Goal: Task Accomplishment & Management: Use online tool/utility

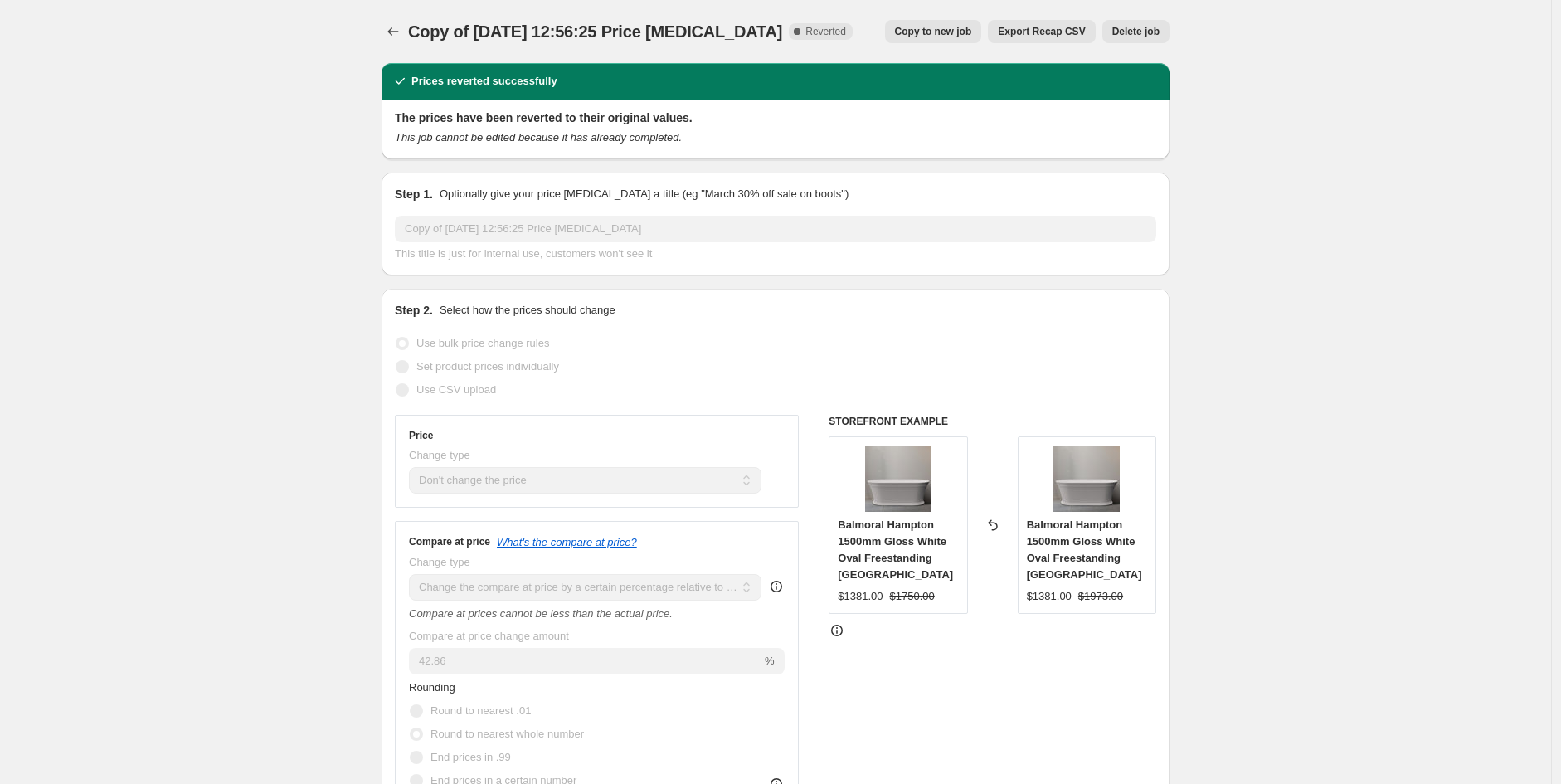
select select "no_change"
select select "pp"
select select "product_type"
select select "vendor"
click at [957, 38] on button "Copy to new job" at bounding box center [933, 31] width 97 height 23
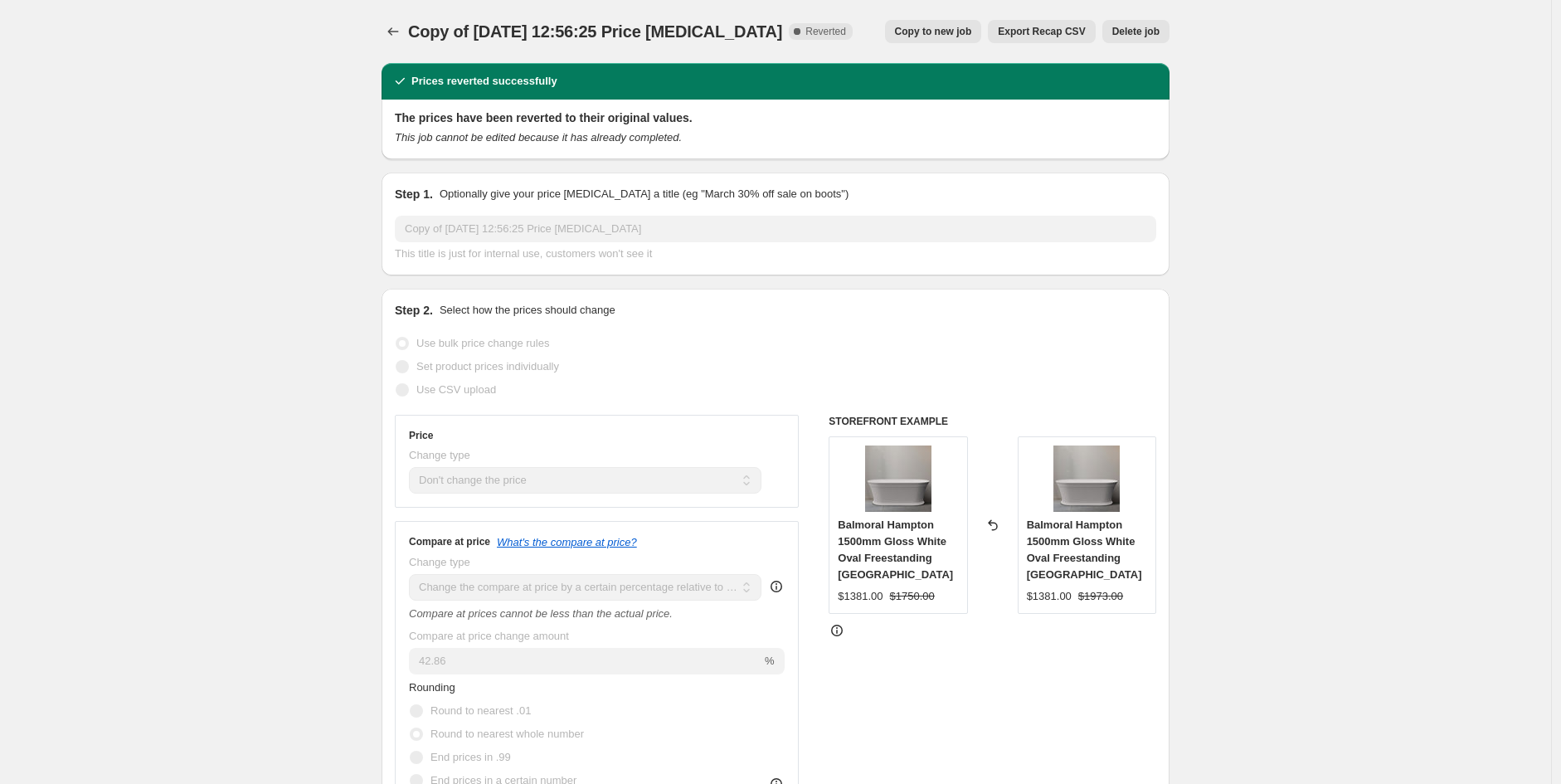
select select "no_change"
select select "pp"
select select "product_type"
select select "vendor"
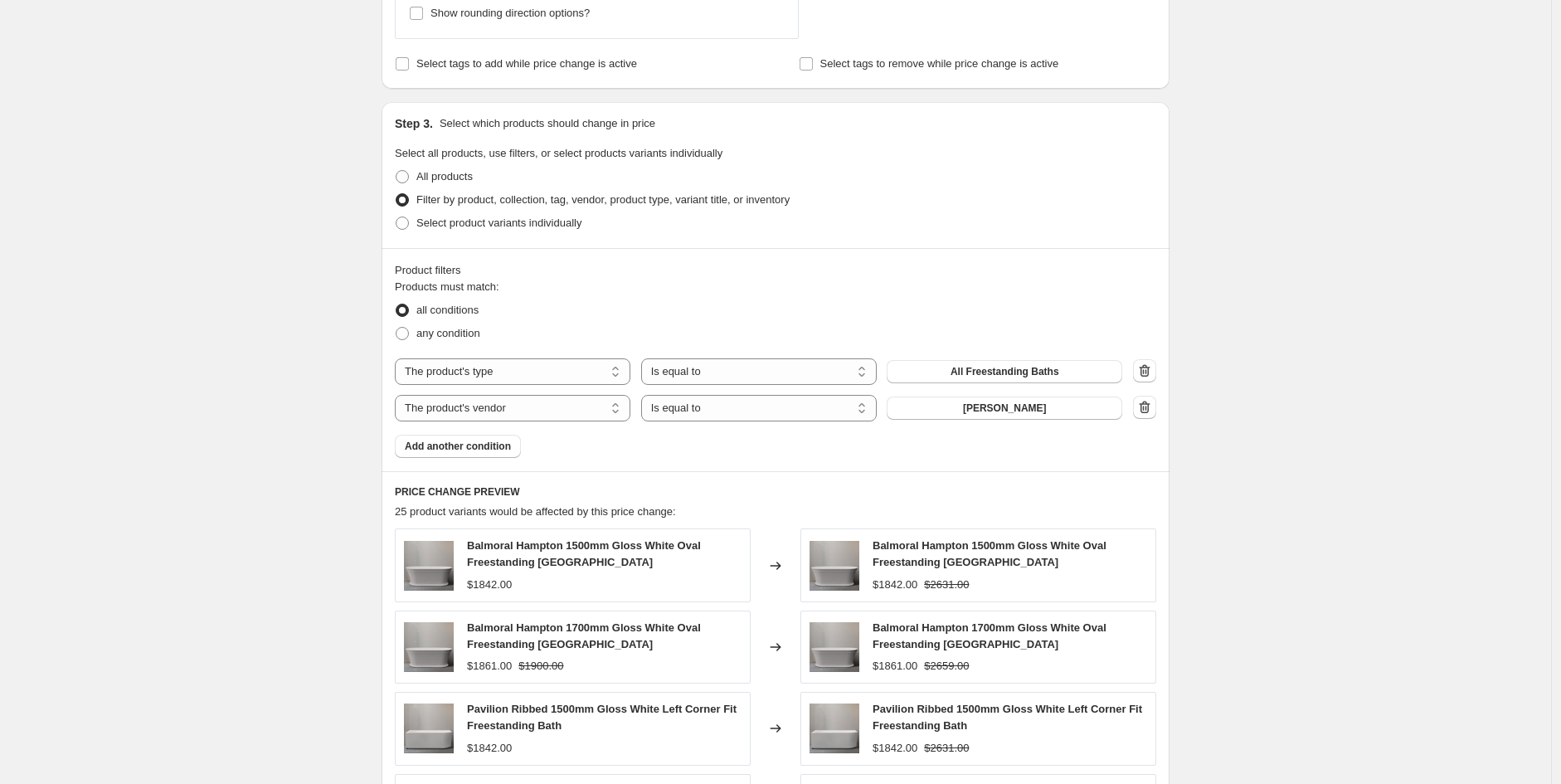
scroll to position [1147, 0]
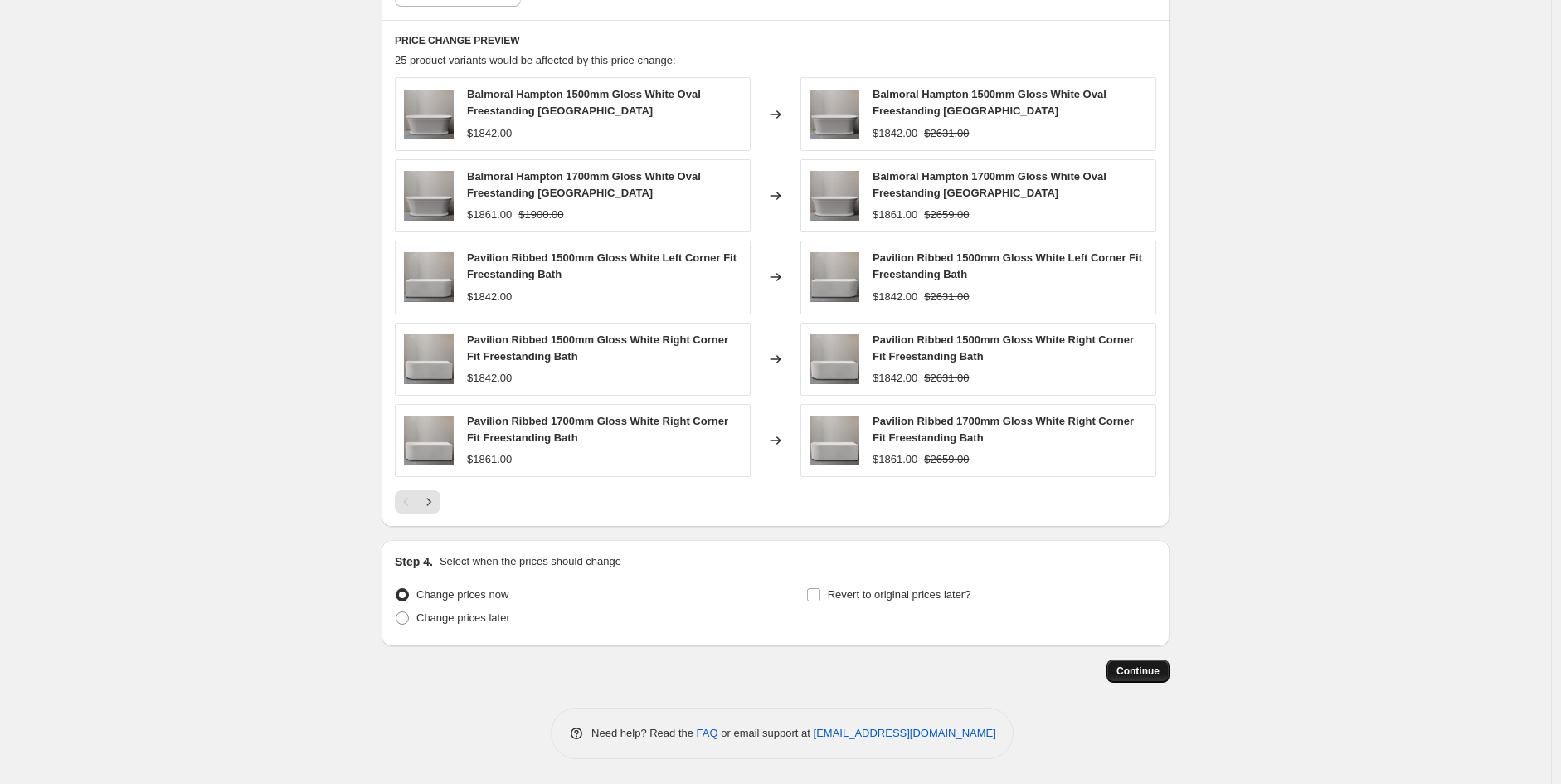
click at [1146, 681] on button "Continue" at bounding box center [1139, 670] width 63 height 23
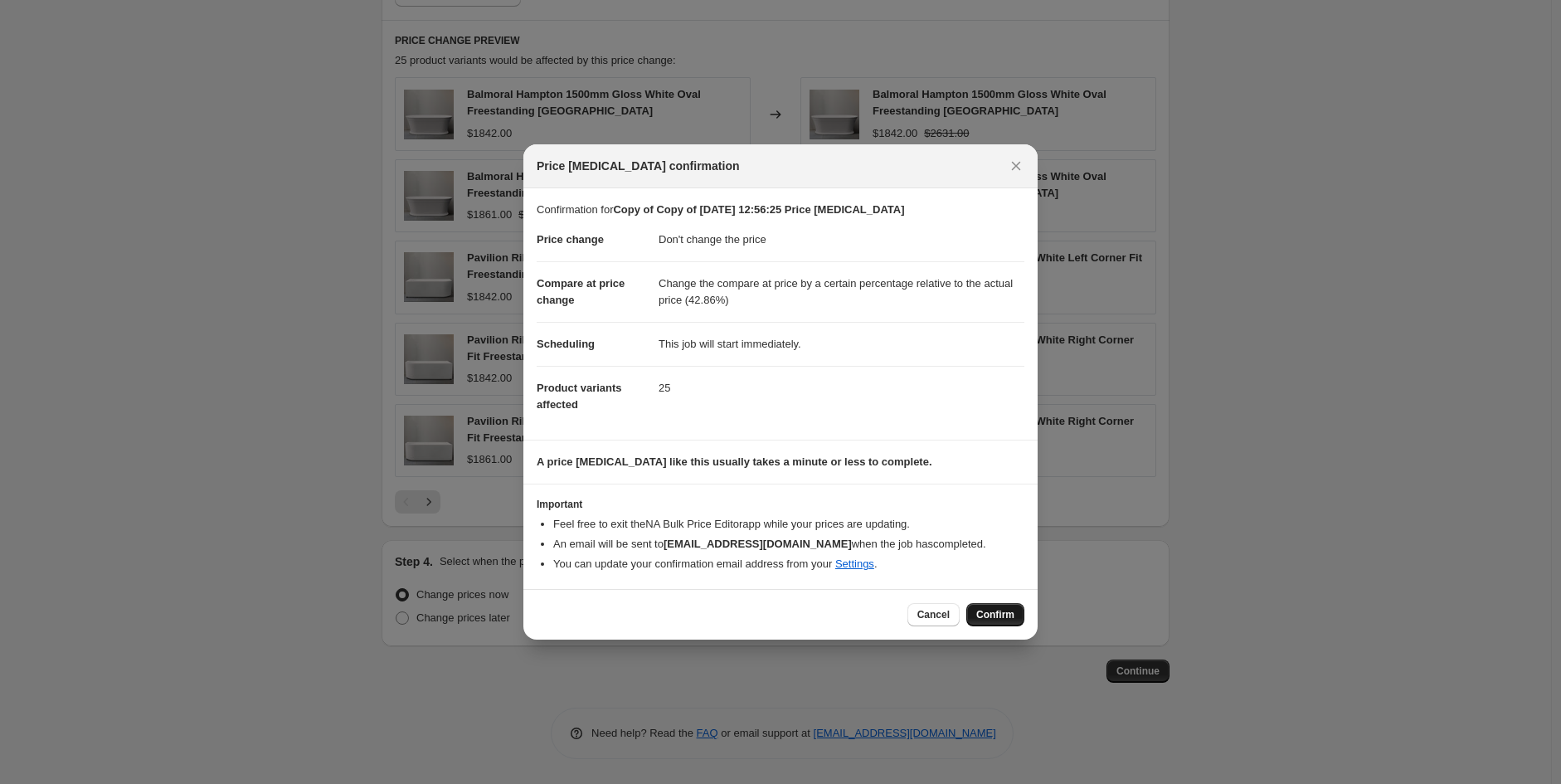
click at [1010, 617] on span "Confirm" at bounding box center [995, 614] width 38 height 13
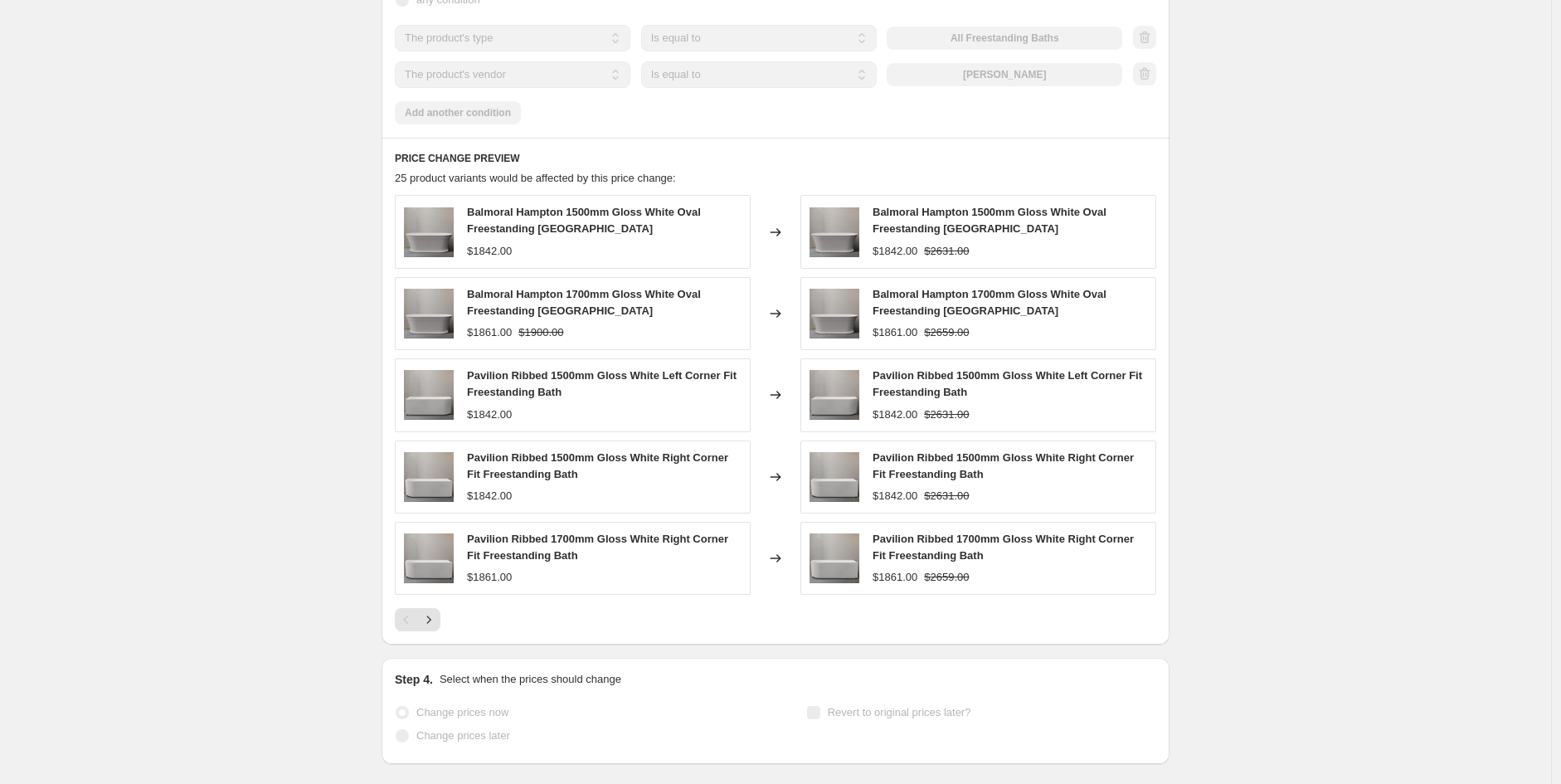
scroll to position [1190, 0]
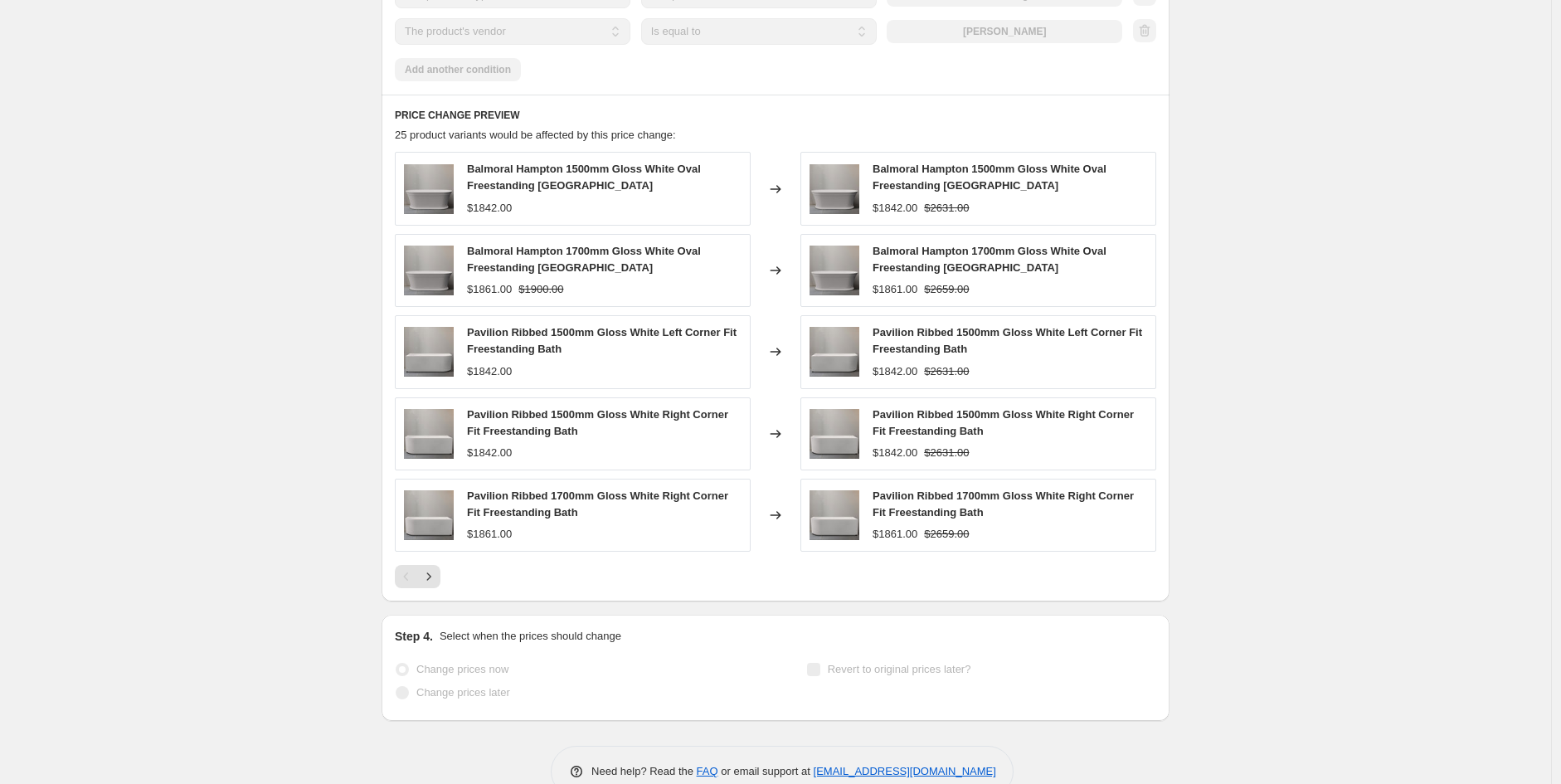
select select "no_change"
select select "pp"
select select "product_type"
select select "vendor"
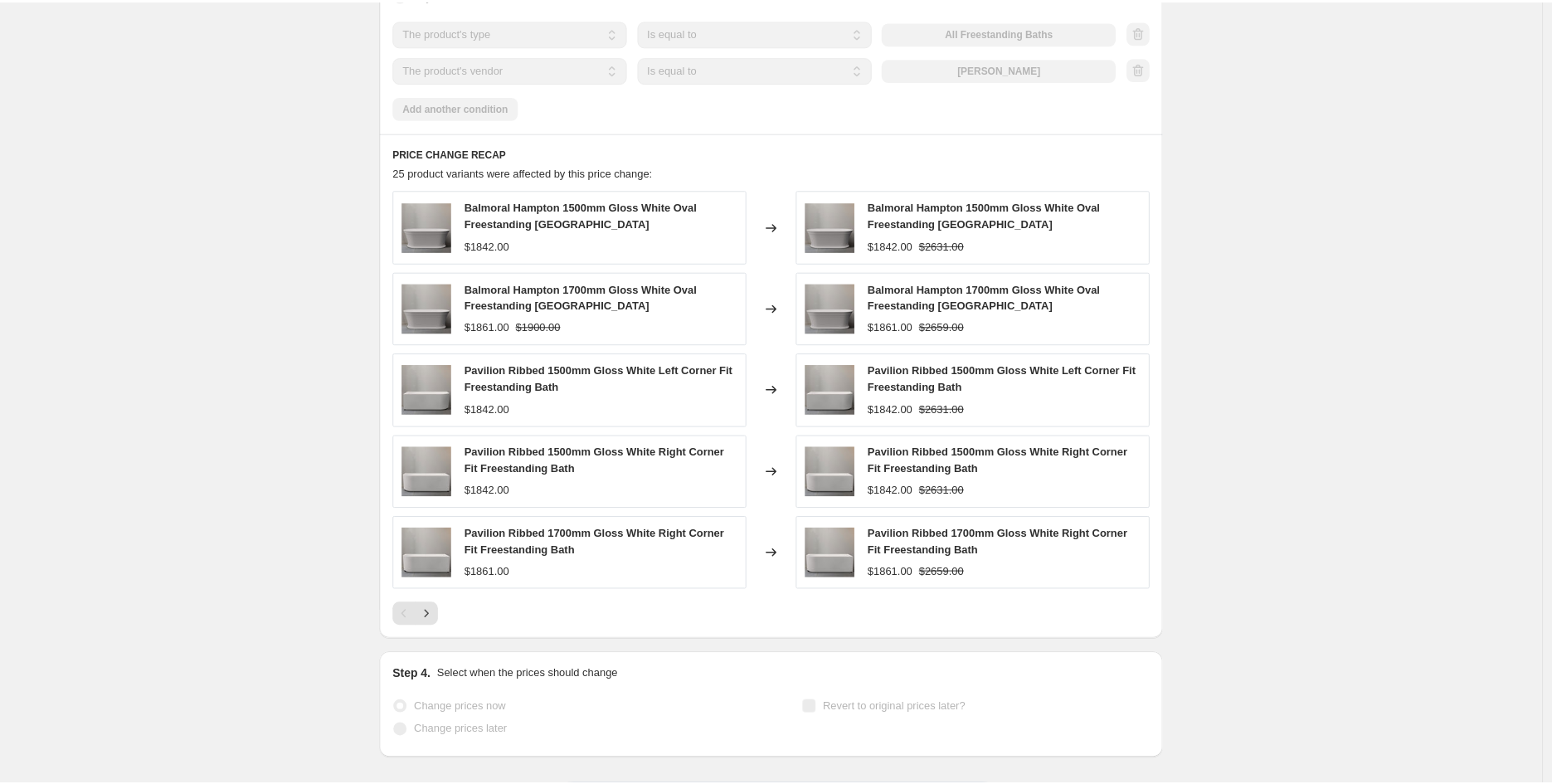
scroll to position [0, 0]
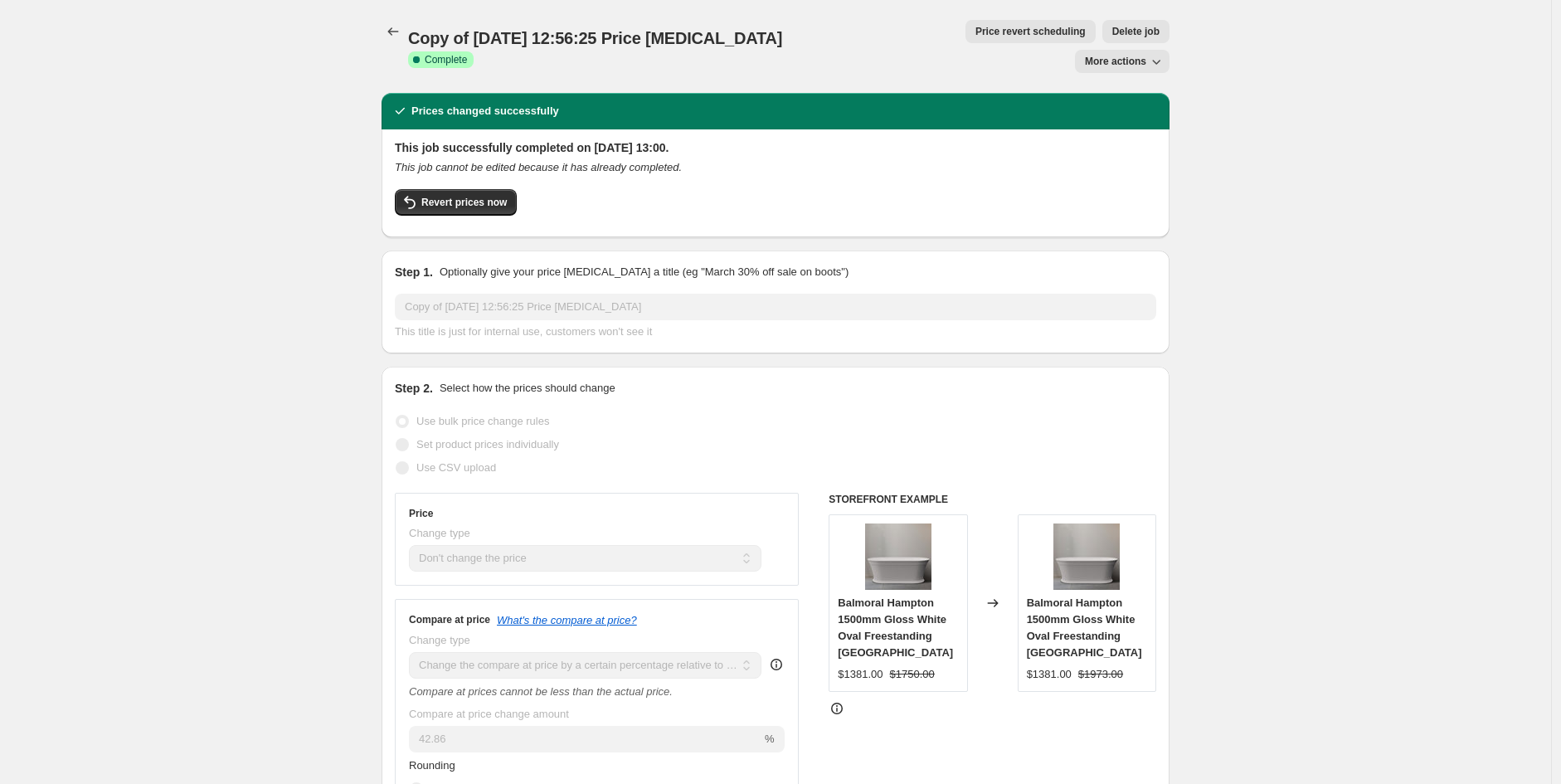
select select "no_change"
select select "pp"
select select "product_type"
select select "vendor"
click at [395, 26] on icon "Price change jobs" at bounding box center [394, 32] width 17 height 17
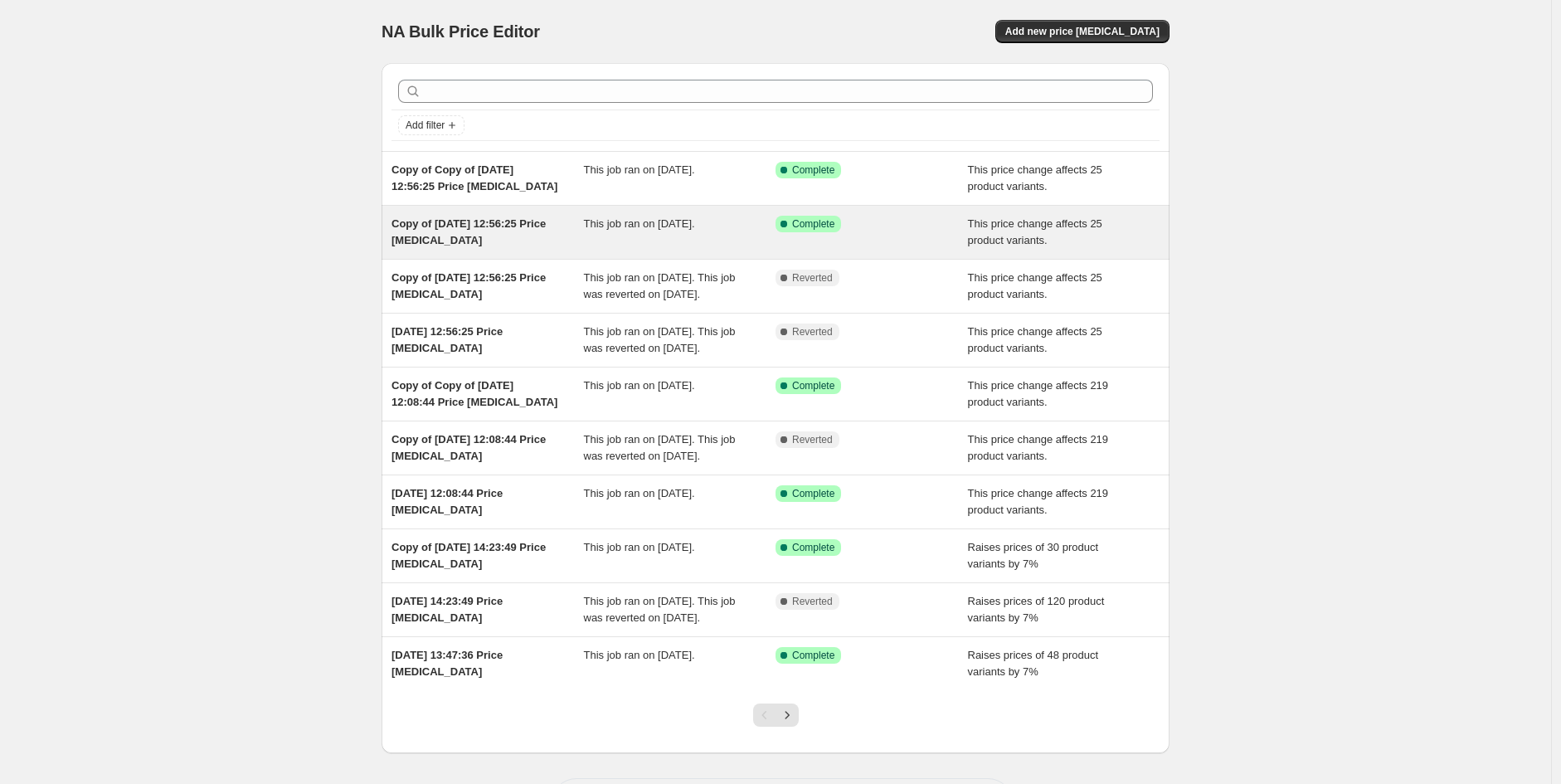
click at [477, 227] on span "Copy of [DATE] 12:56:25 Price [MEDICAL_DATA]" at bounding box center [468, 231] width 154 height 29
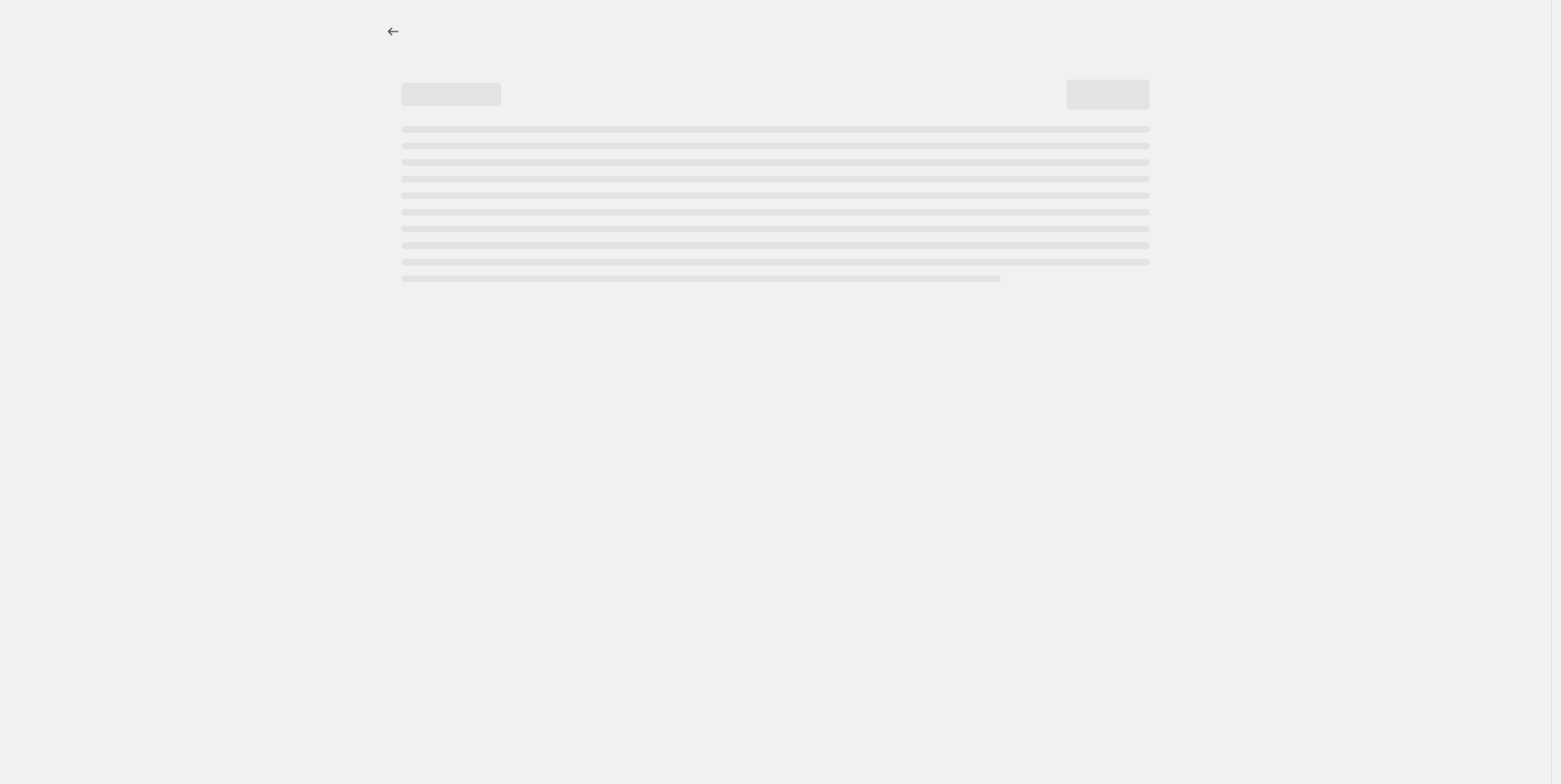
select select "margin"
select select "no_change"
select select "product_type"
select select "vendor"
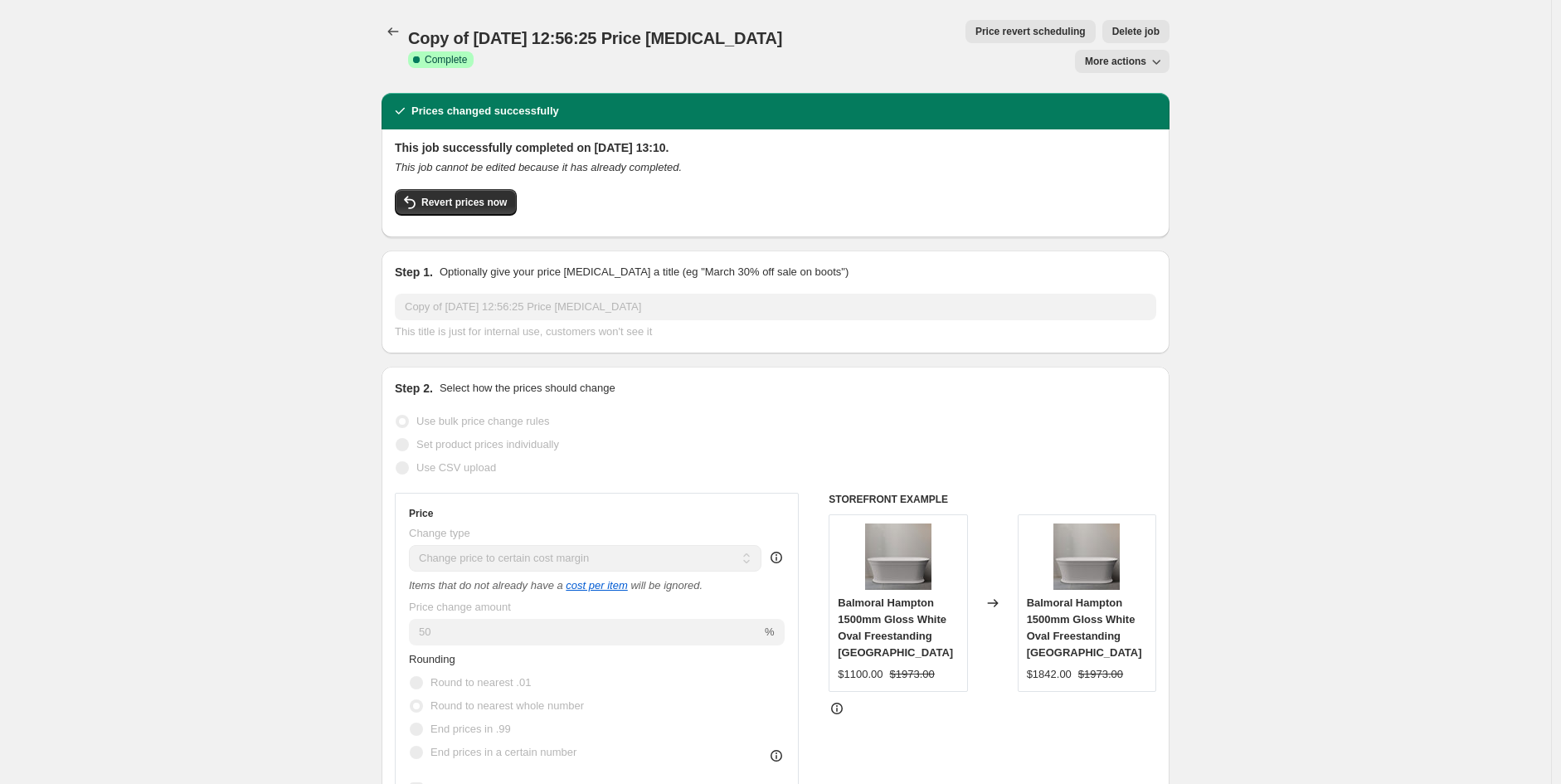
click at [1141, 49] on button "More actions" at bounding box center [1122, 61] width 94 height 23
click at [1137, 69] on span "Copy to new job" at bounding box center [1131, 64] width 77 height 12
select select "margin"
select select "no_change"
select select "product_type"
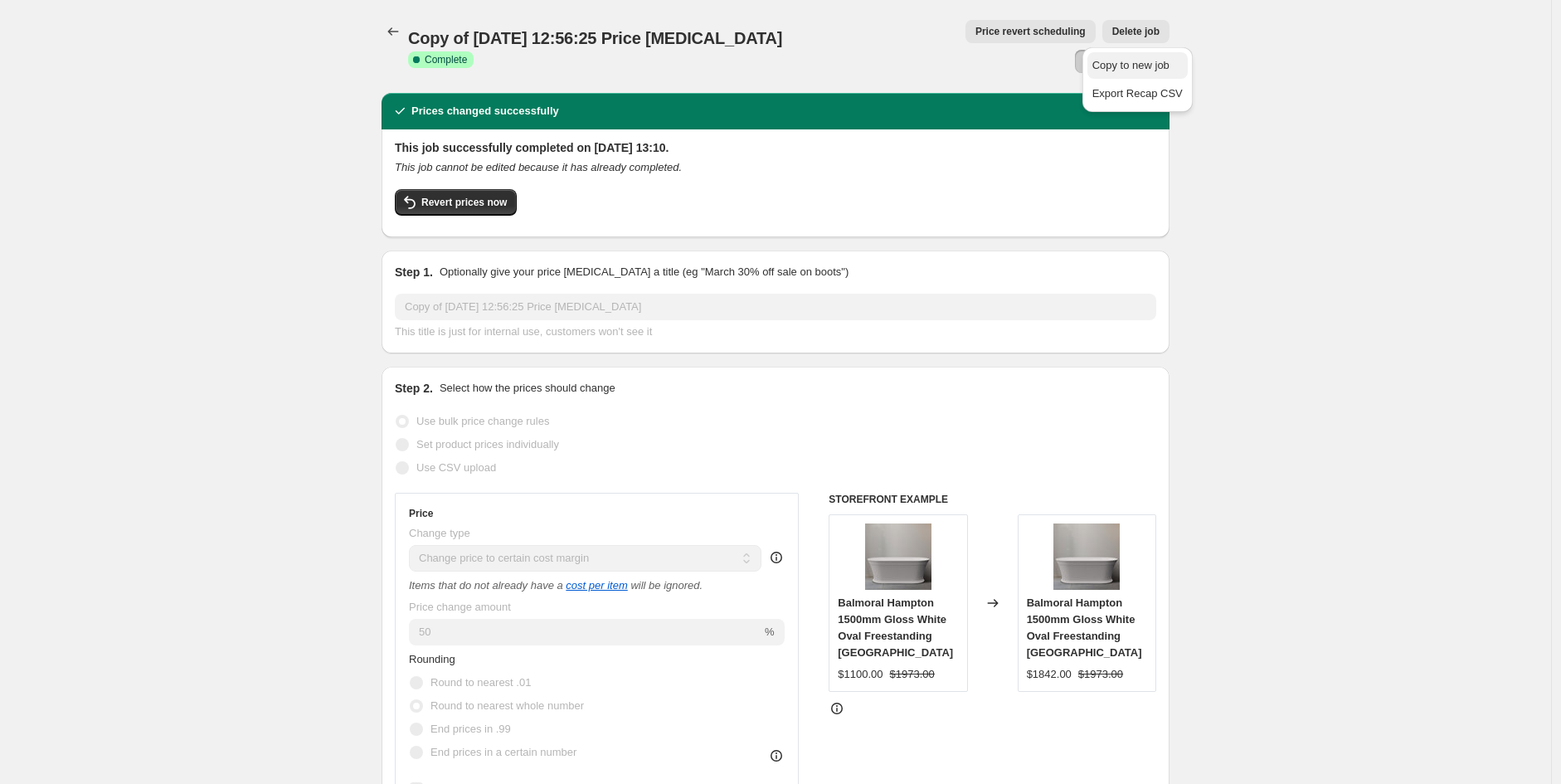
select select "vendor"
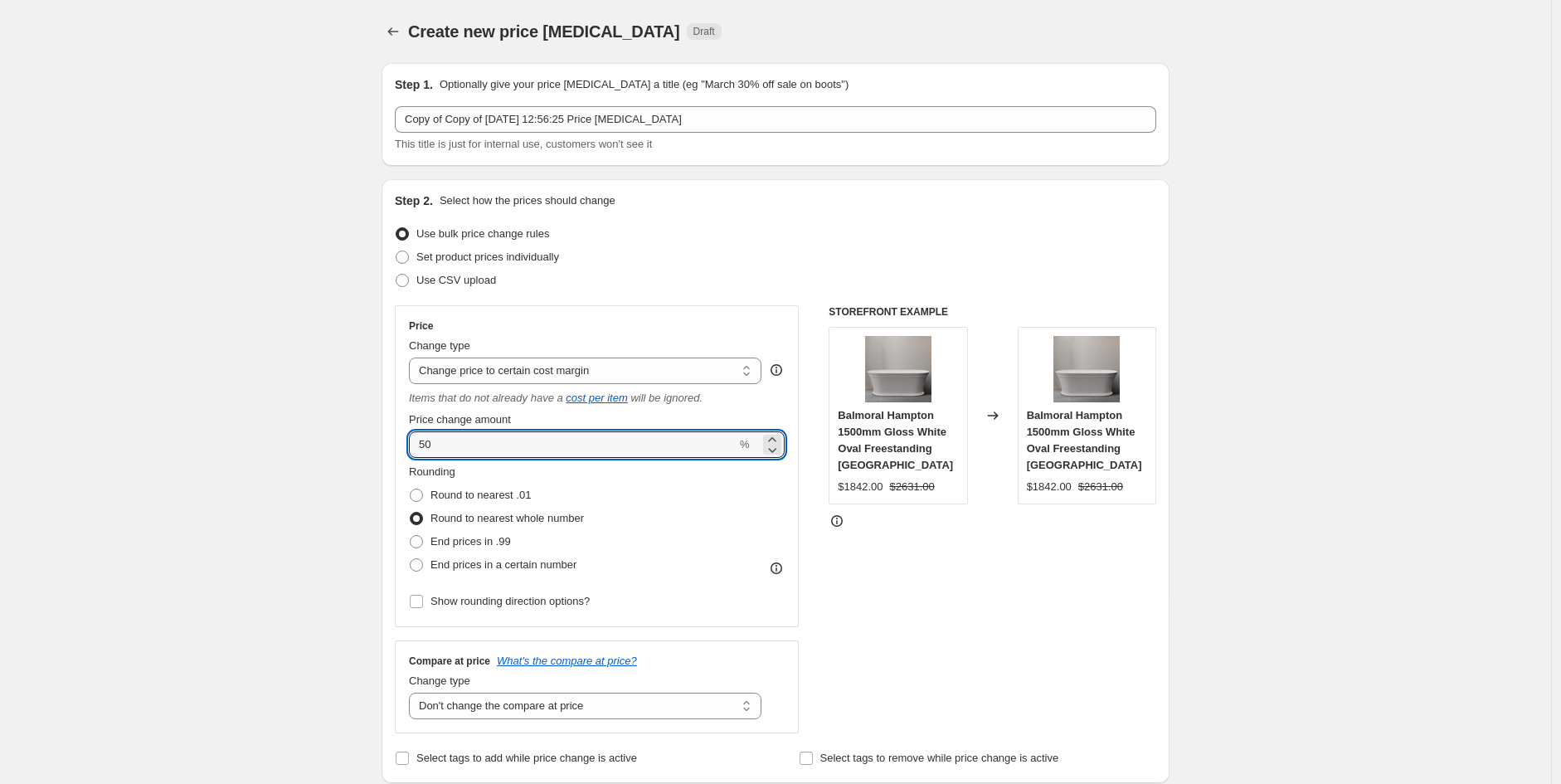
drag, startPoint x: 485, startPoint y: 439, endPoint x: 288, endPoint y: 401, distance: 200.6
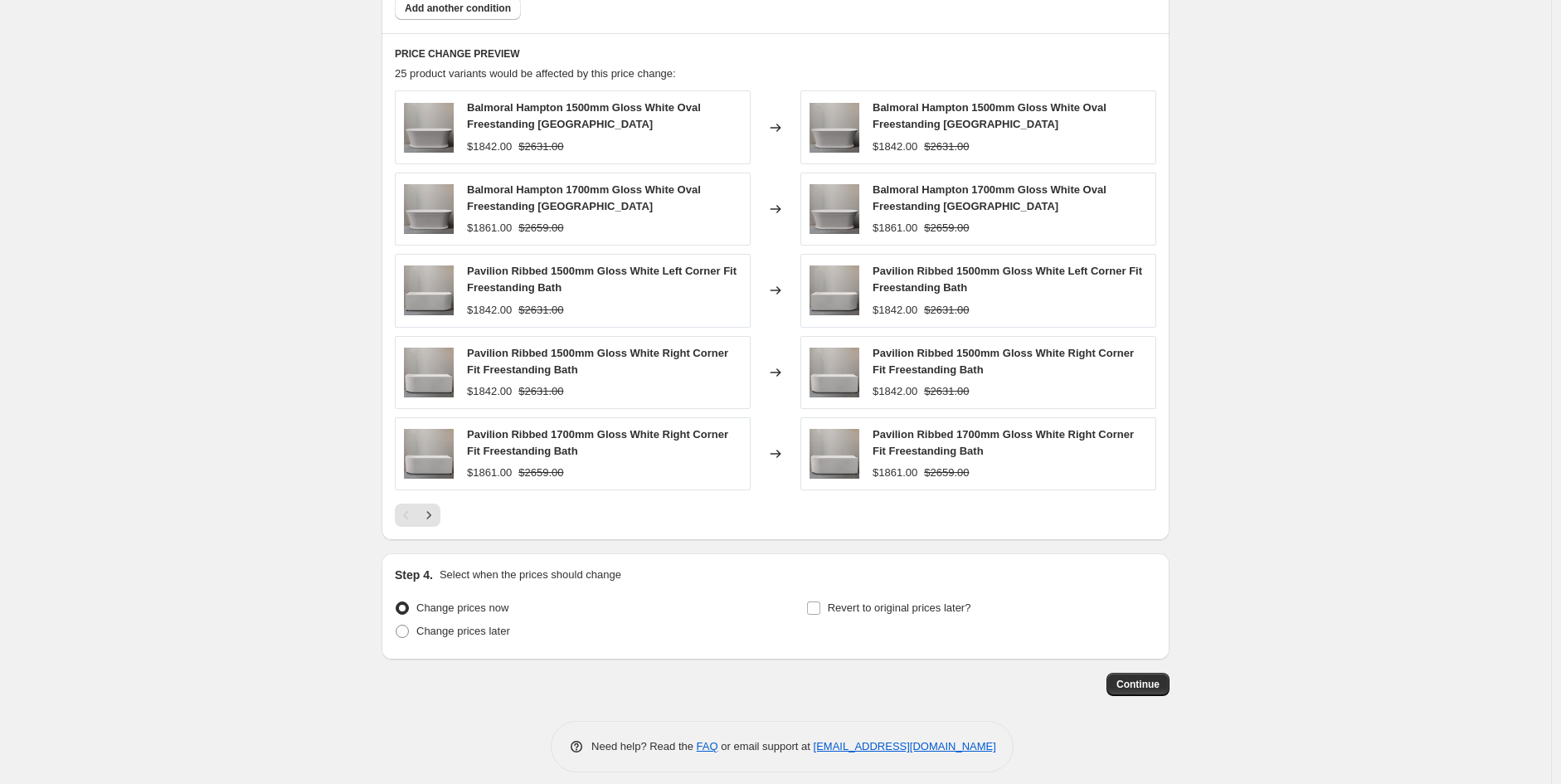
scroll to position [1147, 0]
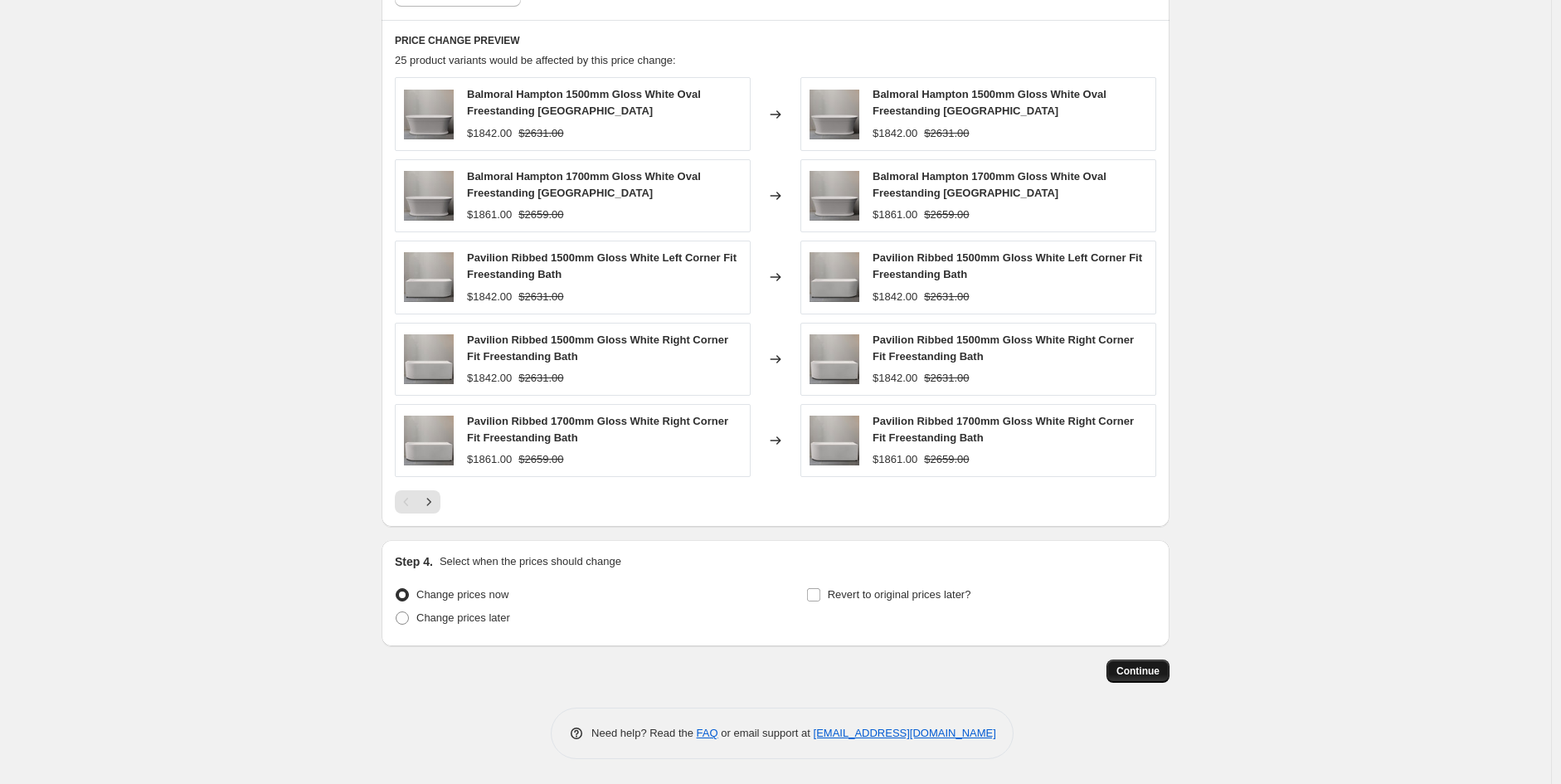
type input "45"
click at [1154, 672] on span "Continue" at bounding box center [1138, 671] width 43 height 13
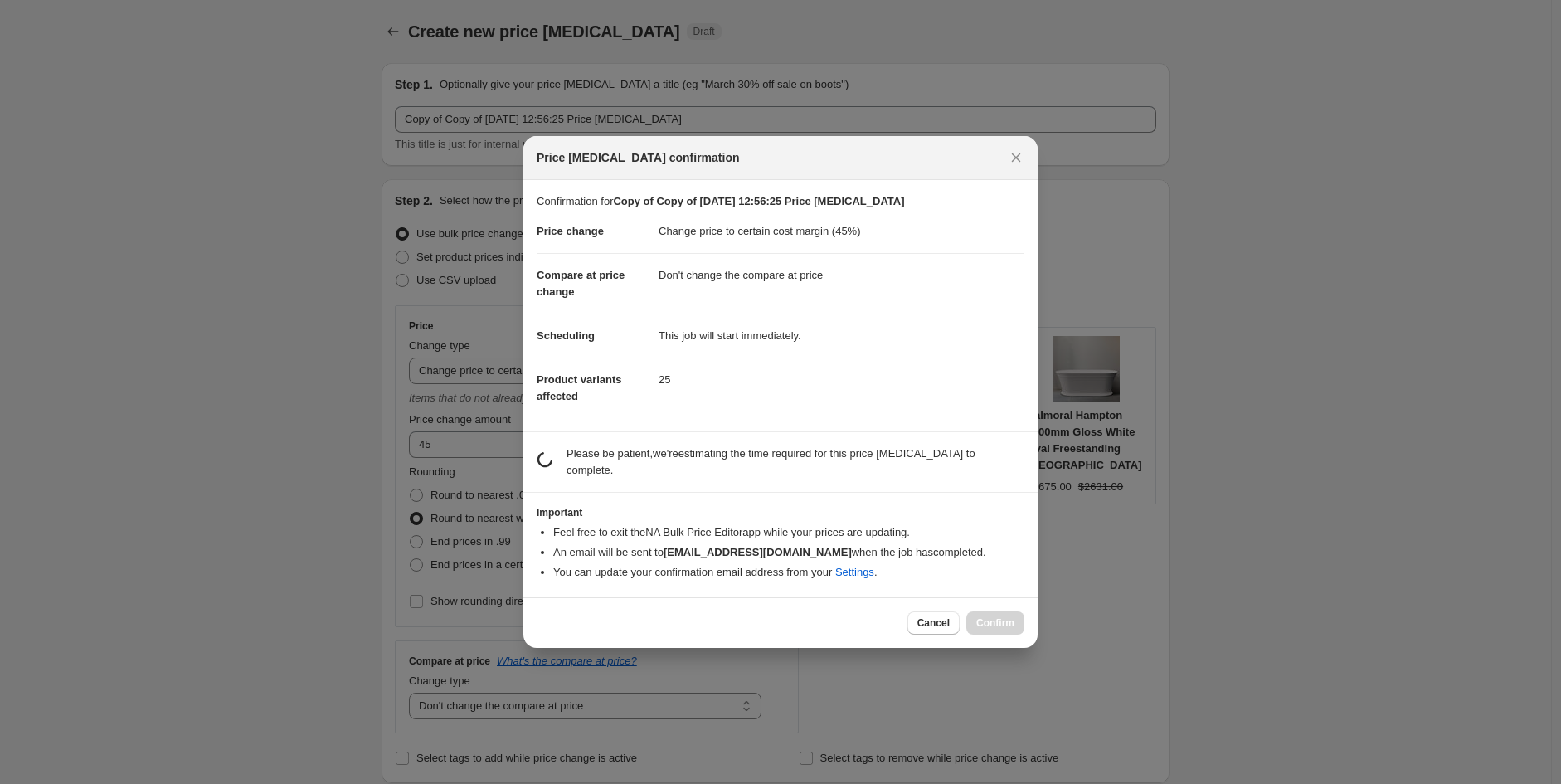
scroll to position [0, 0]
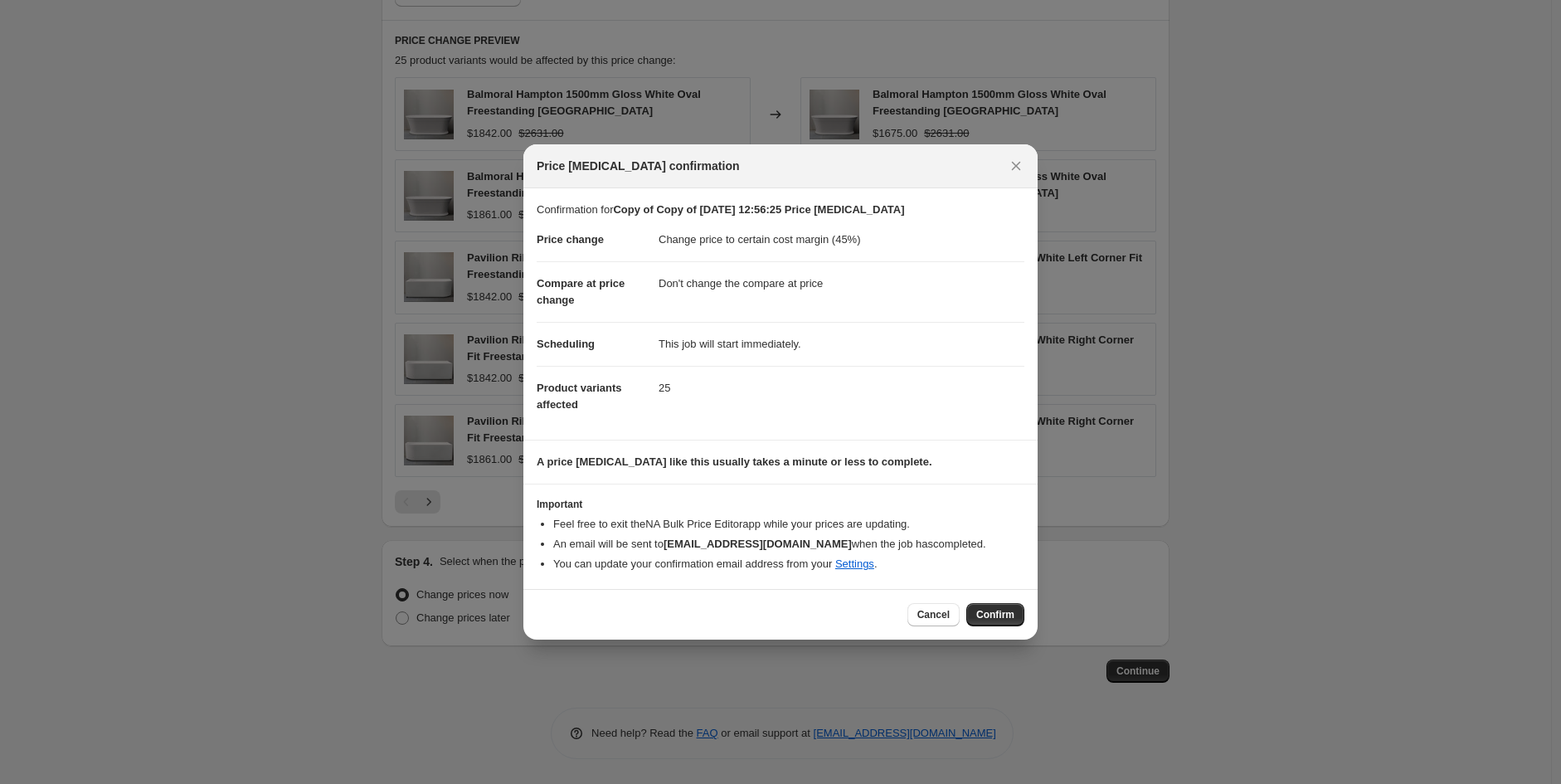
click at [1003, 632] on div "Cancel Confirm" at bounding box center [780, 614] width 515 height 50
click at [1003, 623] on button "Confirm" at bounding box center [995, 614] width 58 height 23
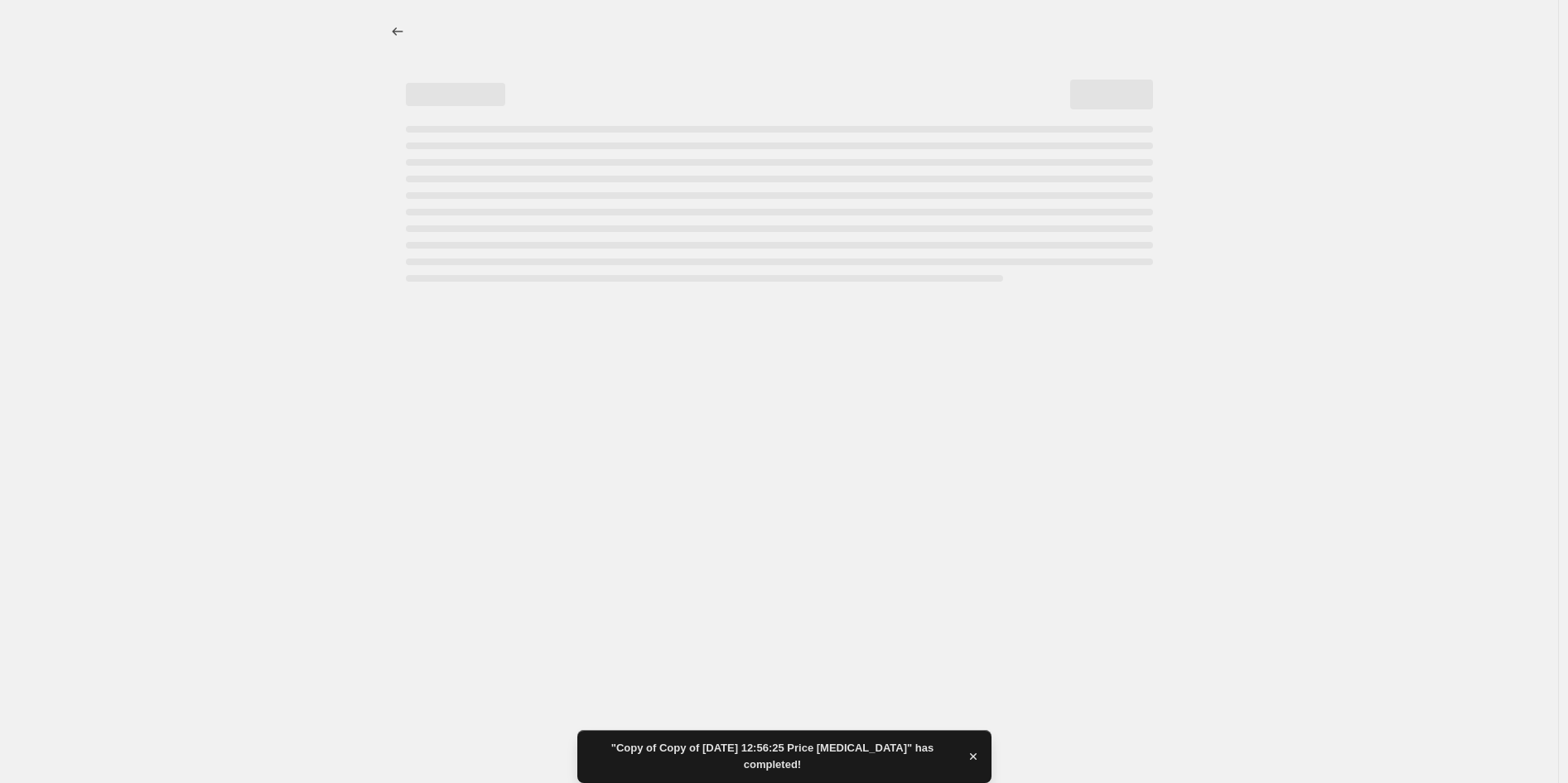
select select "margin"
select select "no_change"
select select "product_type"
select select "vendor"
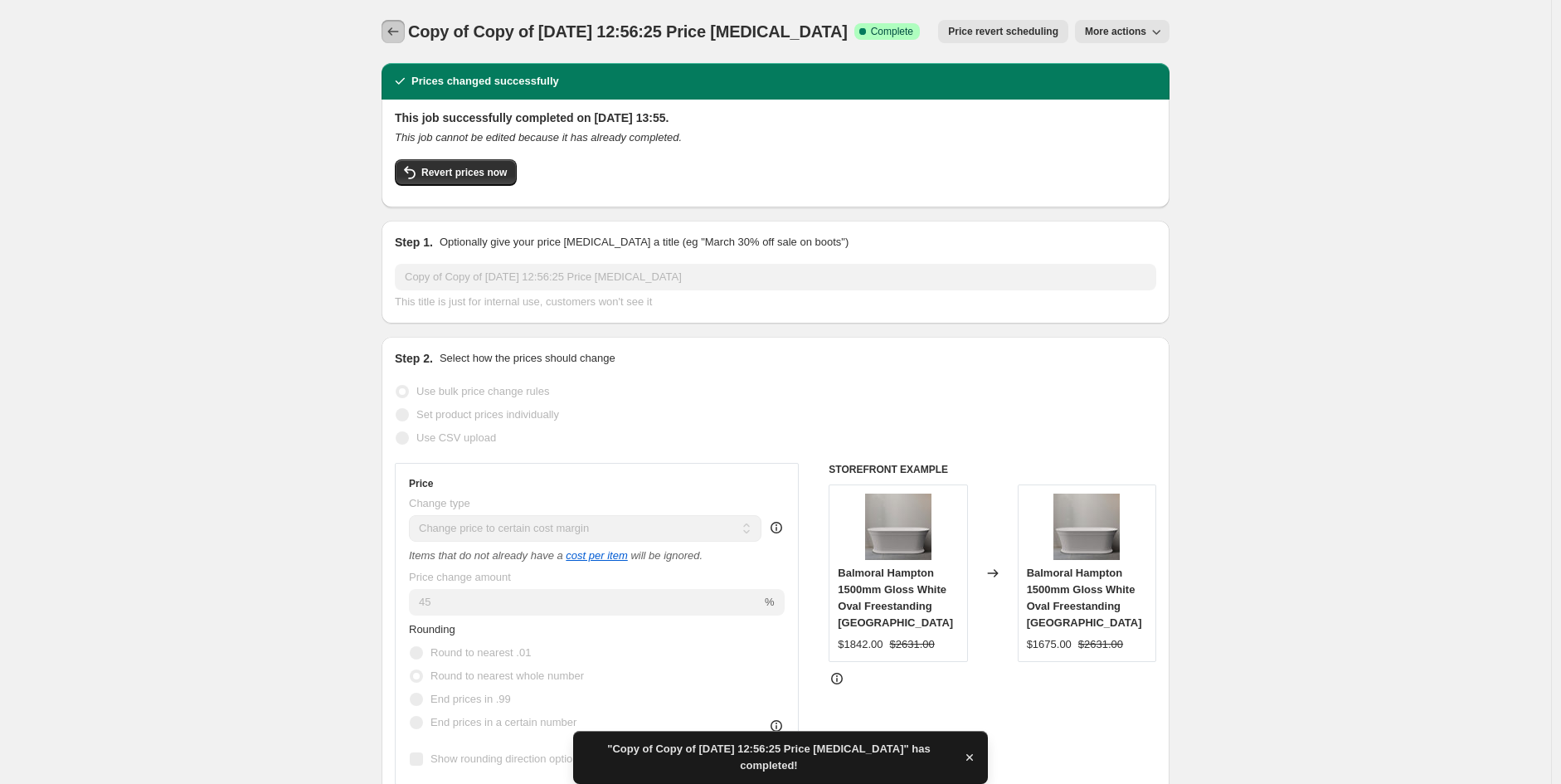
click at [394, 36] on icon "Price change jobs" at bounding box center [394, 32] width 17 height 17
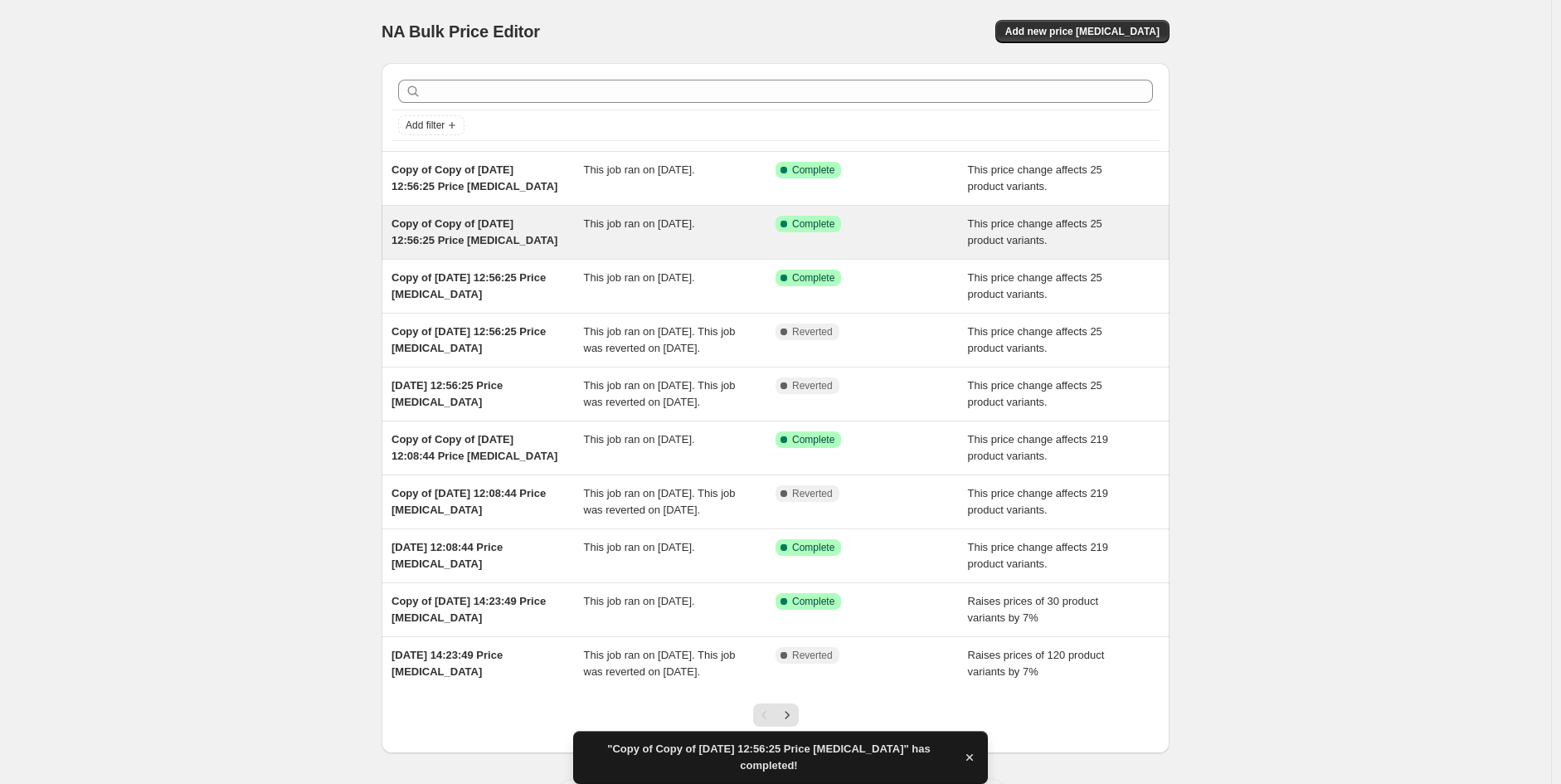
click at [493, 232] on span "Copy of Copy of [DATE] 12:56:25 Price [MEDICAL_DATA]" at bounding box center [475, 231] width 166 height 29
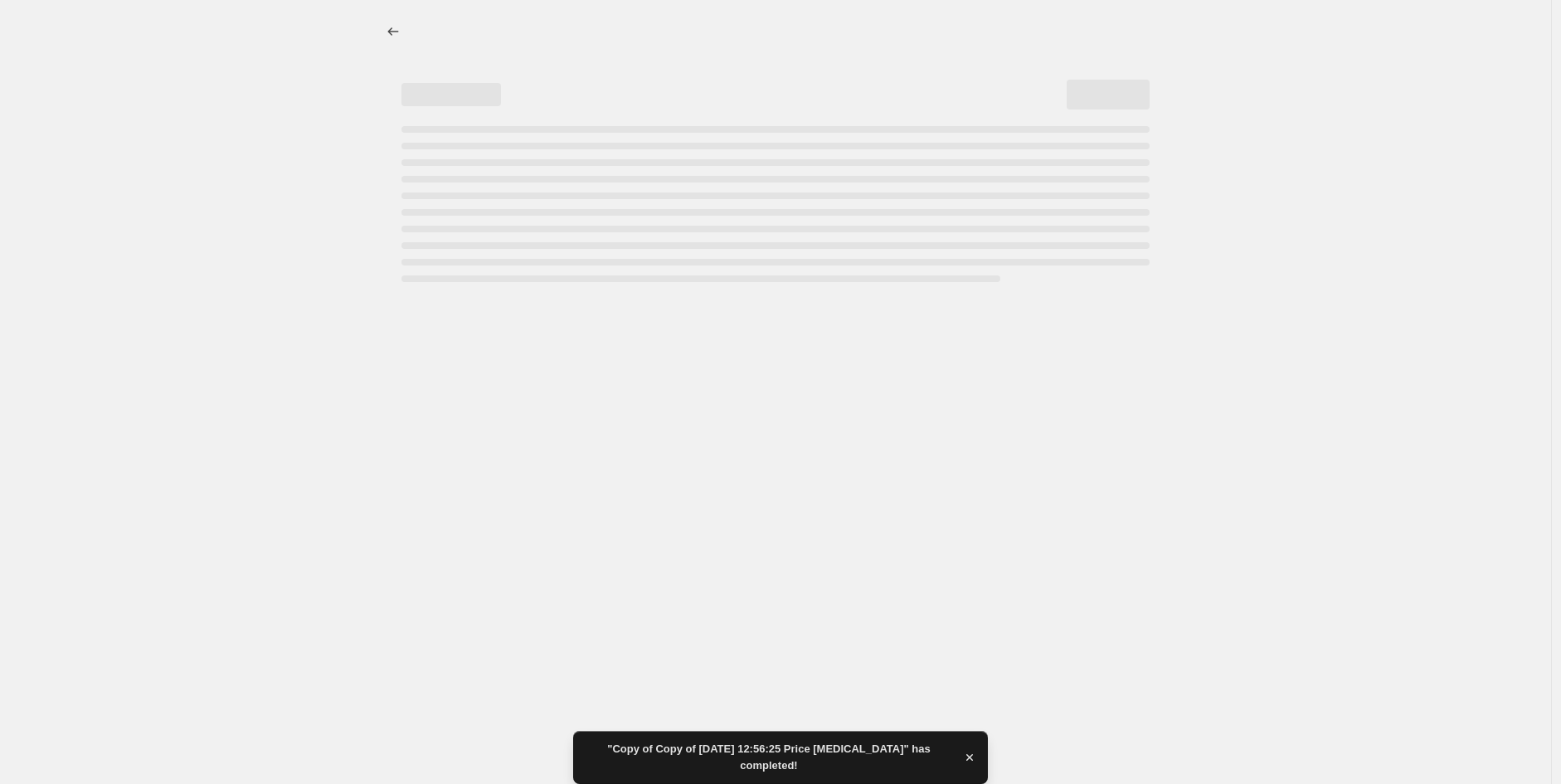
select select "no_change"
select select "pp"
select select "product_type"
select select "vendor"
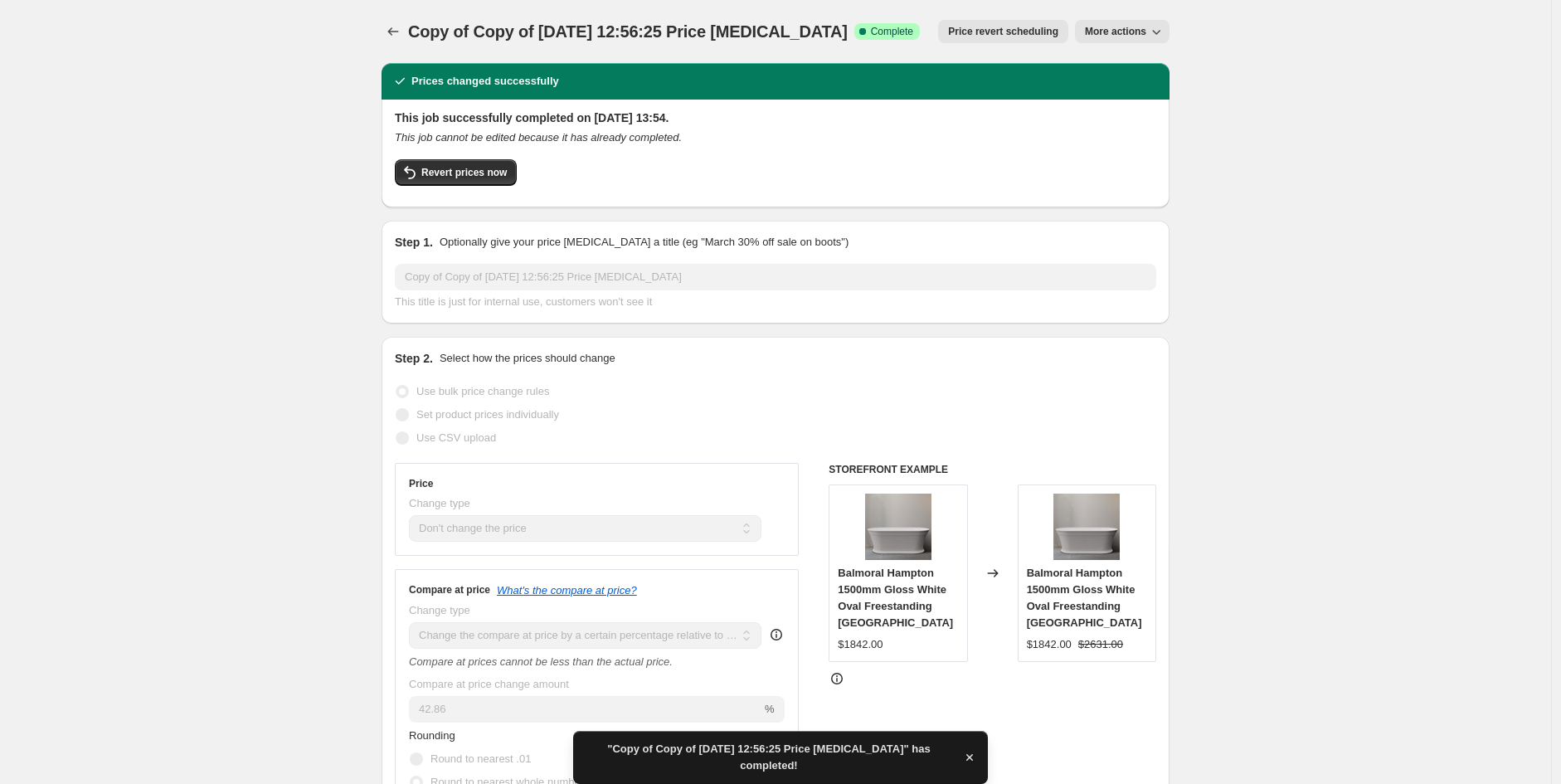
click at [1155, 27] on icon "button" at bounding box center [1156, 32] width 17 height 17
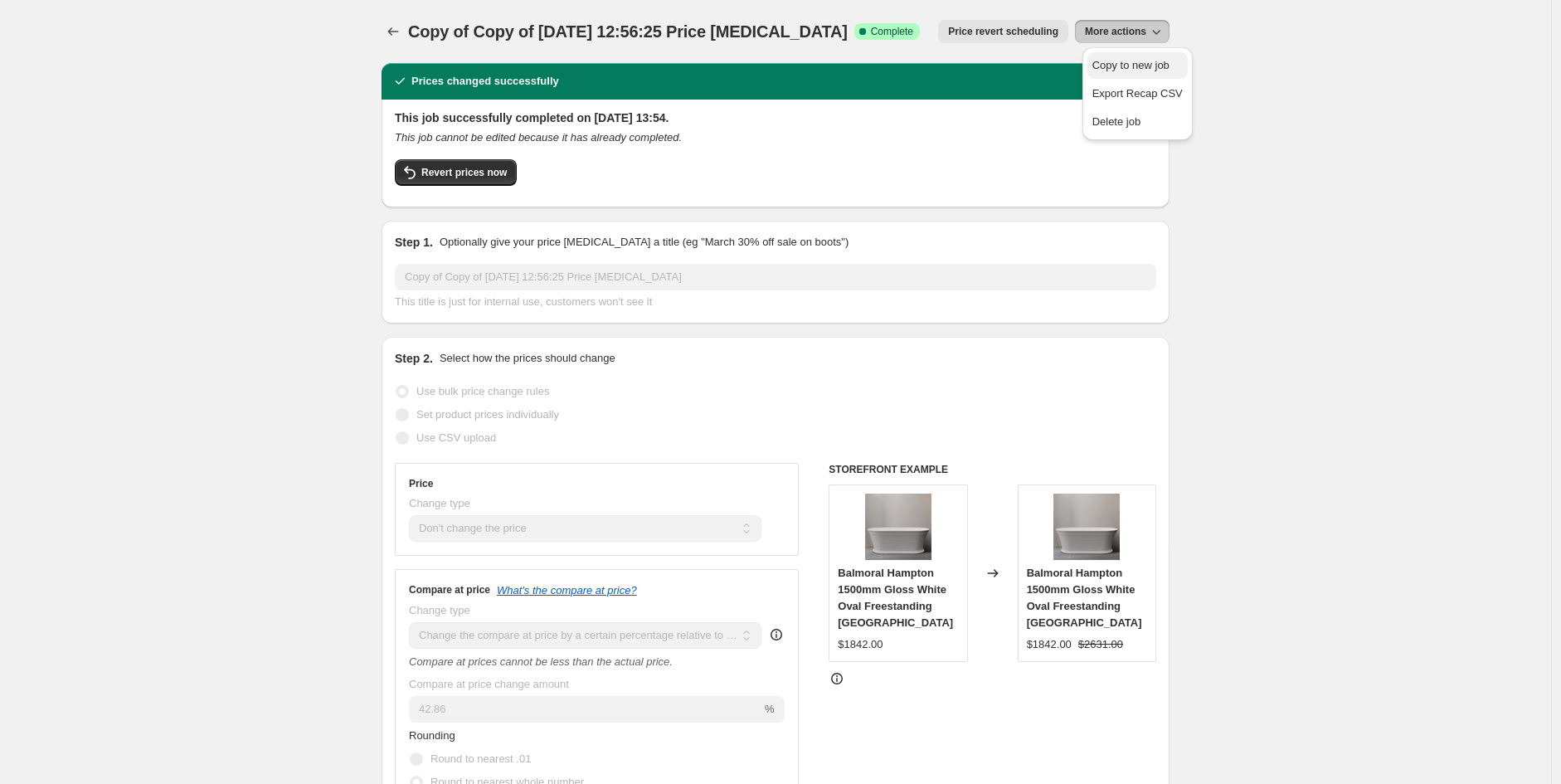
click at [1138, 64] on span "Copy to new job" at bounding box center [1131, 64] width 77 height 12
select select "no_change"
select select "pp"
select select "product_type"
select select "vendor"
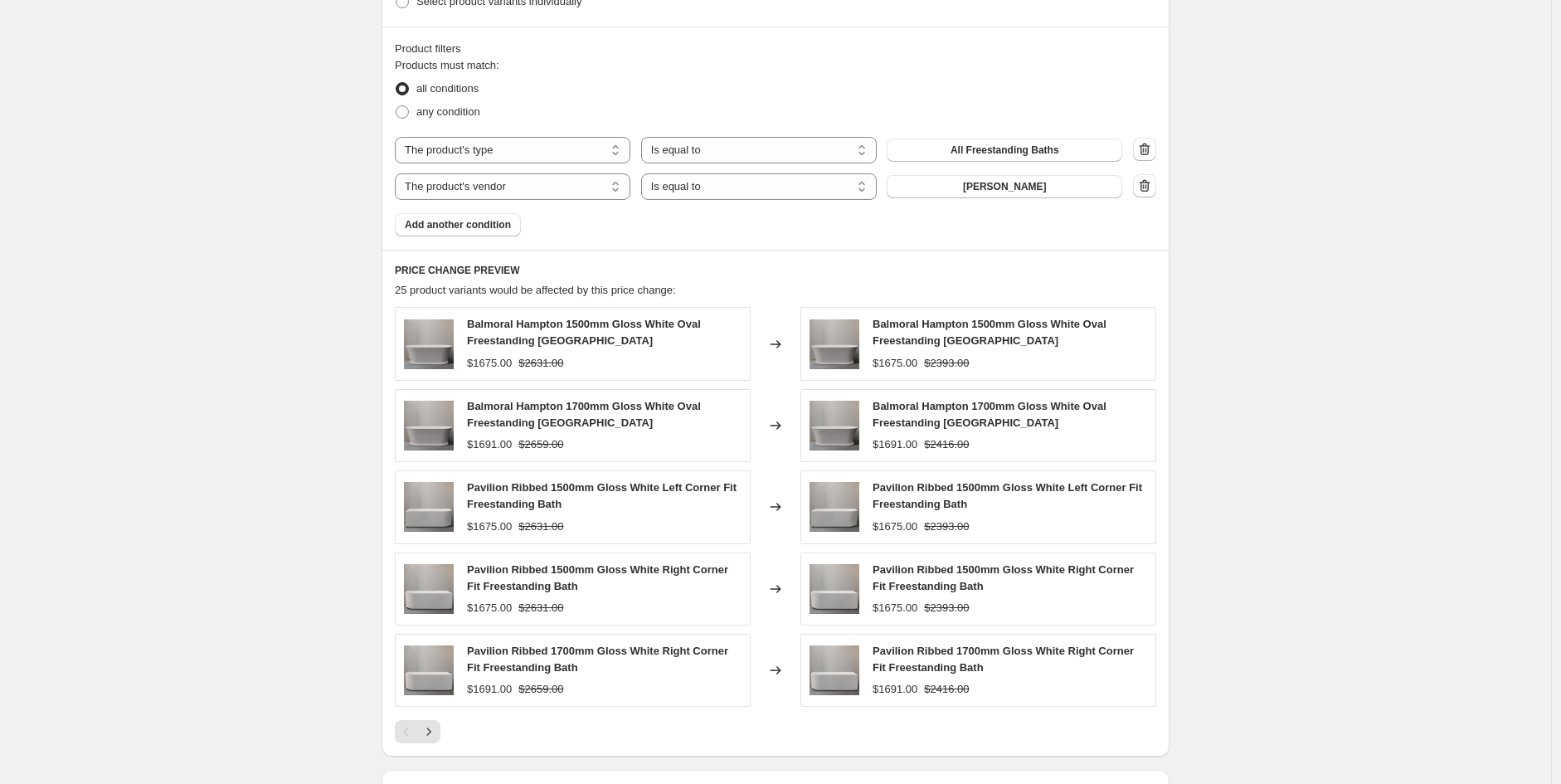
scroll to position [1147, 0]
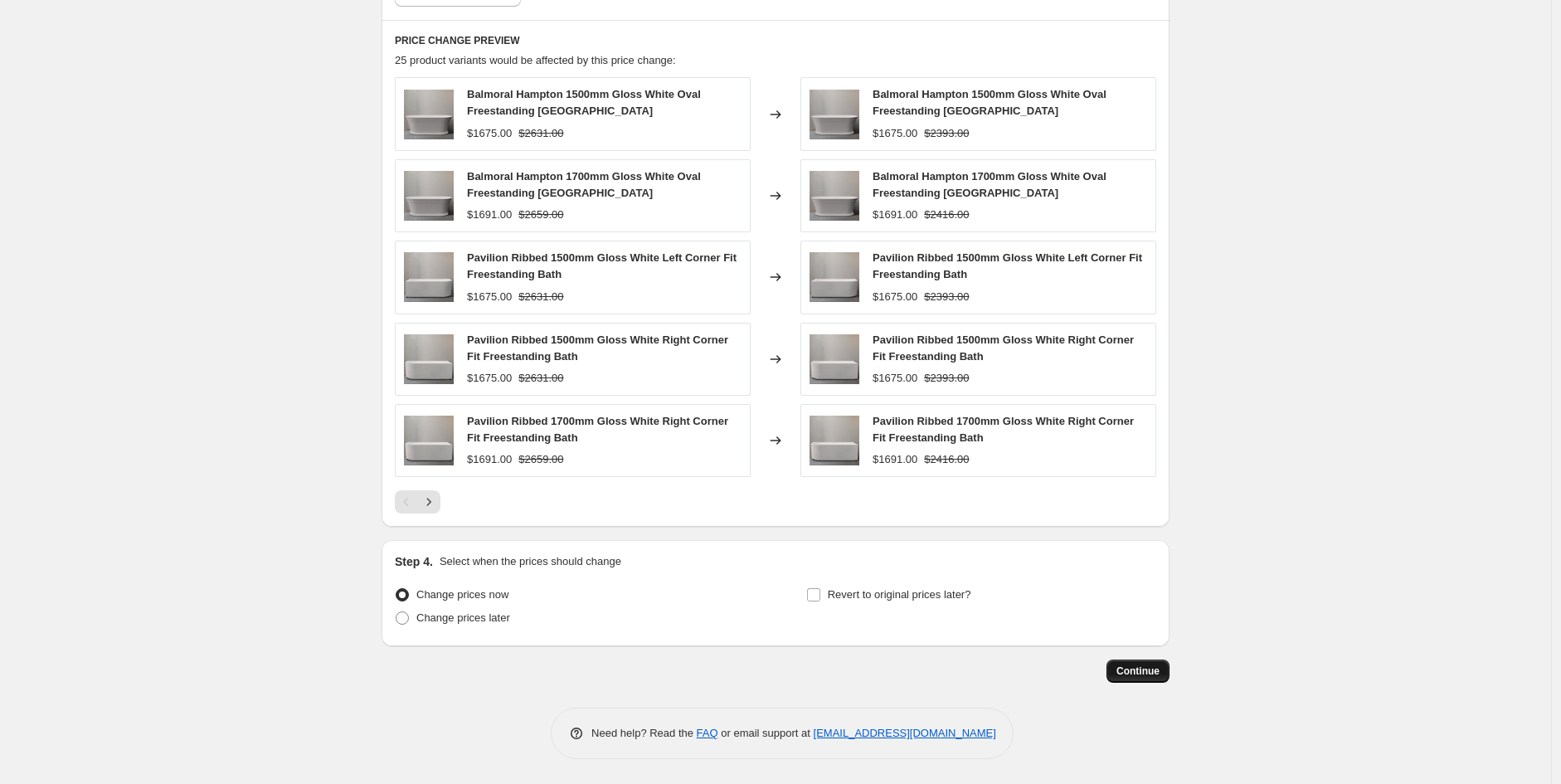
click at [1165, 672] on button "Continue" at bounding box center [1139, 670] width 63 height 23
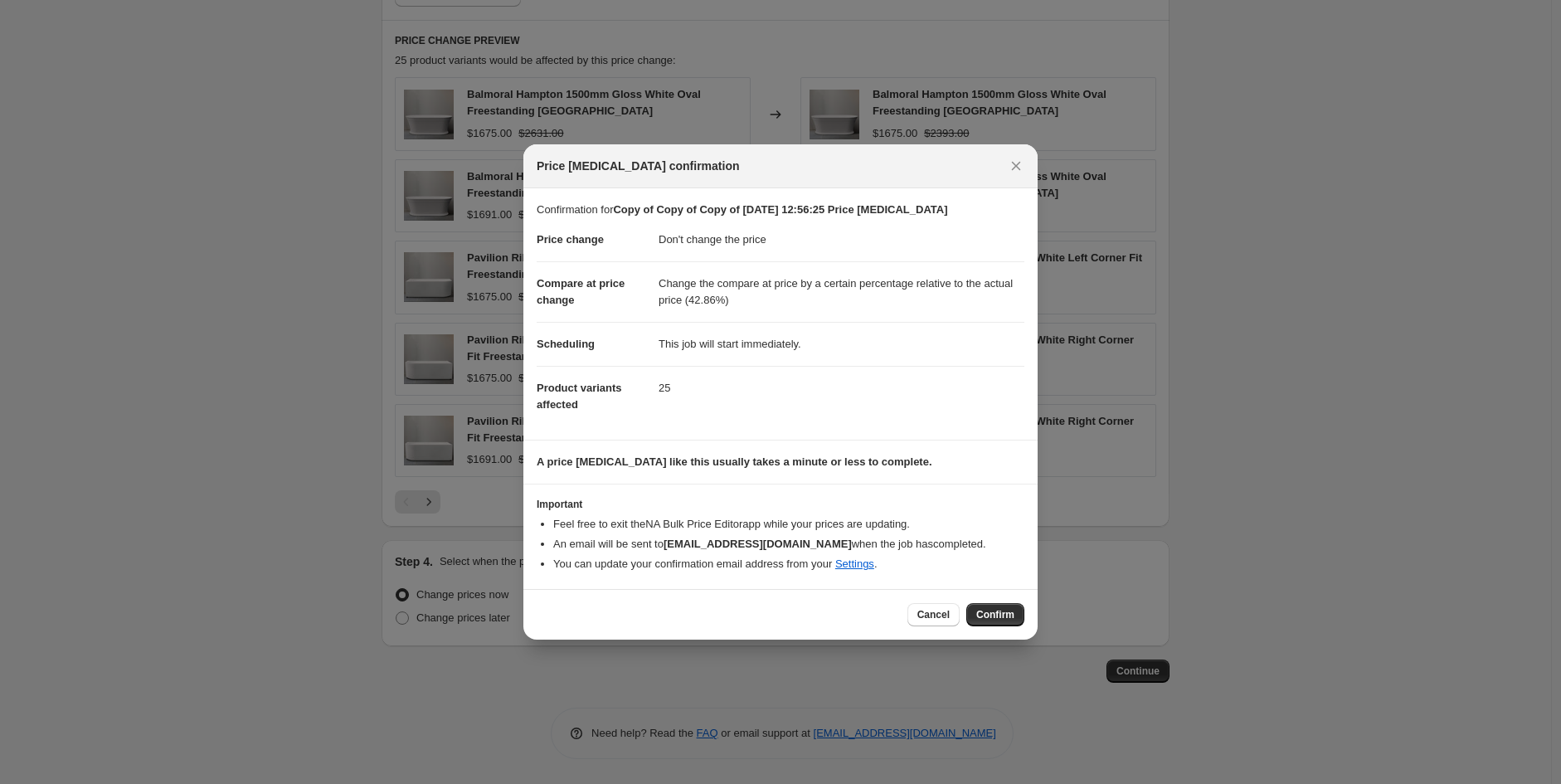
click at [1026, 616] on div "Cancel Confirm" at bounding box center [780, 614] width 515 height 50
click at [1004, 616] on span "Confirm" at bounding box center [995, 614] width 38 height 13
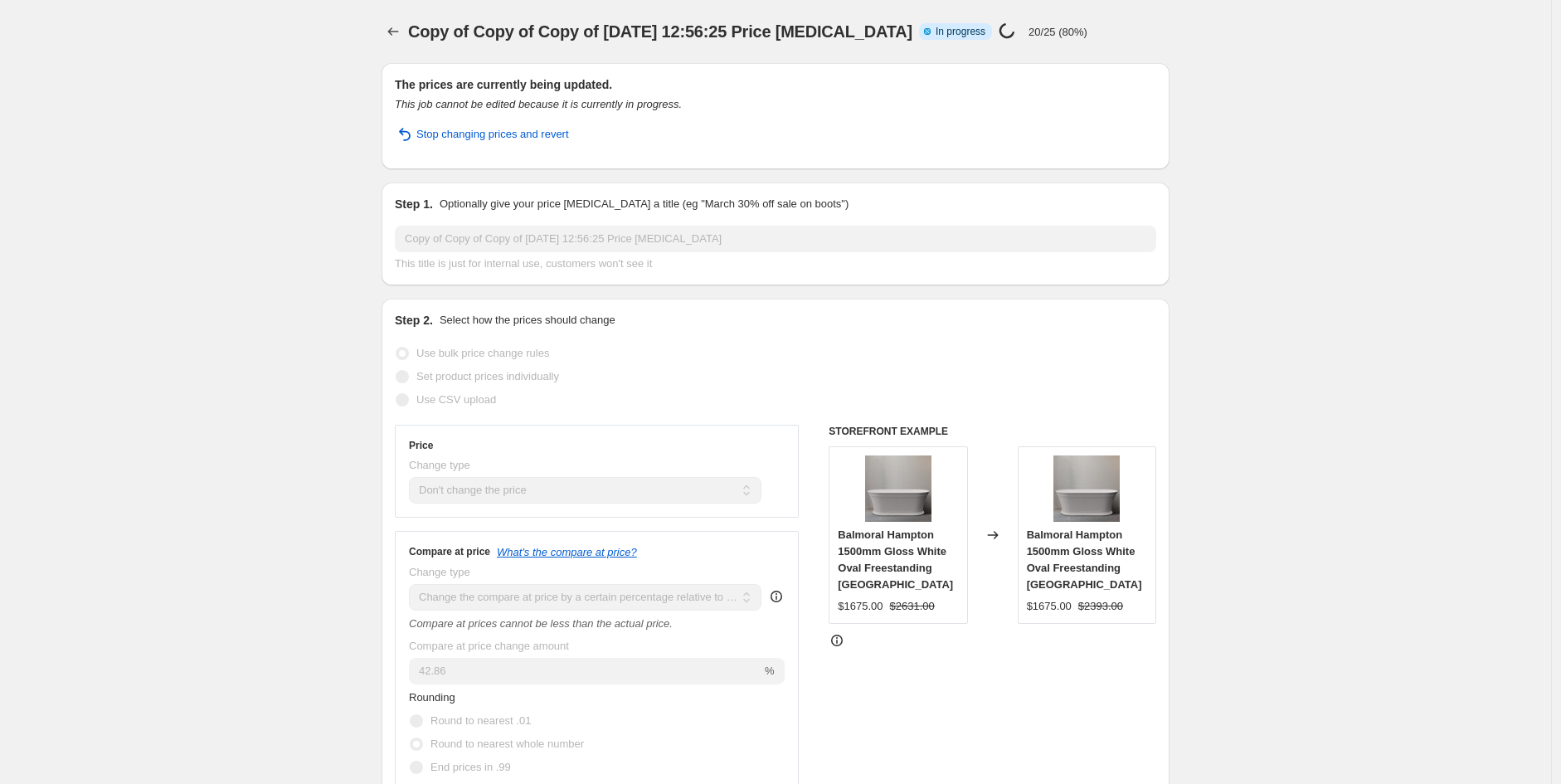
select select "no_change"
select select "pp"
select select "product_type"
select select "vendor"
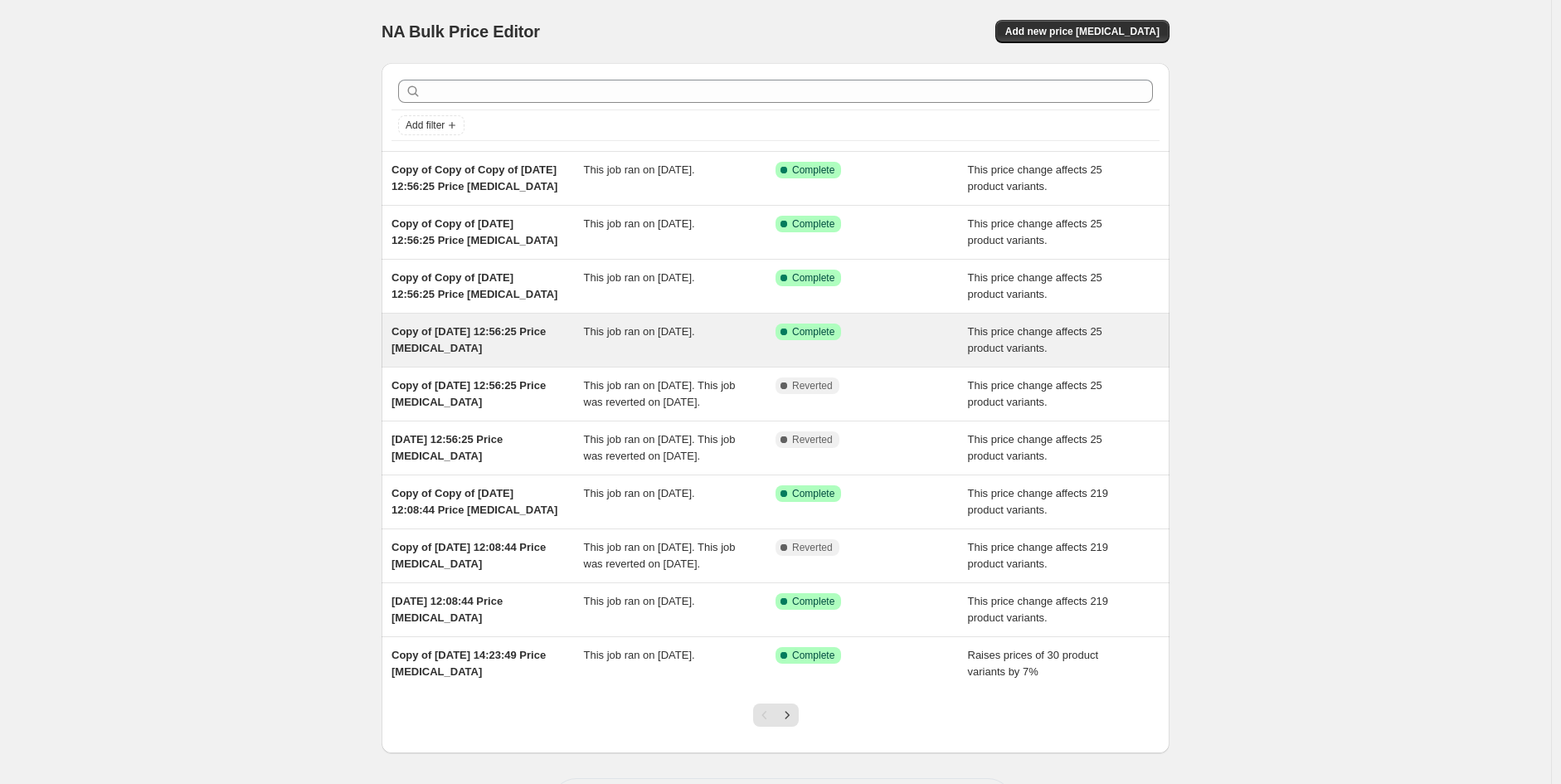
click at [523, 348] on div "Copy of [DATE] 12:56:25 Price [MEDICAL_DATA]" at bounding box center [488, 340] width 192 height 34
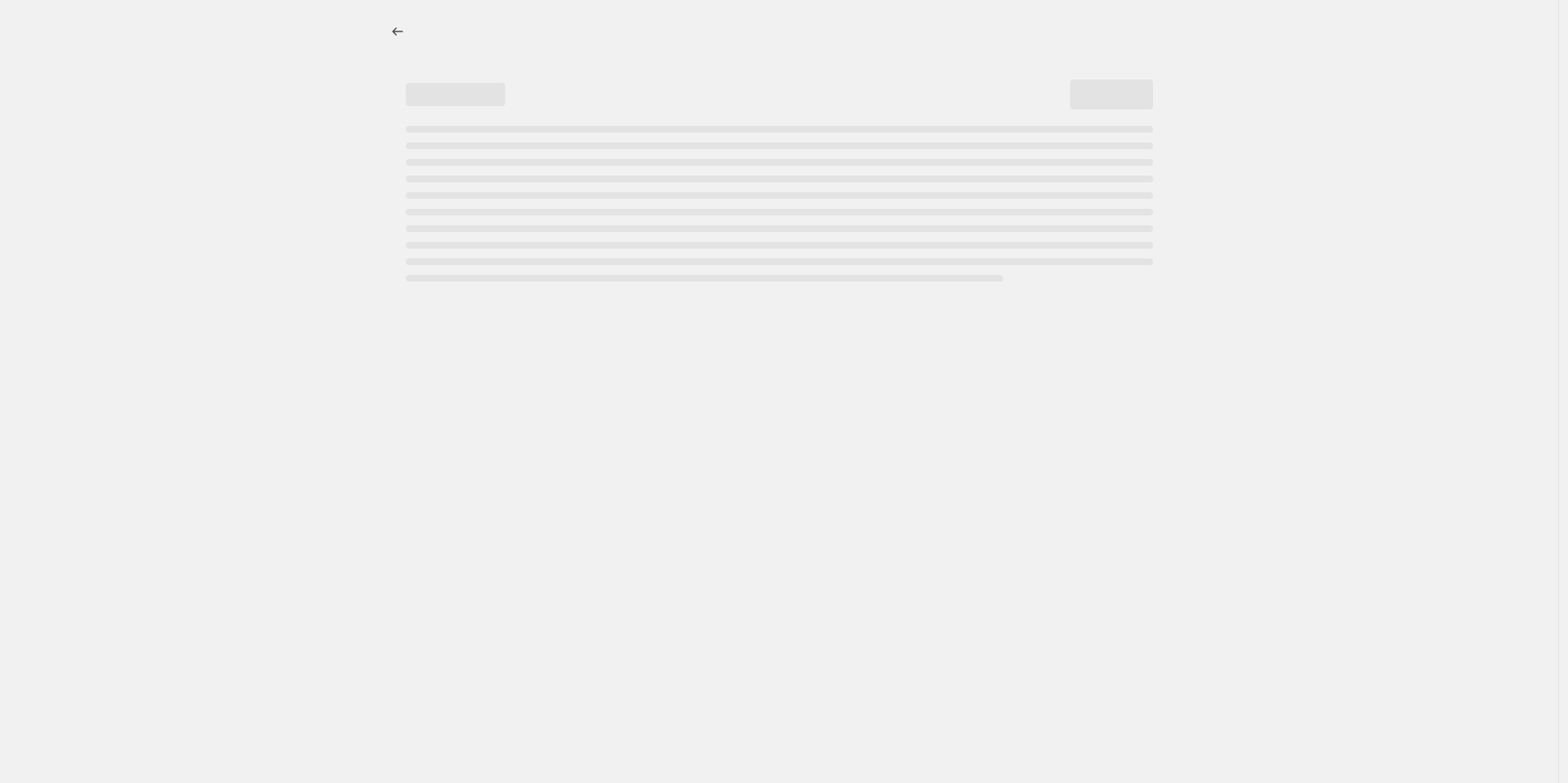
select select "margin"
select select "no_change"
select select "product_type"
select select "vendor"
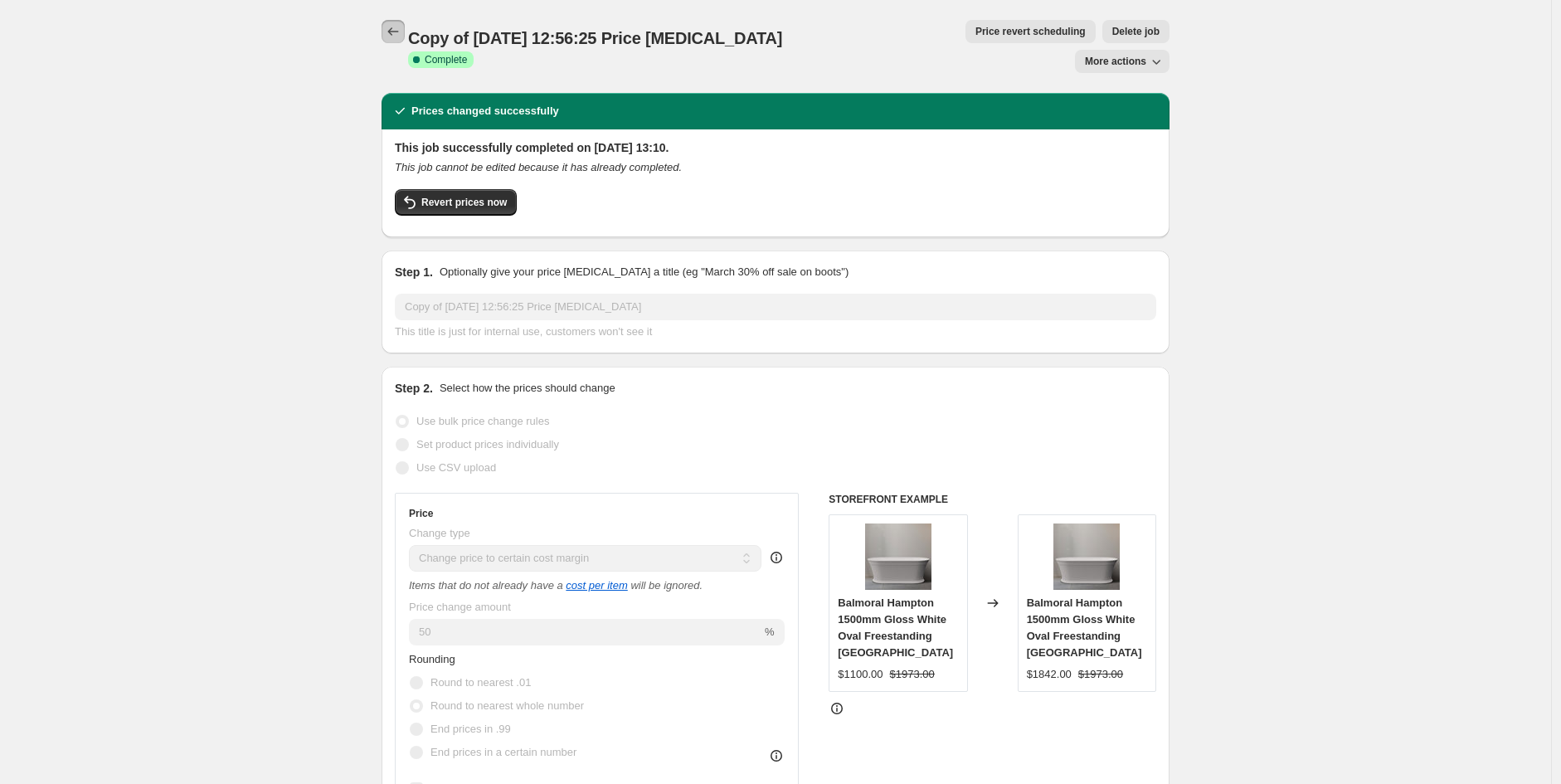
click at [391, 20] on button "Price change jobs" at bounding box center [393, 31] width 23 height 23
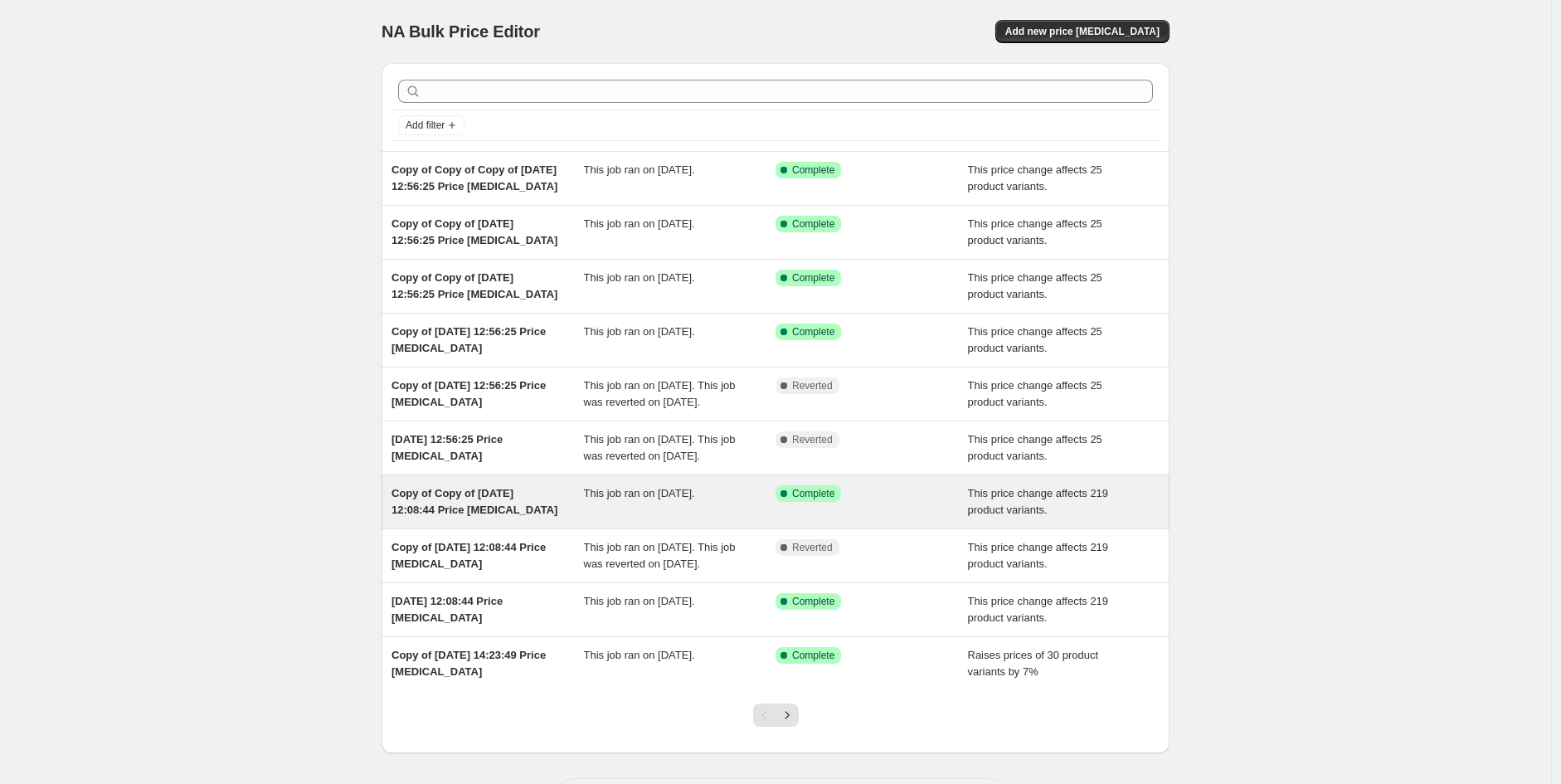
click at [457, 516] on span "Copy of Copy of [DATE] 12:08:44 Price [MEDICAL_DATA]" at bounding box center [475, 501] width 166 height 29
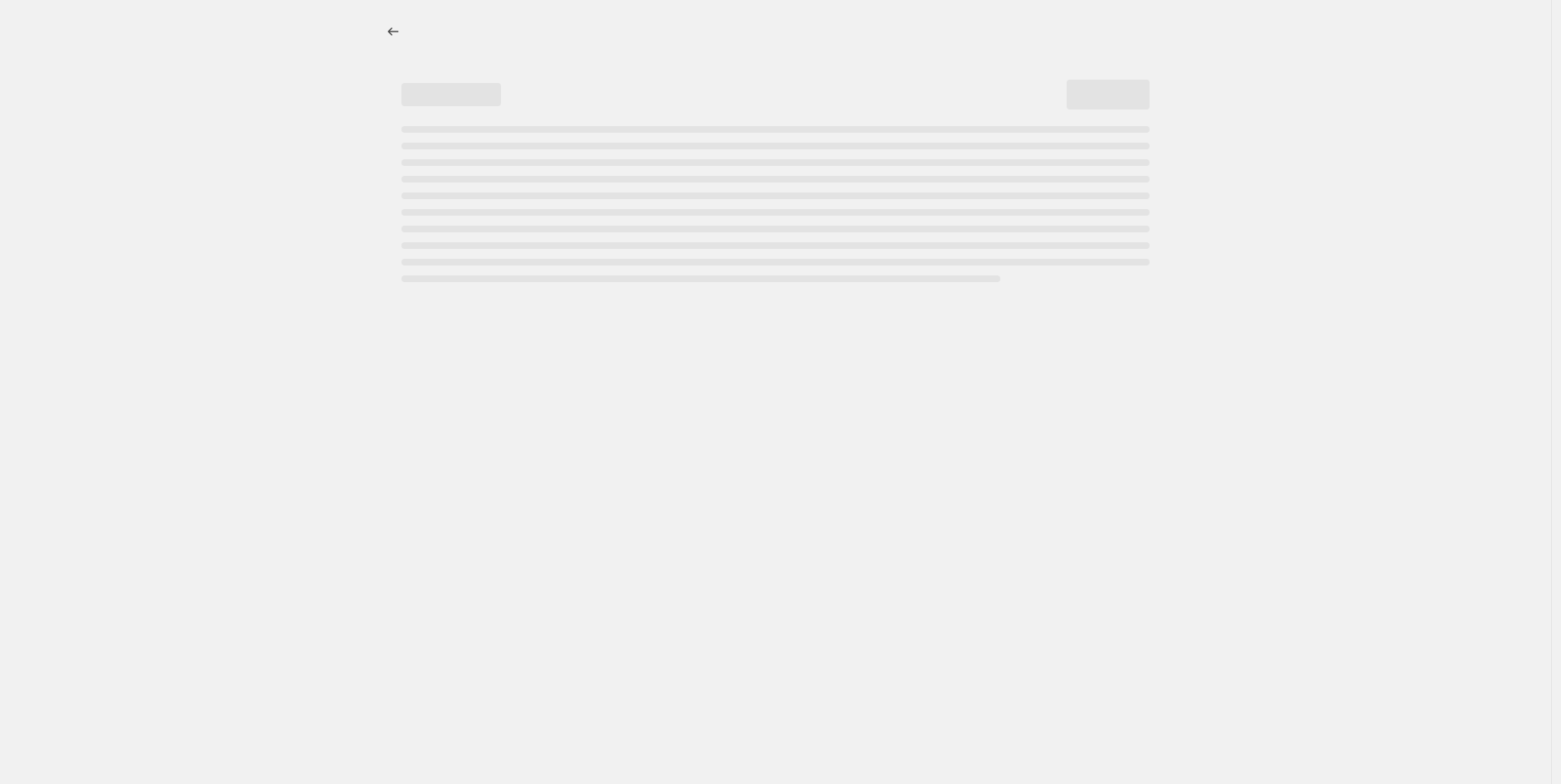
select select "no_change"
select select "pp"
select select "vendor"
select select "product_type"
select select "not_equal"
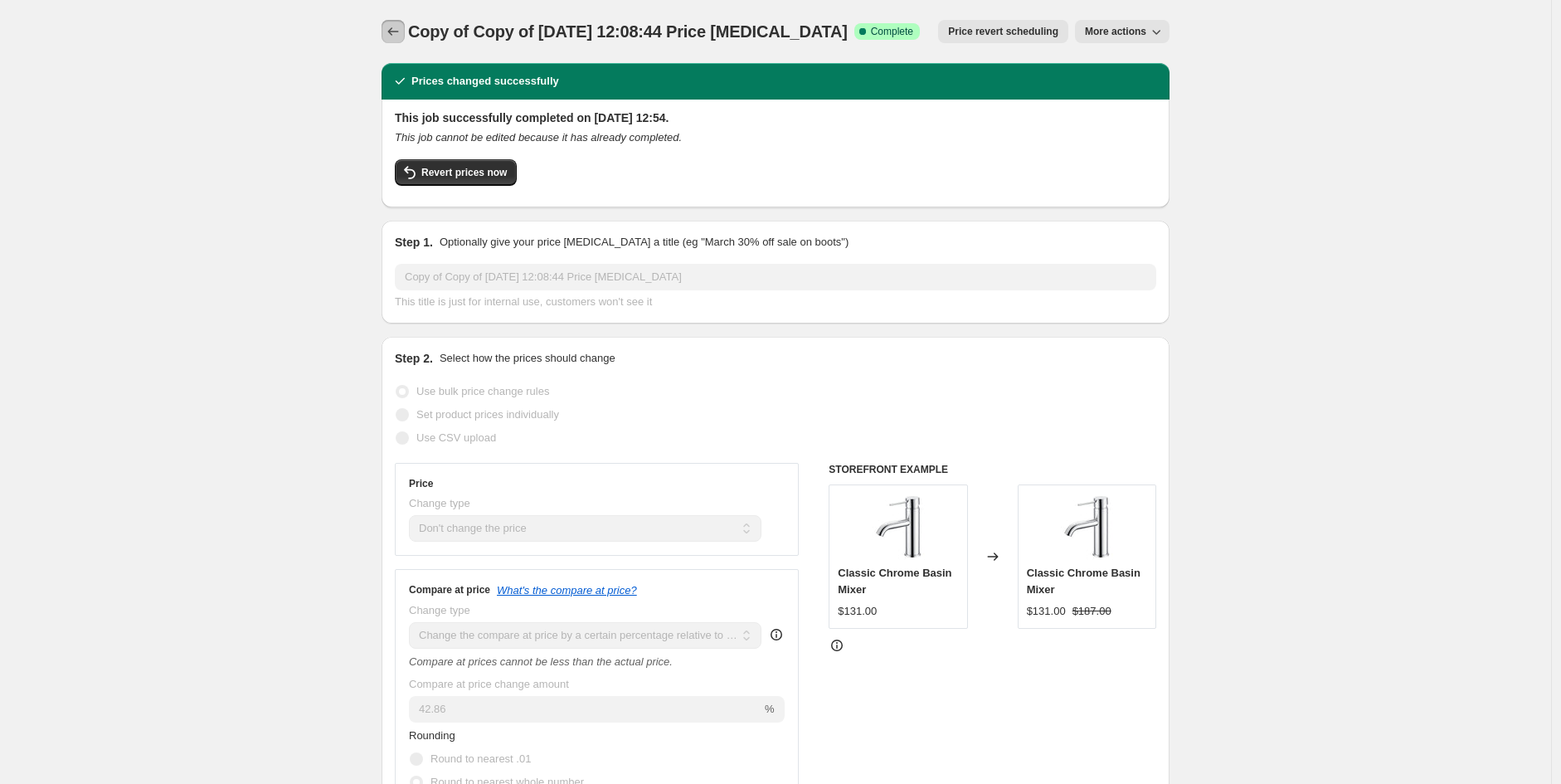
click at [395, 34] on icon "Price change jobs" at bounding box center [394, 32] width 17 height 17
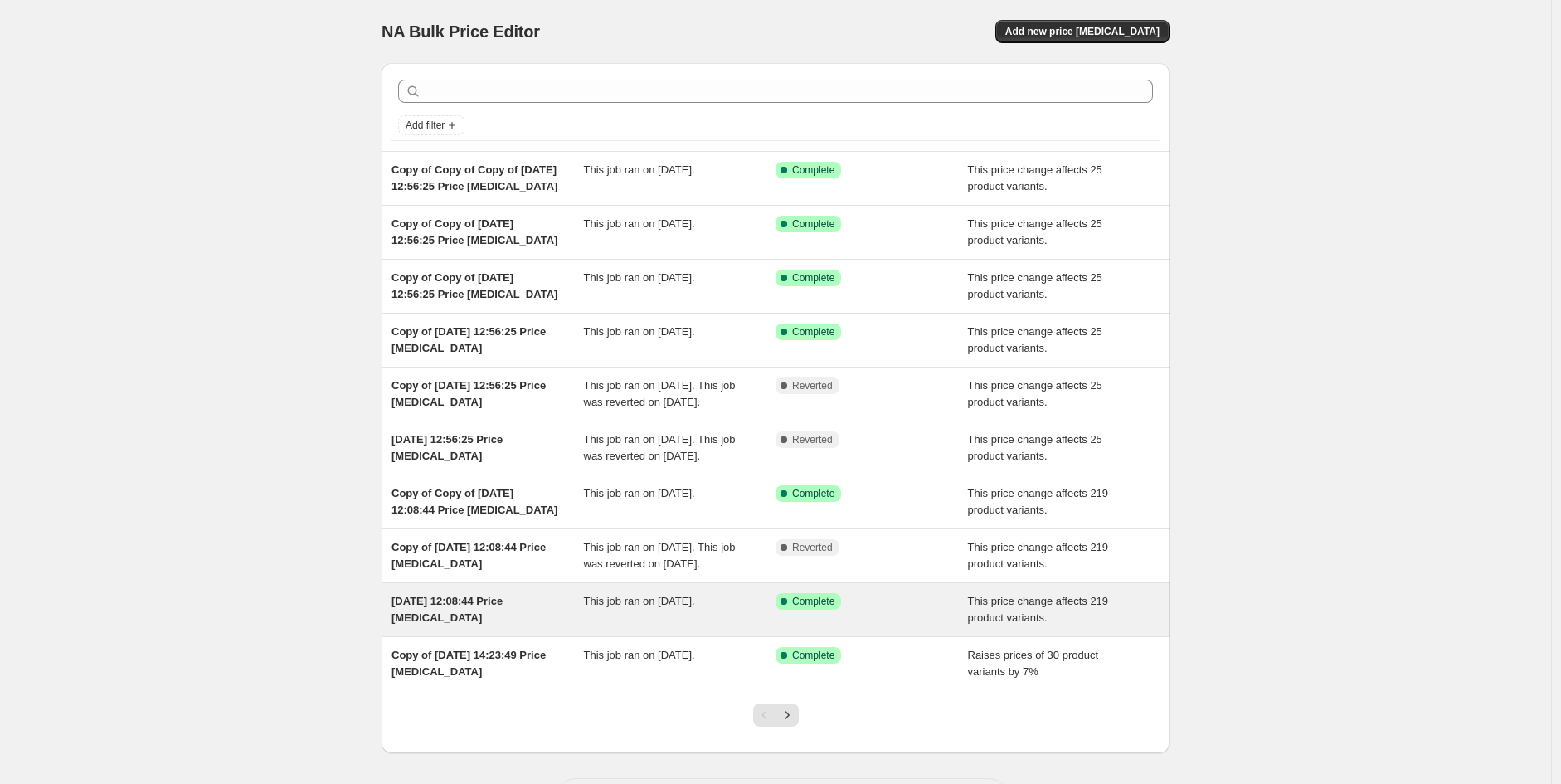
click at [463, 624] on span "[DATE] 12:08:44 Price [MEDICAL_DATA]" at bounding box center [447, 609] width 111 height 29
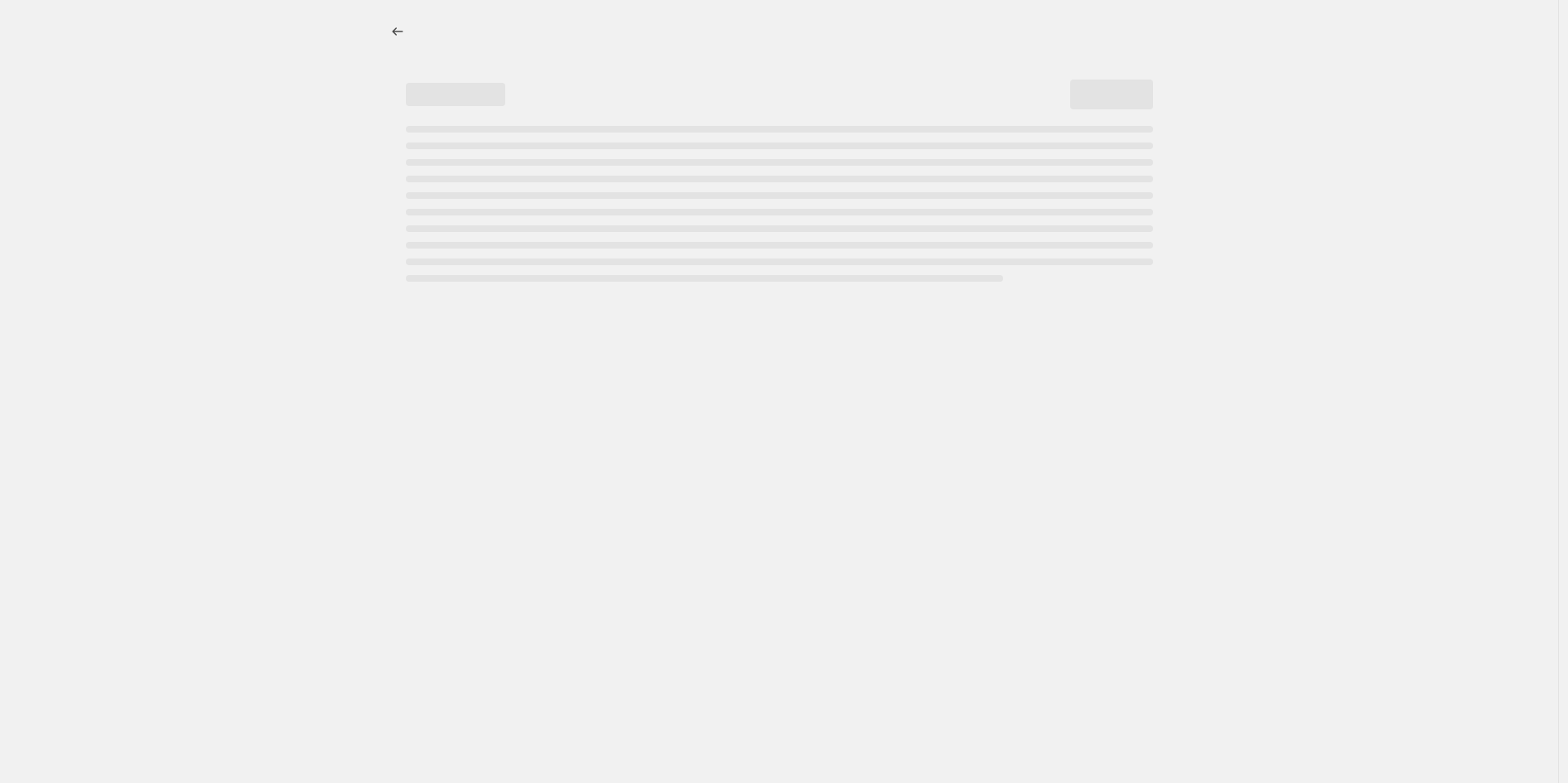
select select "margin"
select select "remove"
select select "vendor"
select select "product_type"
select select "not_equal"
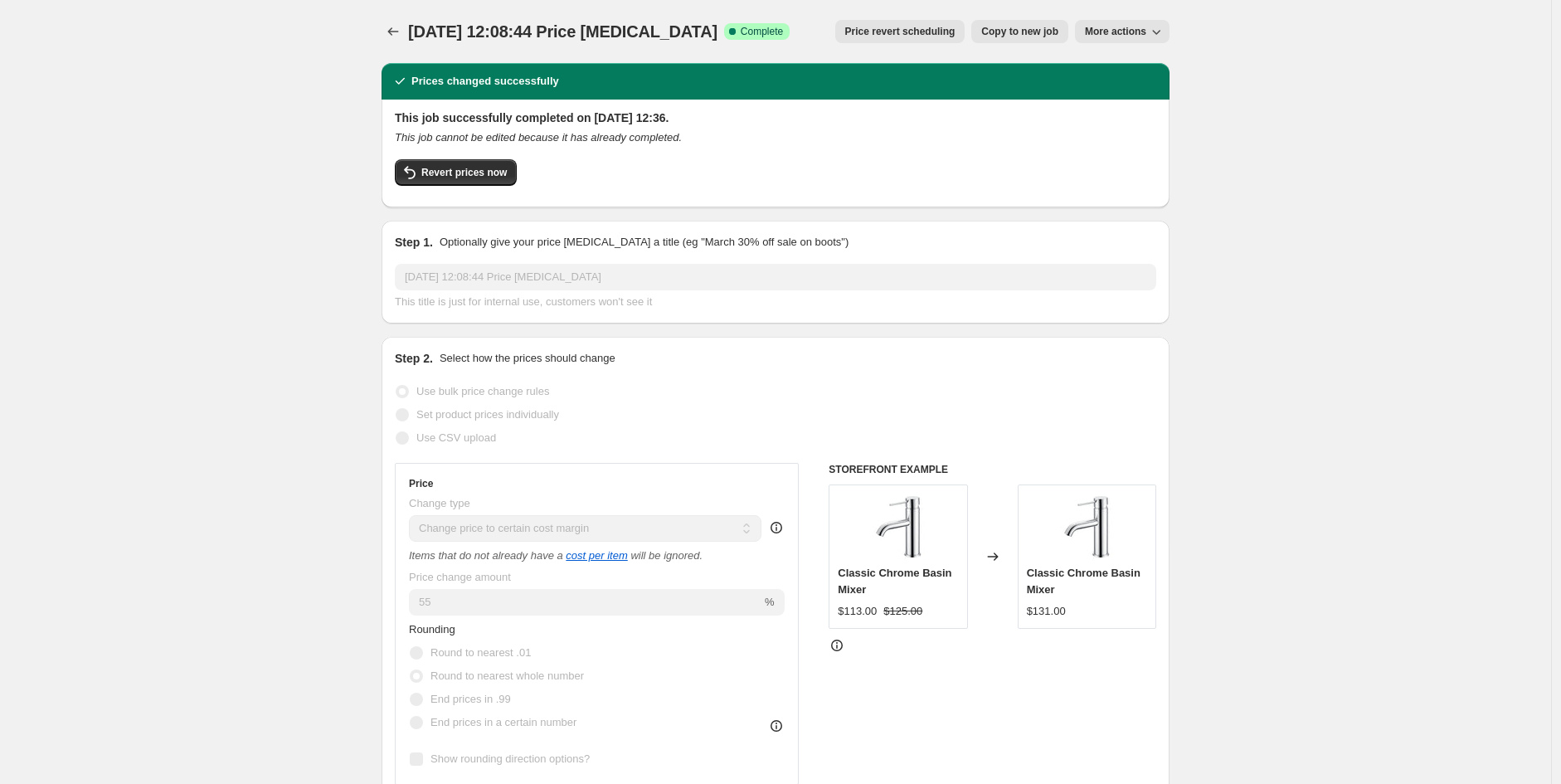
click at [1038, 28] on span "Copy to new job" at bounding box center [1019, 32] width 77 height 13
select select "margin"
select select "remove"
select select "vendor"
select select "product_type"
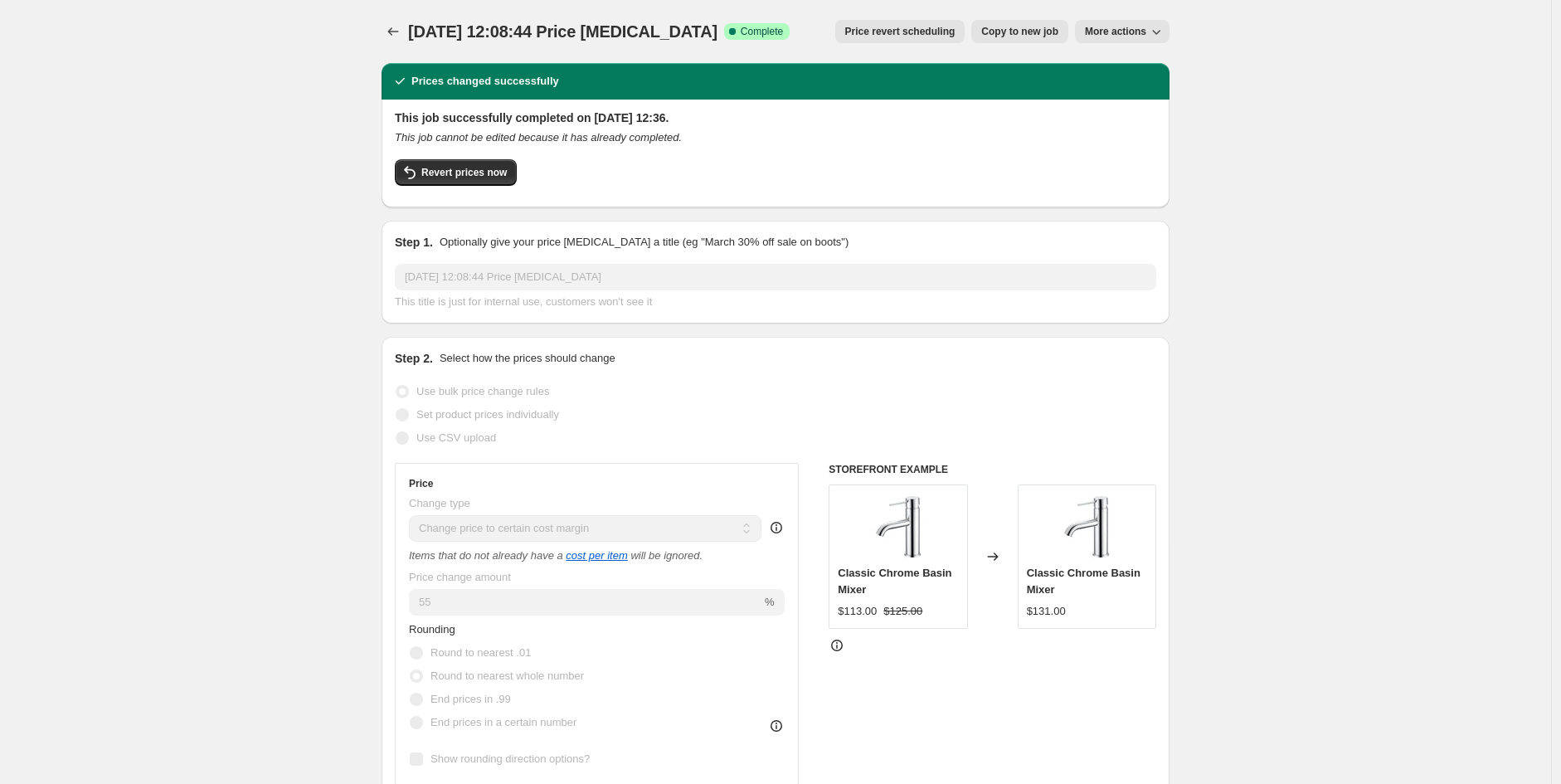
select select "not_equal"
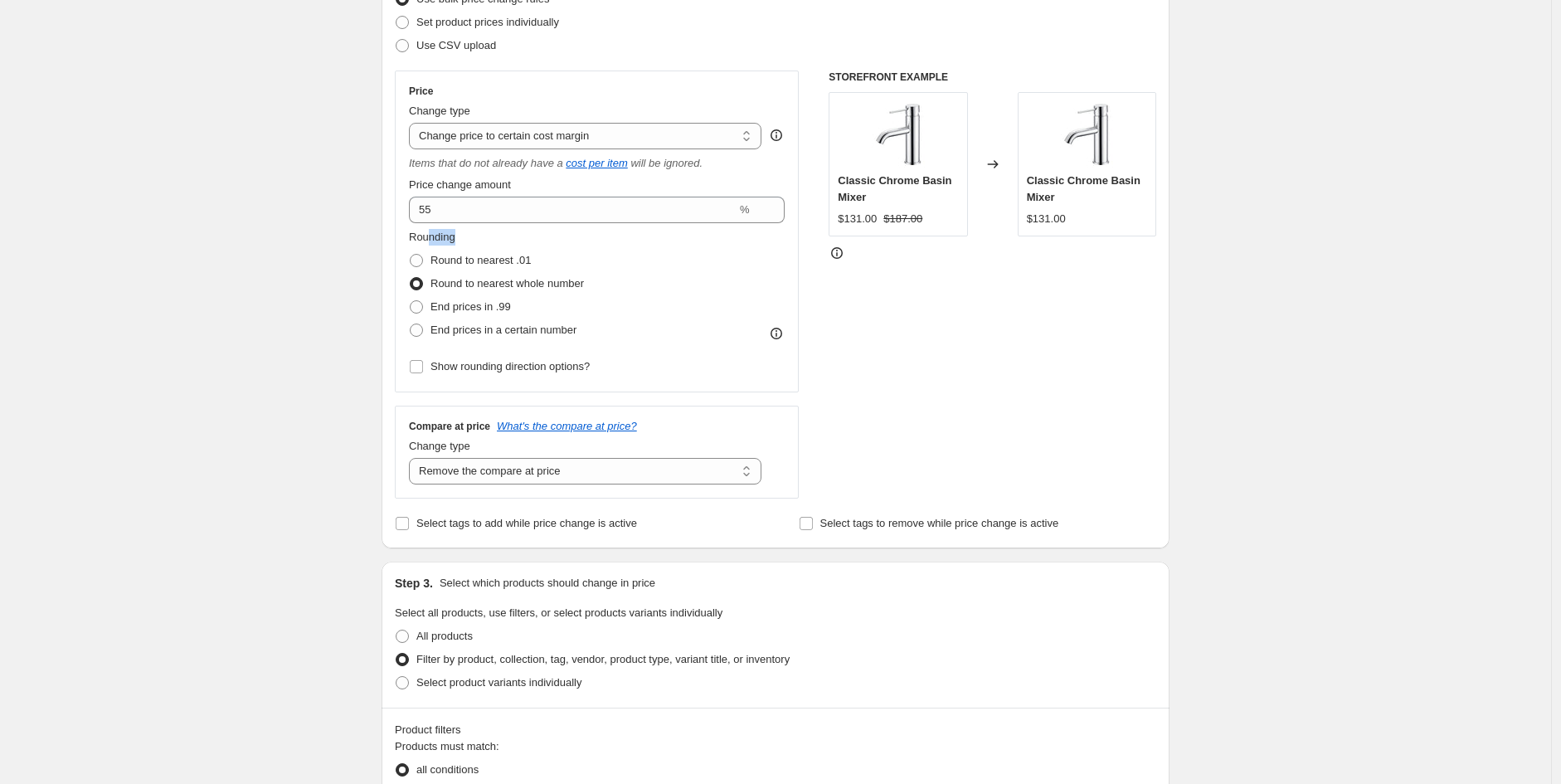
drag, startPoint x: 534, startPoint y: 239, endPoint x: 433, endPoint y: 224, distance: 102.1
click at [433, 224] on div "Price Change type Change the price to a certain amount Change the price by a ce…" at bounding box center [597, 231] width 376 height 294
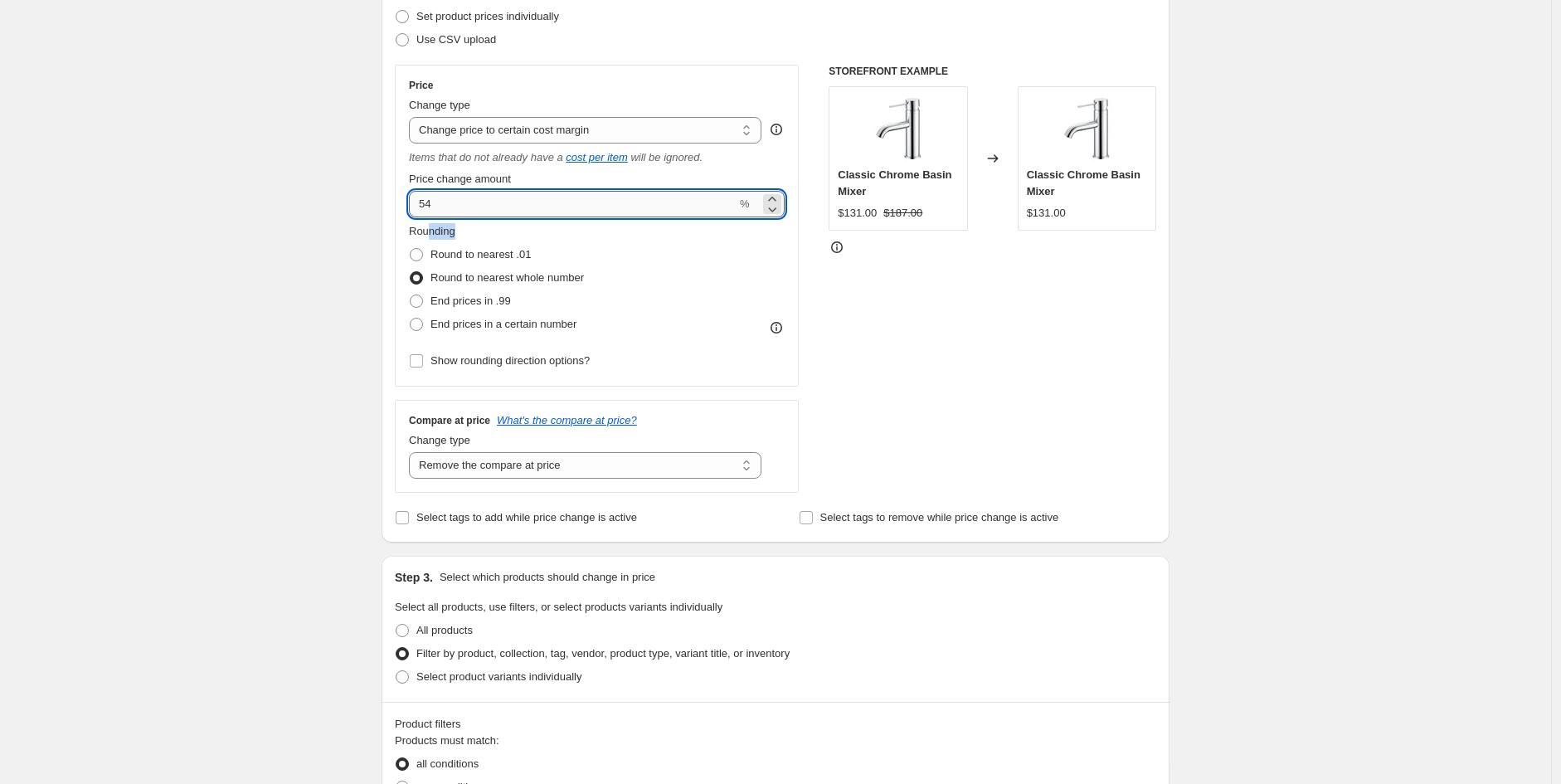
scroll to position [241, 0]
drag, startPoint x: 448, startPoint y: 211, endPoint x: 378, endPoint y: 211, distance: 70.0
click at [378, 211] on div "Step 1. Optionally give your price change job a title (eg "March 30% off sale o…" at bounding box center [768, 683] width 801 height 1752
type input "50"
click at [1353, 439] on div "Create new price change job. This page is ready Create new price change job Dra…" at bounding box center [776, 709] width 1552 height 1903
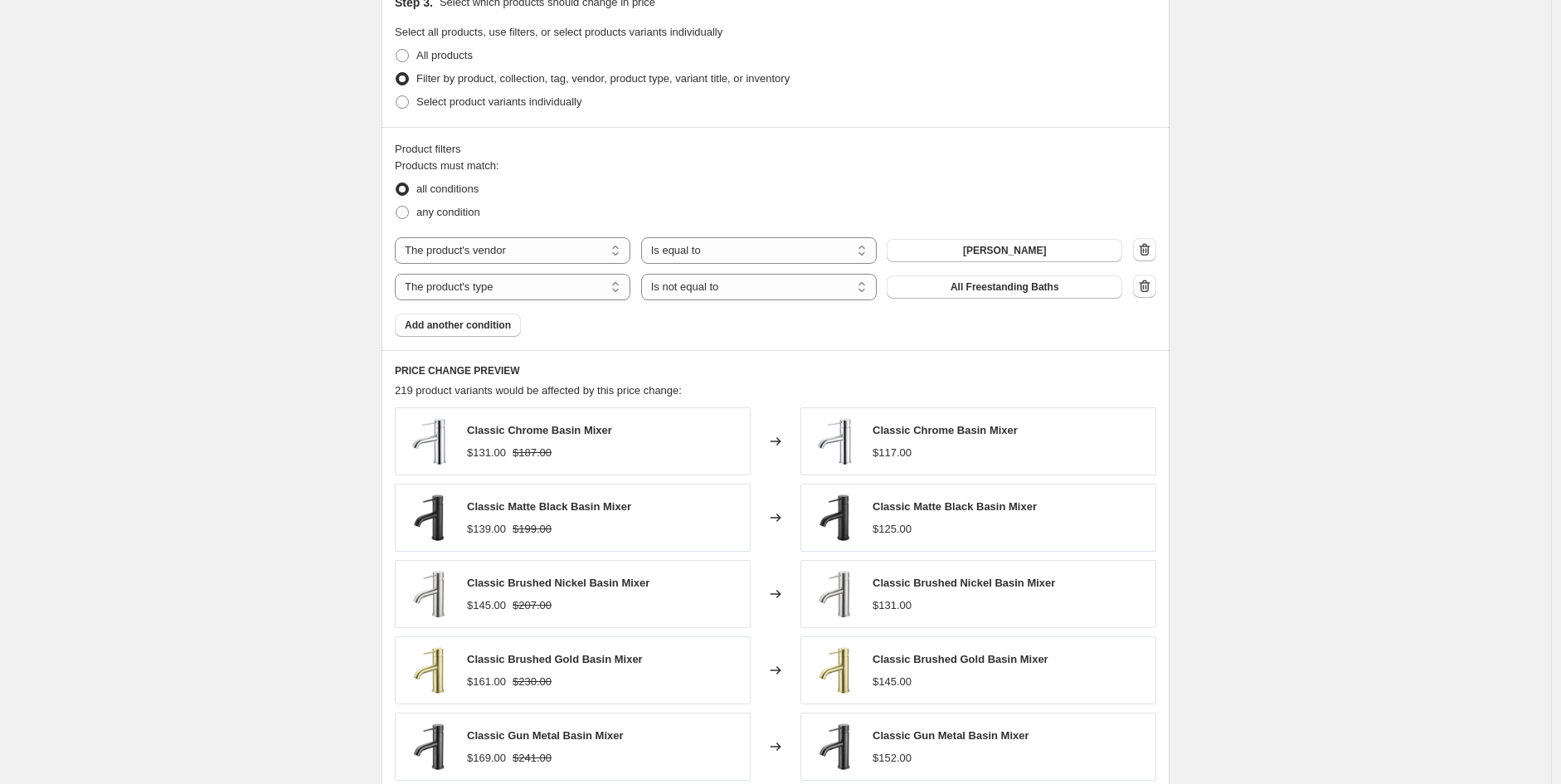
scroll to position [1121, 0]
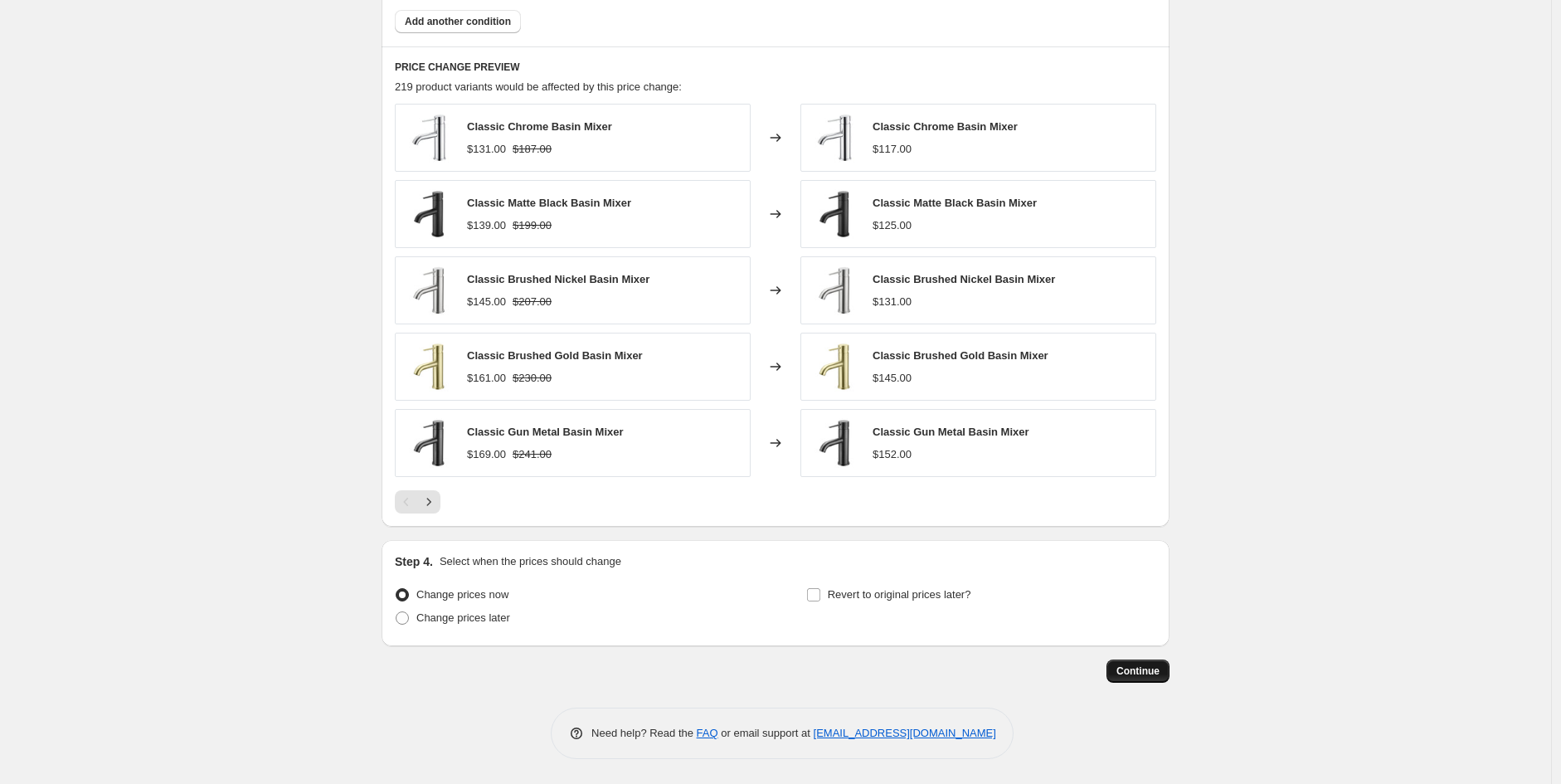
click at [1160, 666] on span "Continue" at bounding box center [1138, 671] width 43 height 13
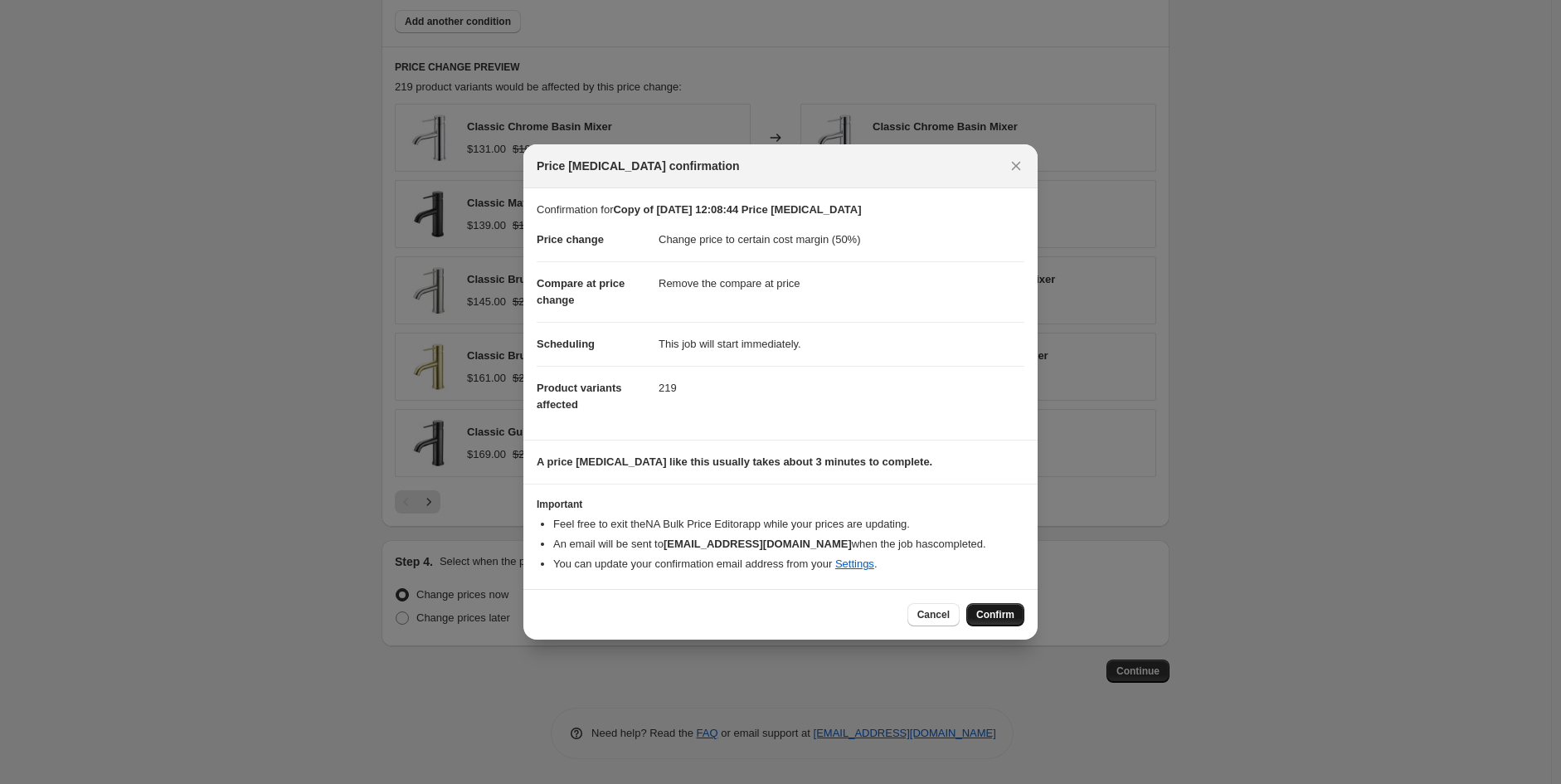
click at [999, 624] on button "Confirm" at bounding box center [995, 614] width 58 height 23
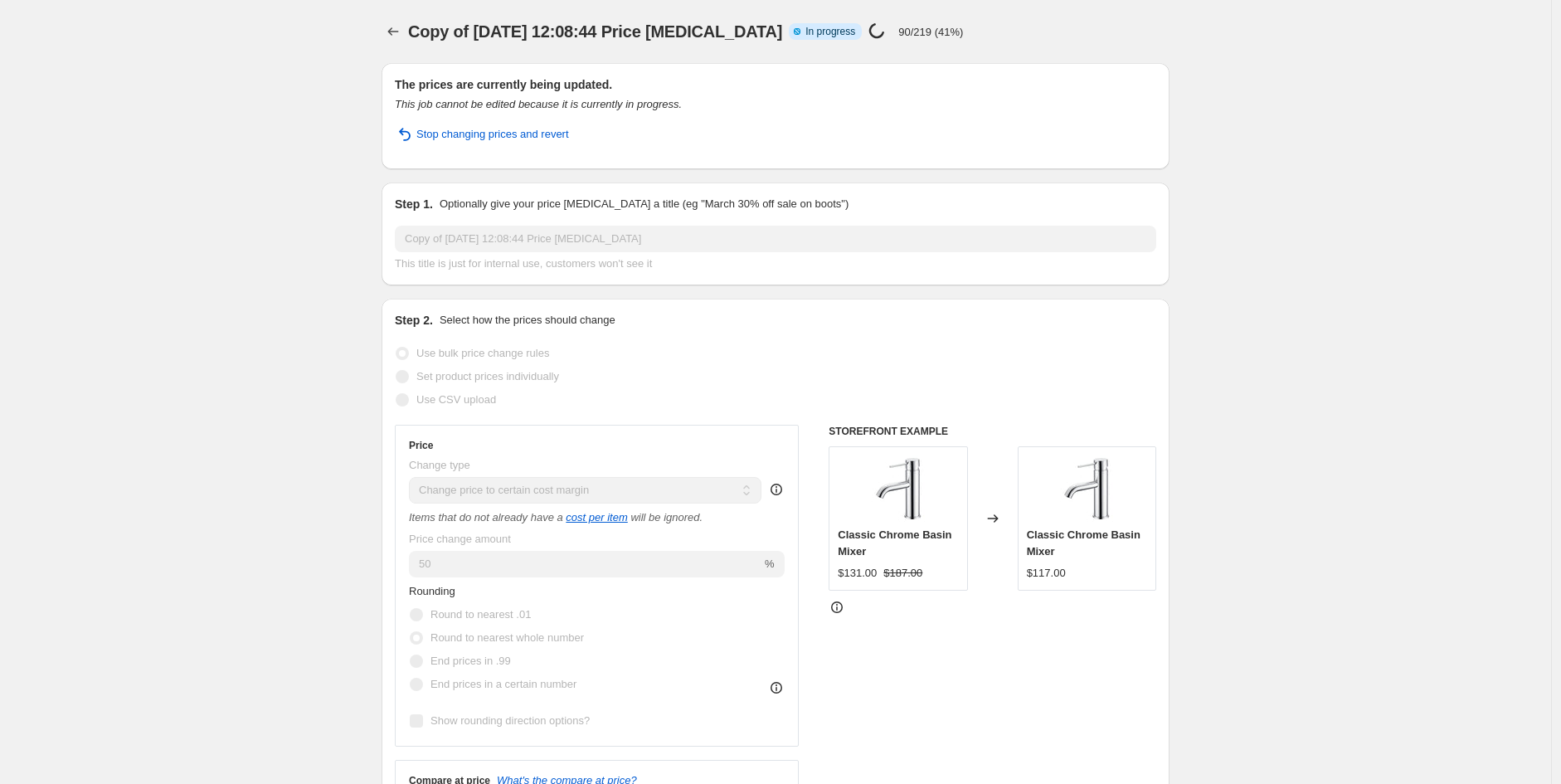
select select "margin"
select select "remove"
select select "vendor"
select select "product_type"
select select "not_equal"
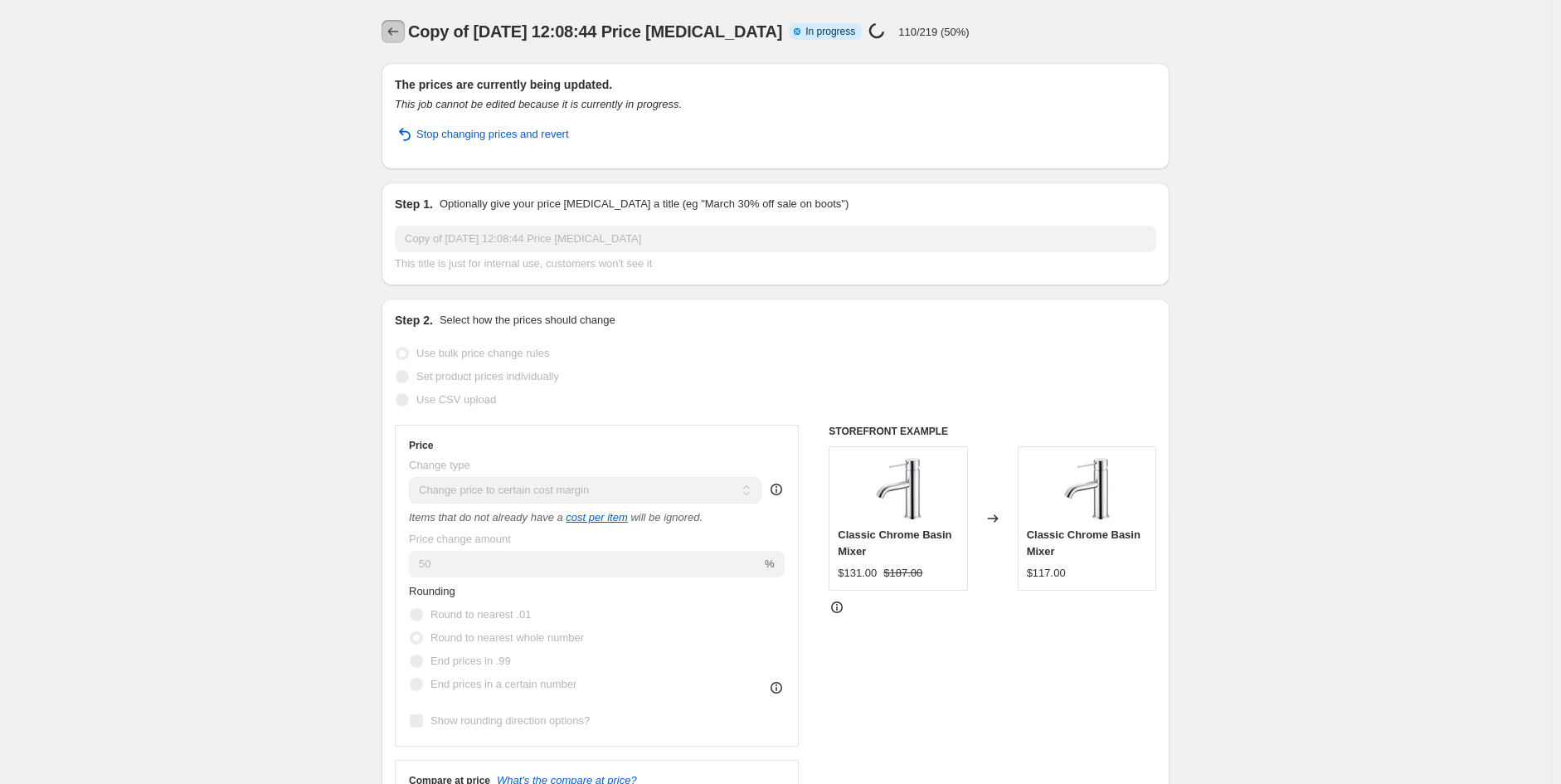
click at [394, 34] on icon "Price change jobs" at bounding box center [394, 32] width 17 height 17
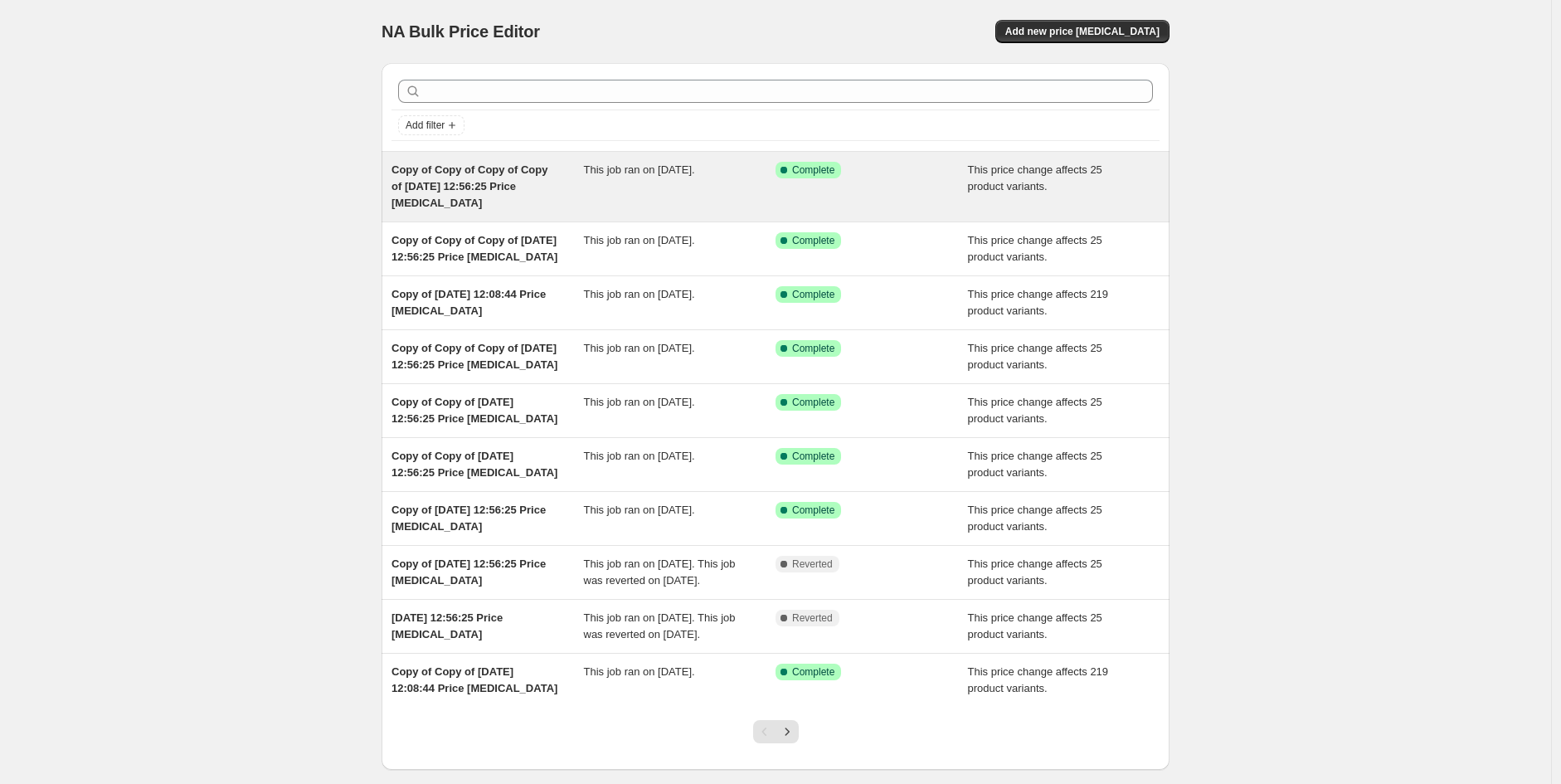
click at [471, 186] on span "Copy of Copy of Copy of Copy of [DATE] 12:56:25 Price [MEDICAL_DATA]" at bounding box center [469, 186] width 156 height 46
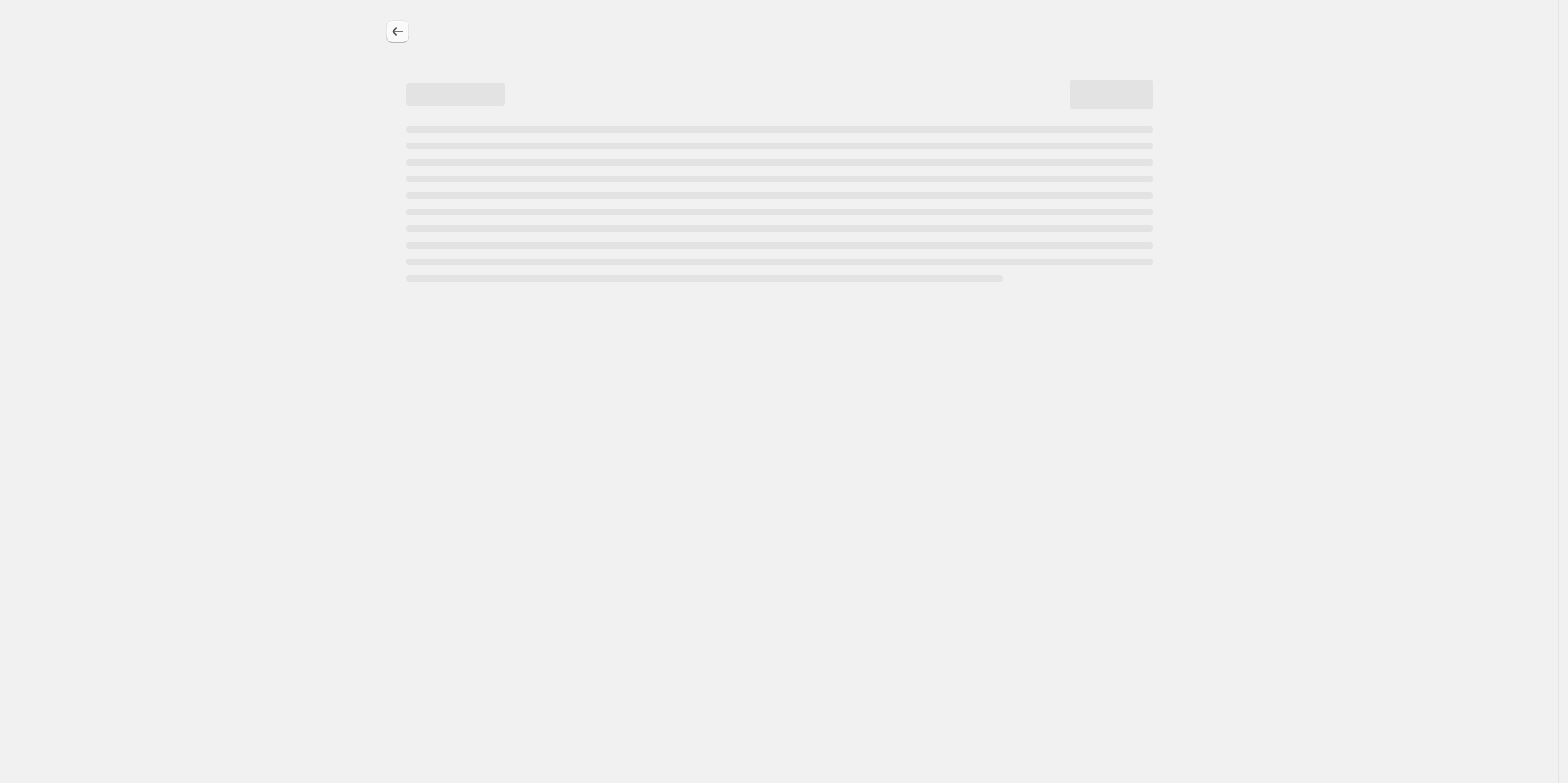
select select "no_change"
select select "pp"
select select "product_type"
select select "vendor"
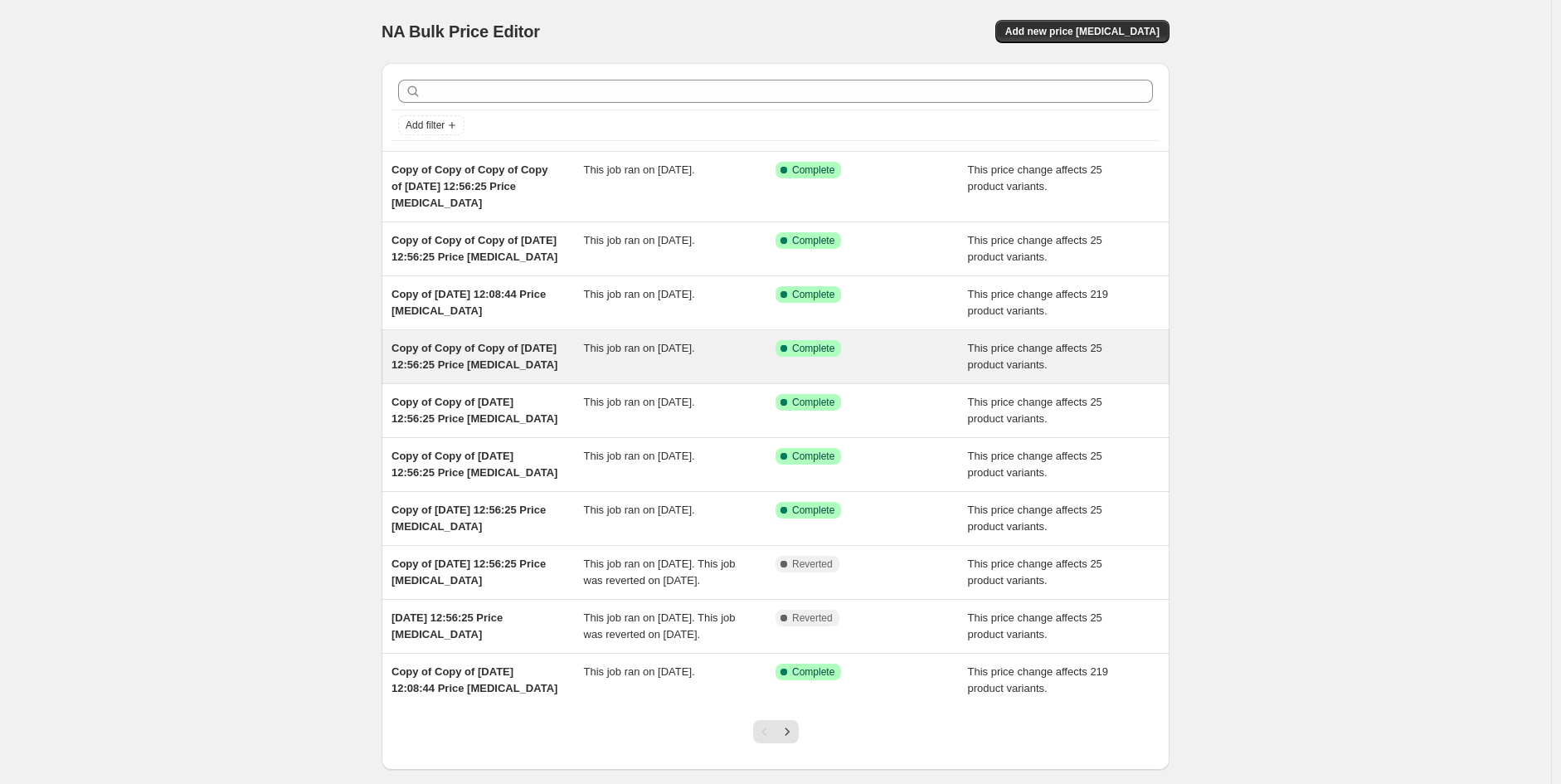
click at [477, 373] on div "Copy of Copy of Copy of [DATE] 12:56:25 Price [MEDICAL_DATA]" at bounding box center [488, 357] width 192 height 34
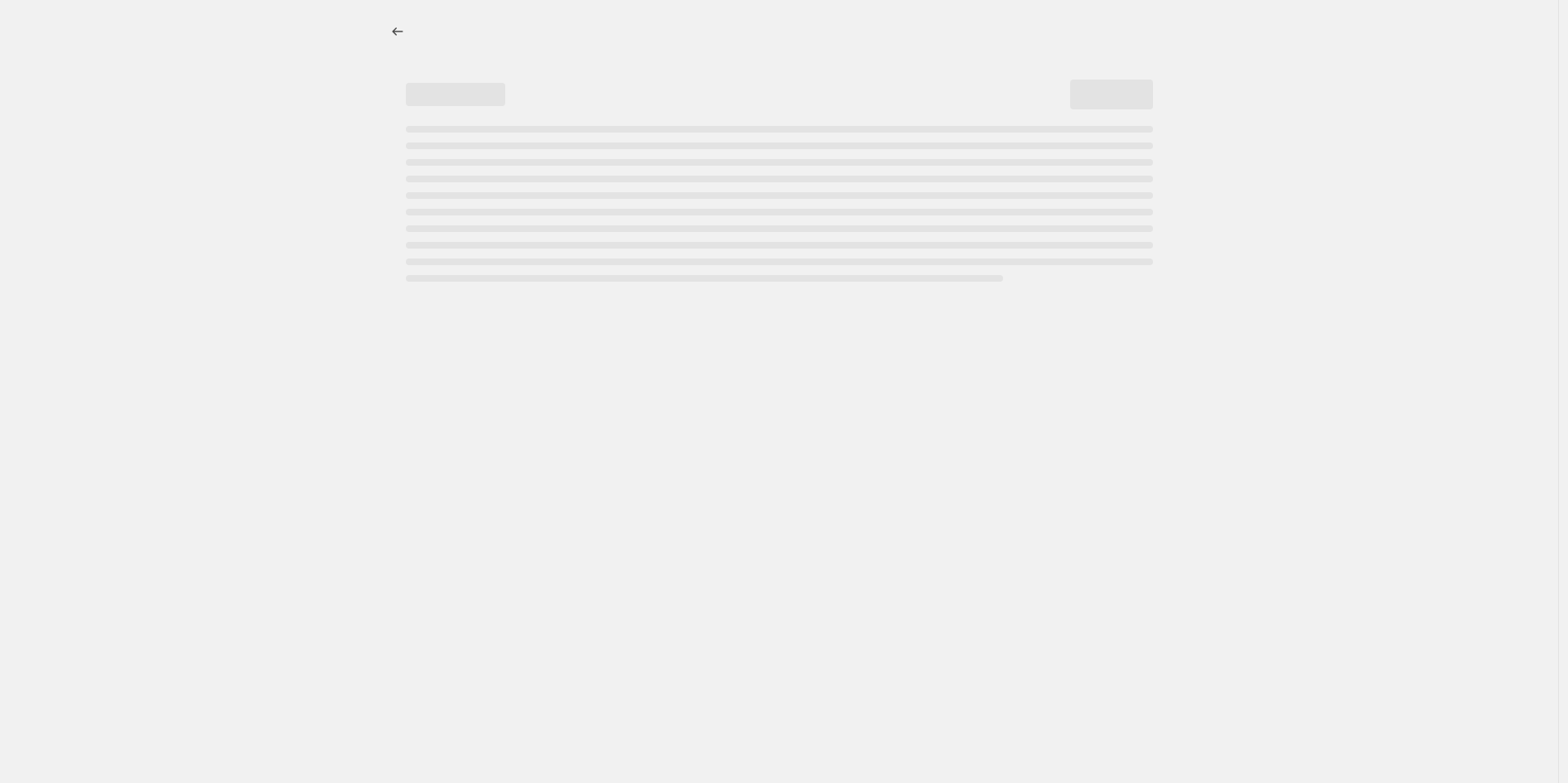
select select "no_change"
select select "pp"
select select "product_type"
select select "vendor"
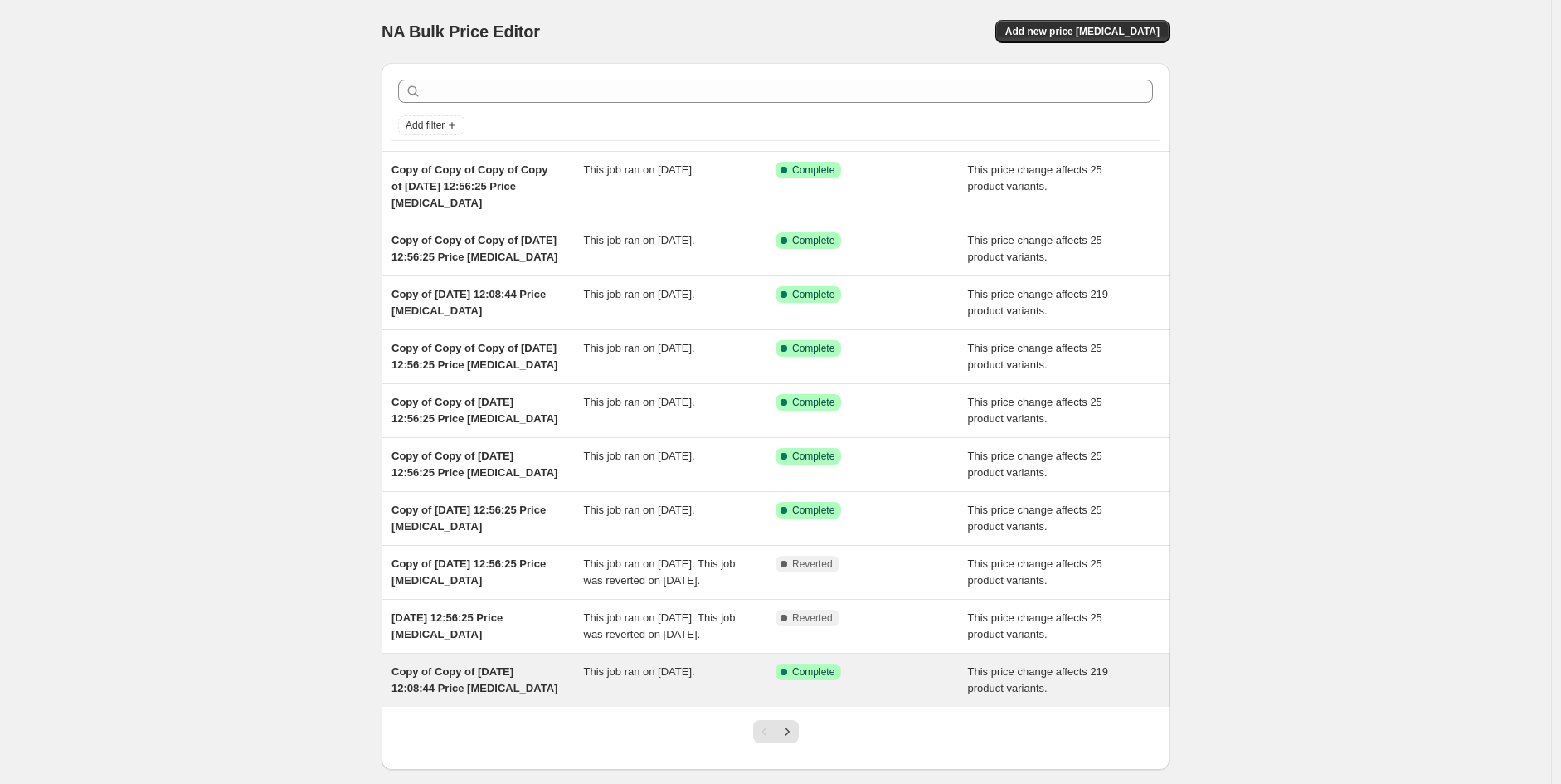
click at [1033, 695] on span "This price change affects 219 product variants." at bounding box center [1038, 679] width 141 height 29
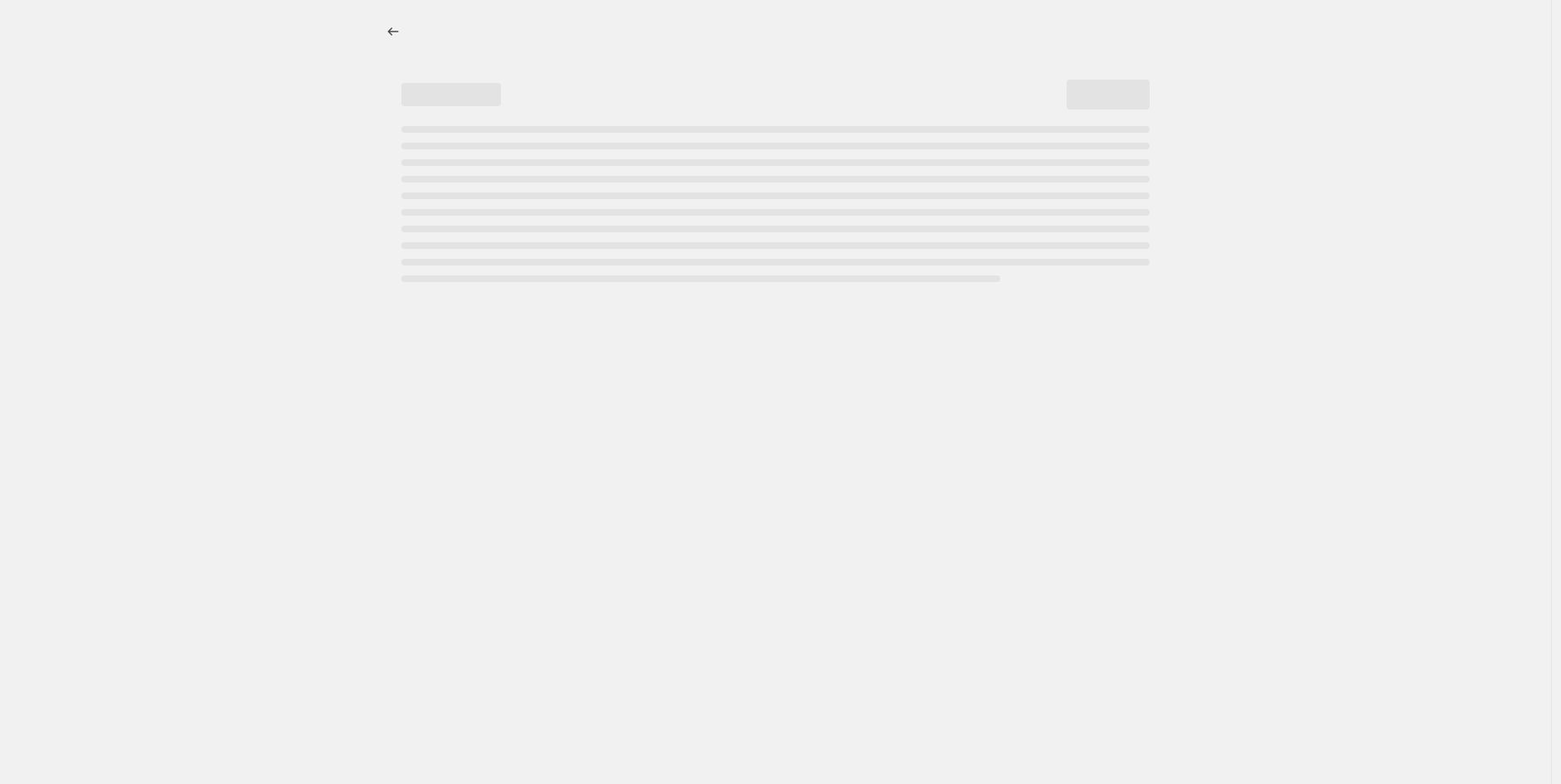
select select "no_change"
select select "pp"
select select "vendor"
select select "product_type"
select select "not_equal"
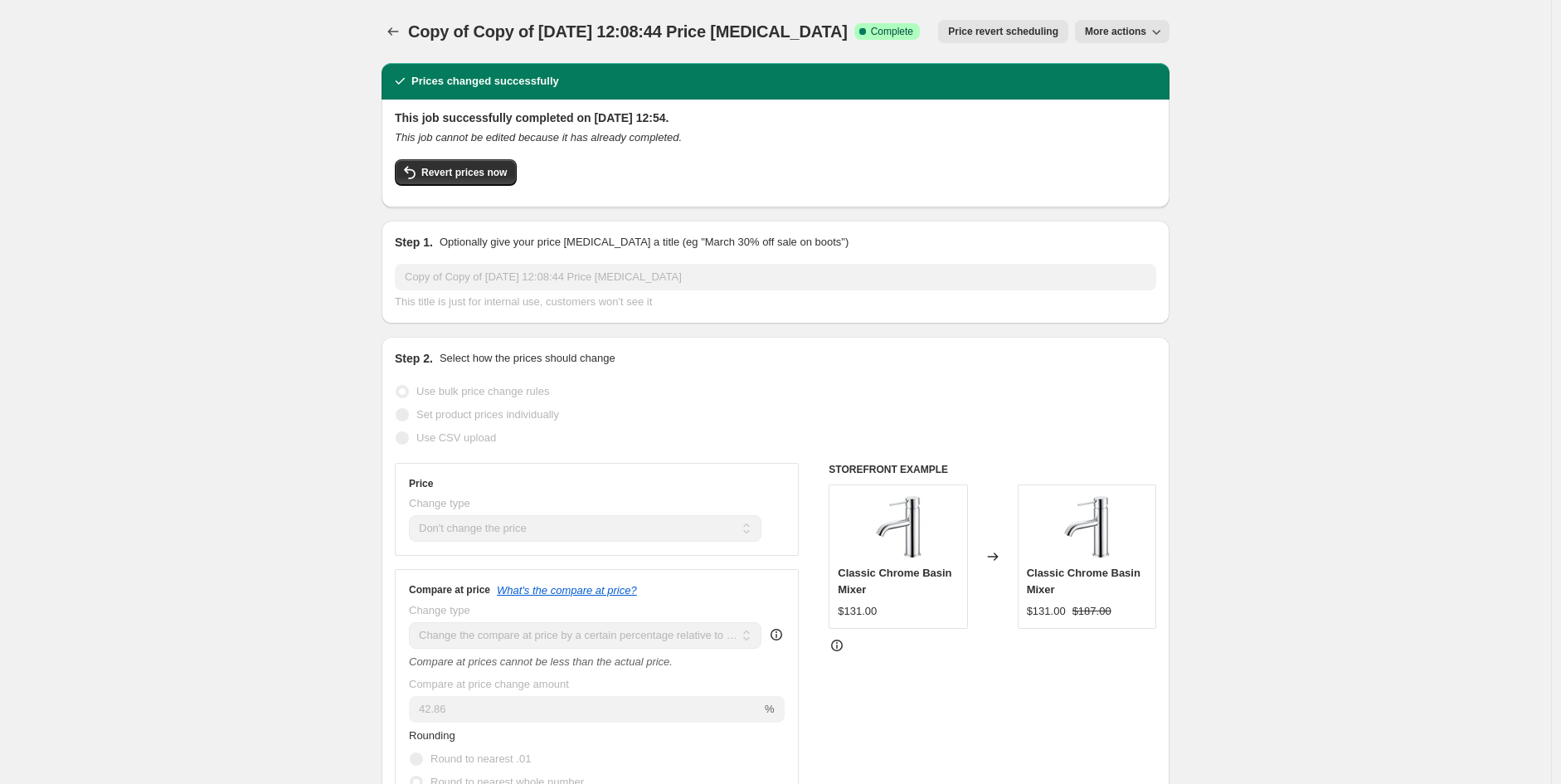
click at [1140, 29] on span "More actions" at bounding box center [1116, 32] width 62 height 13
click at [1142, 59] on span "Copy to new job" at bounding box center [1131, 64] width 77 height 12
select select "no_change"
select select "pp"
select select "vendor"
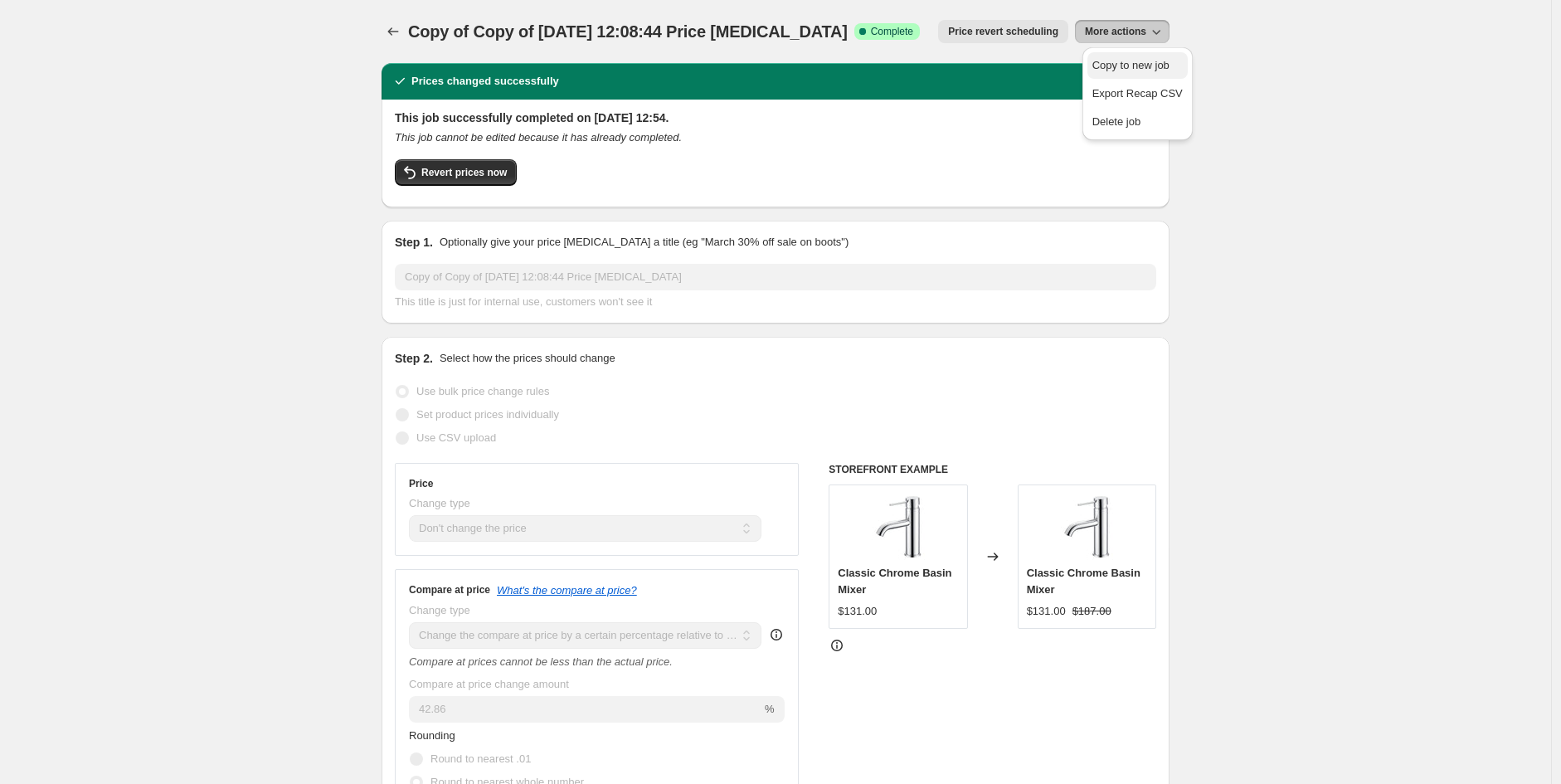
select select "product_type"
select select "not_equal"
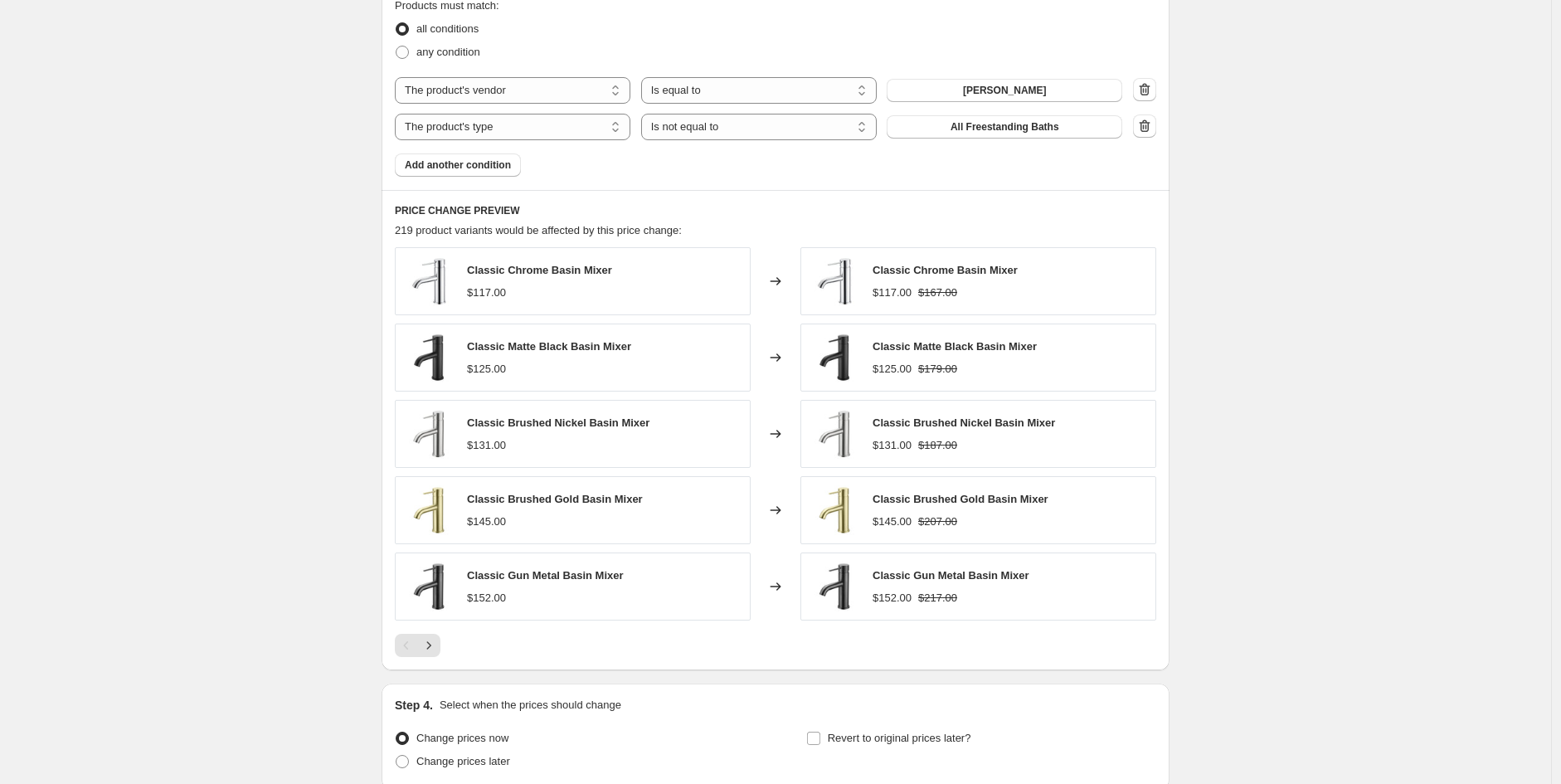
scroll to position [1121, 0]
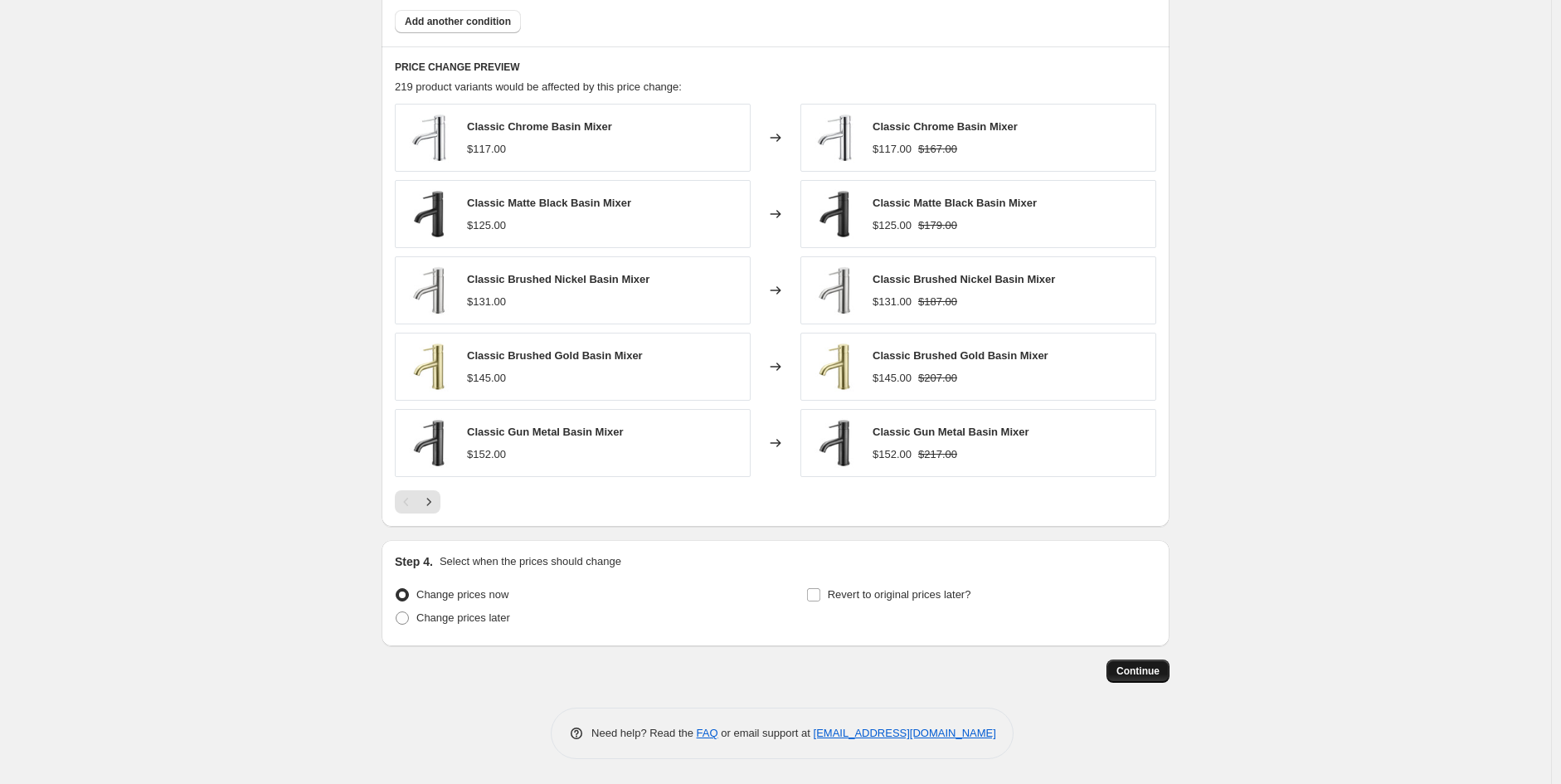
click at [1142, 680] on button "Continue" at bounding box center [1139, 670] width 63 height 23
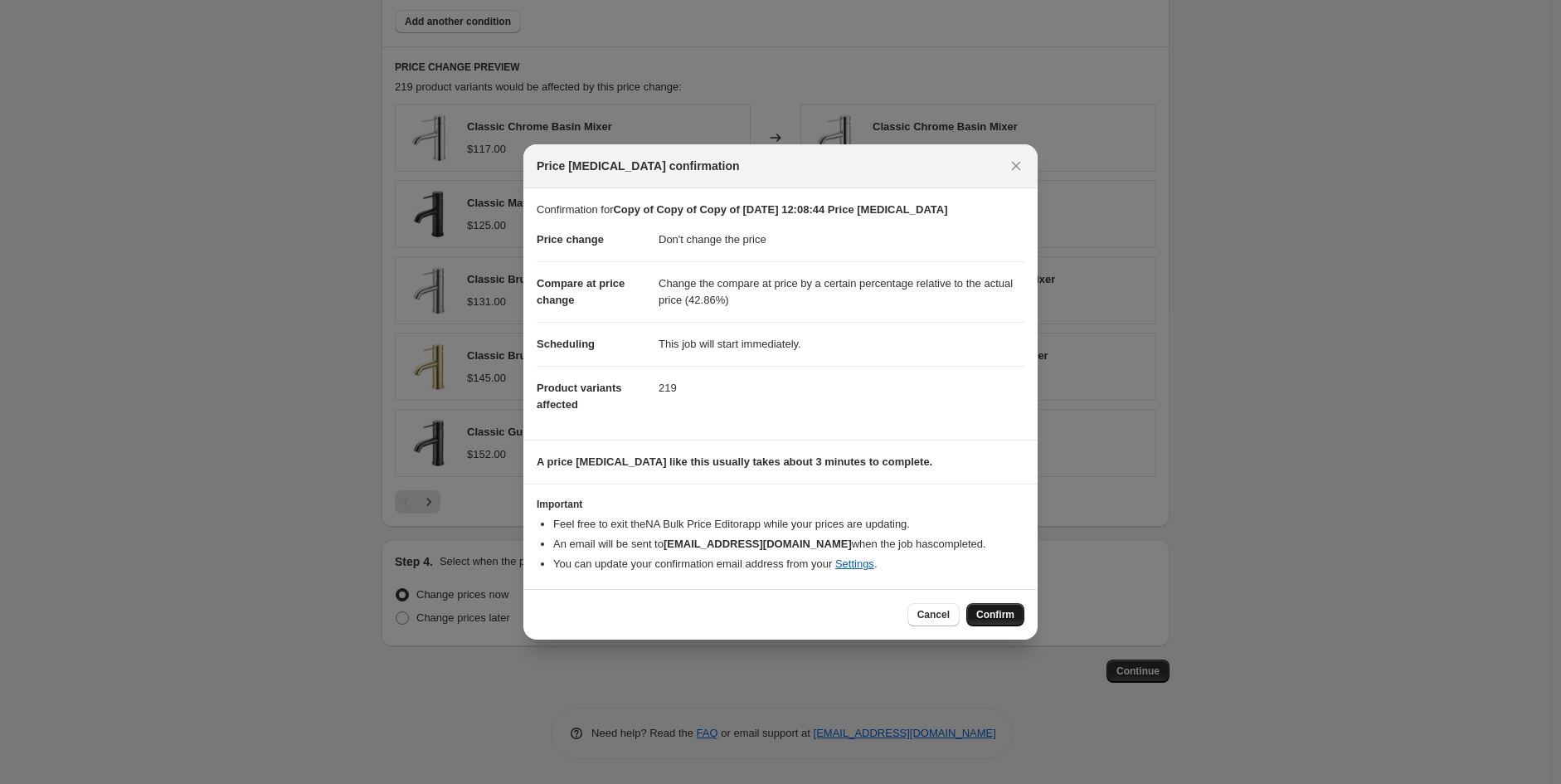
click at [1002, 610] on span "Confirm" at bounding box center [995, 614] width 38 height 13
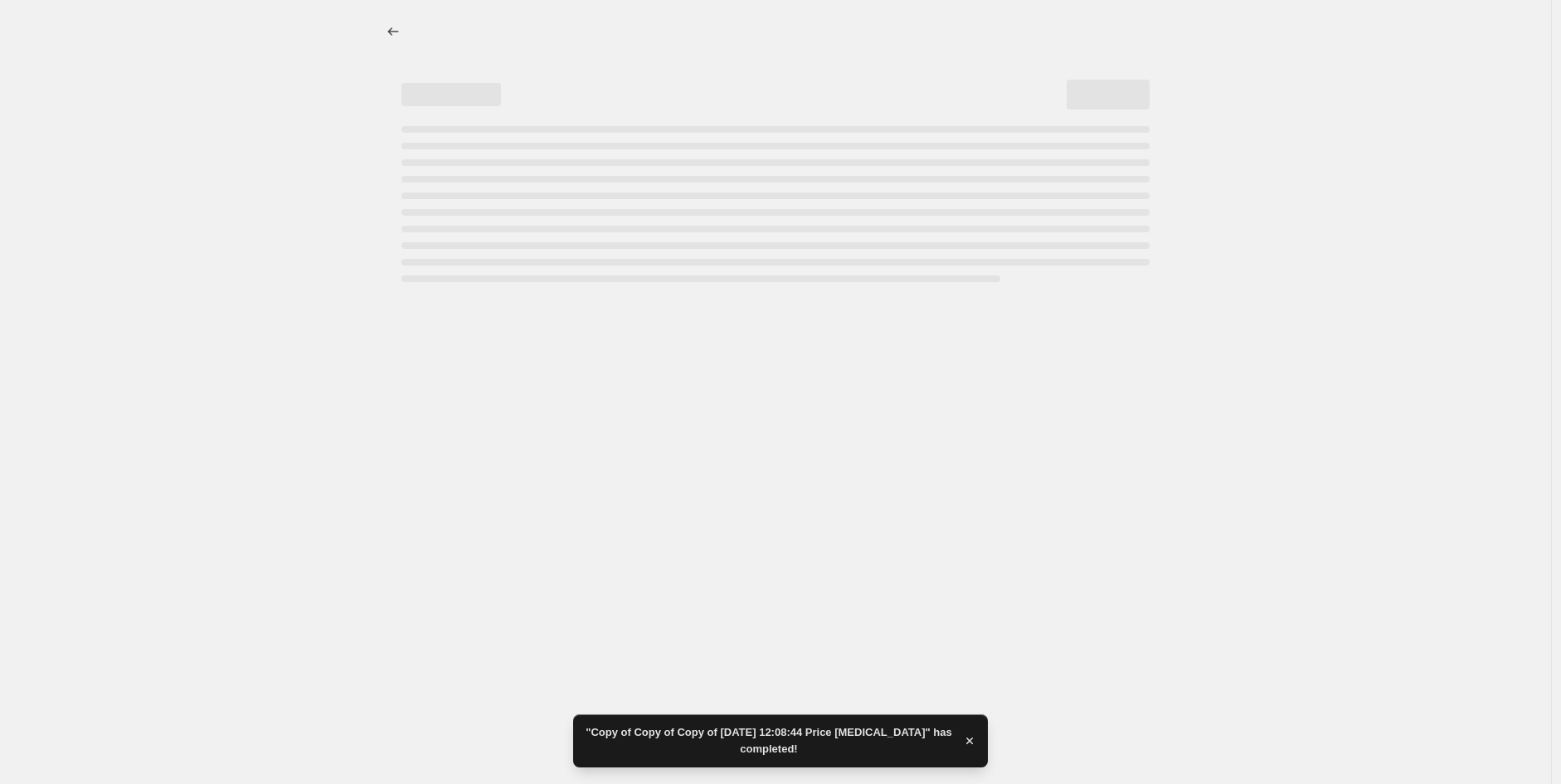
select select "no_change"
select select "pp"
select select "vendor"
select select "product_type"
select select "not_equal"
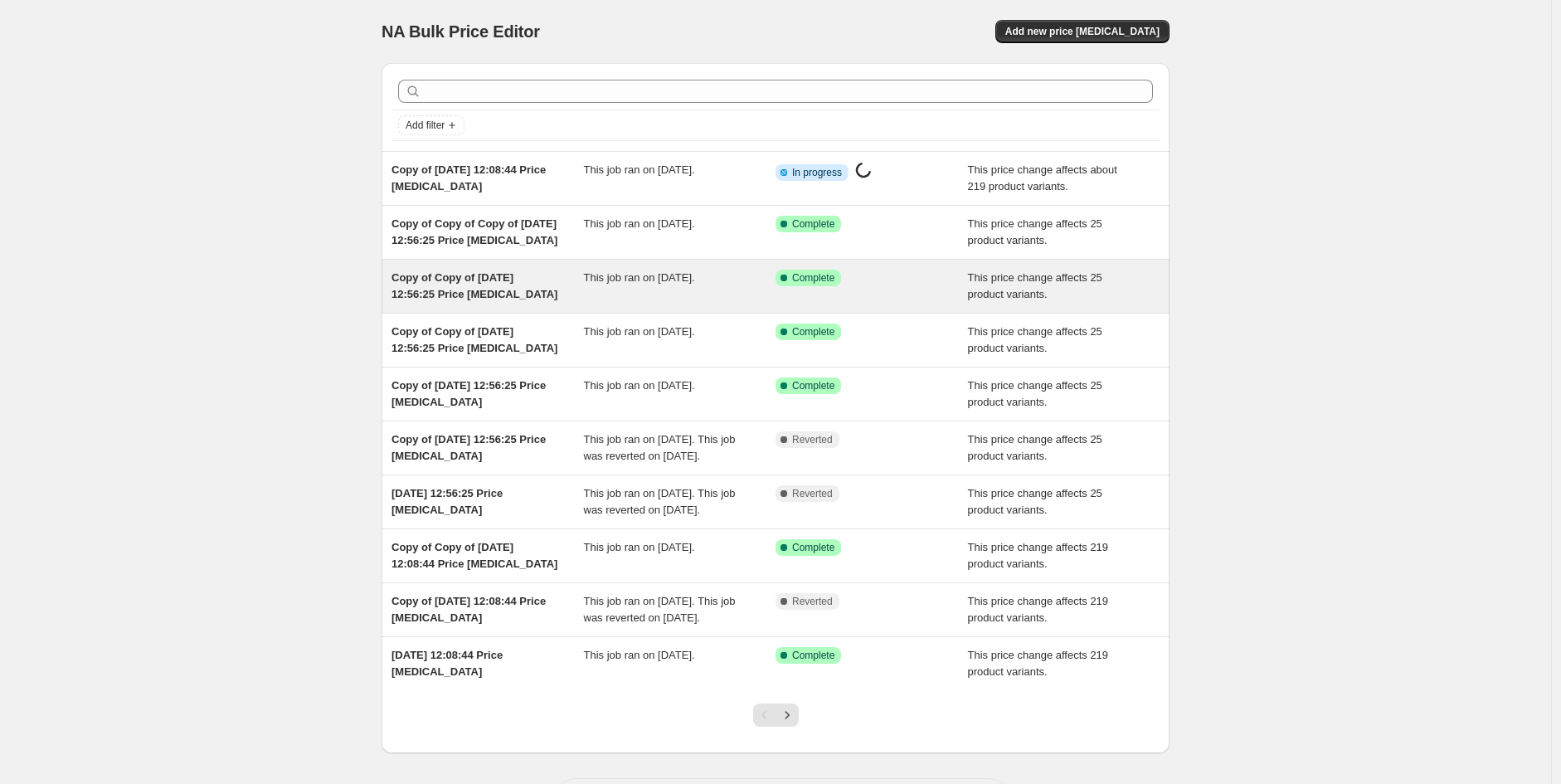
click at [519, 286] on span "Copy of Copy of [DATE] 12:56:25 Price [MEDICAL_DATA]" at bounding box center [475, 285] width 166 height 29
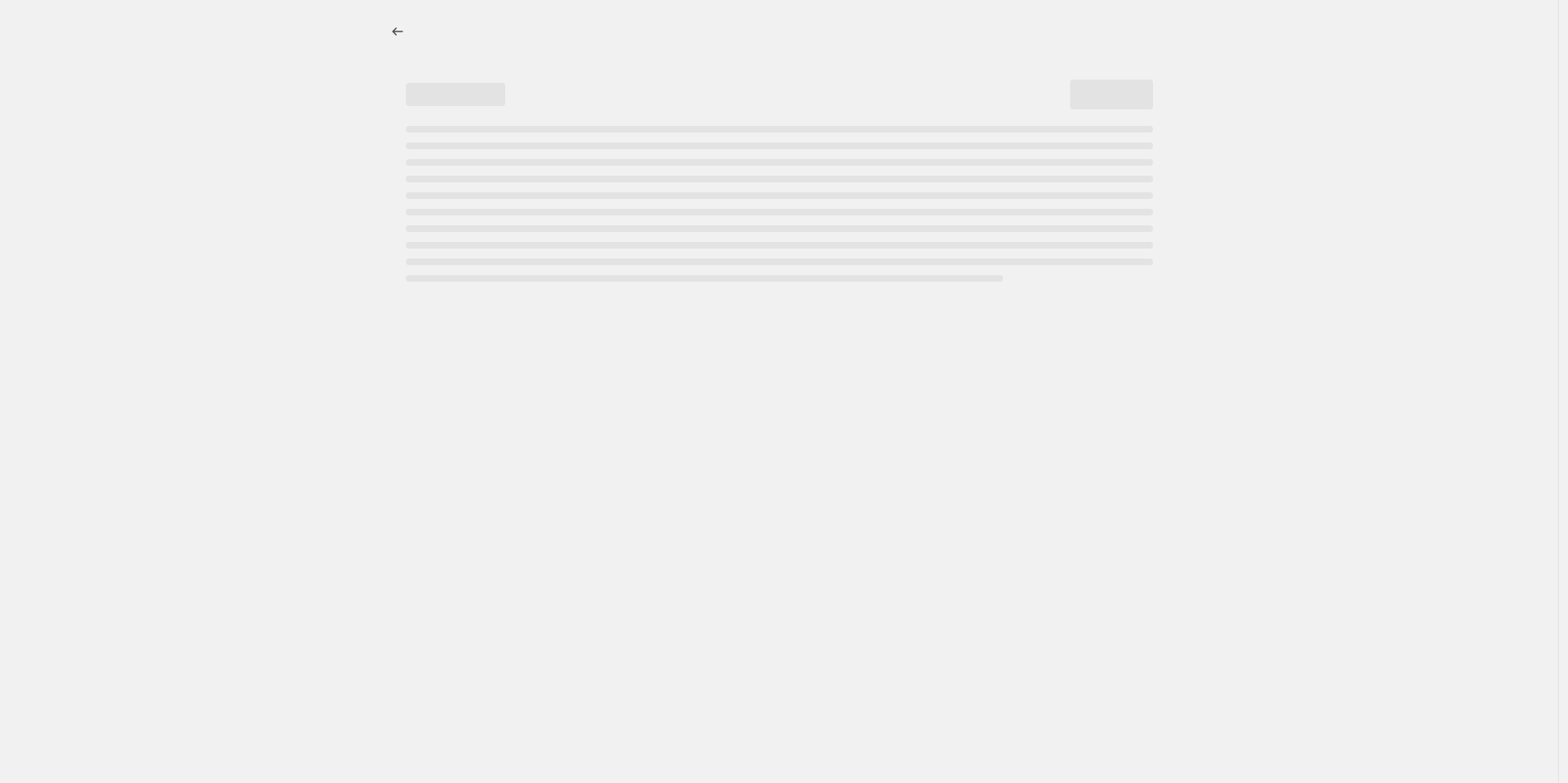
select select "margin"
select select "no_change"
select select "product_type"
select select "vendor"
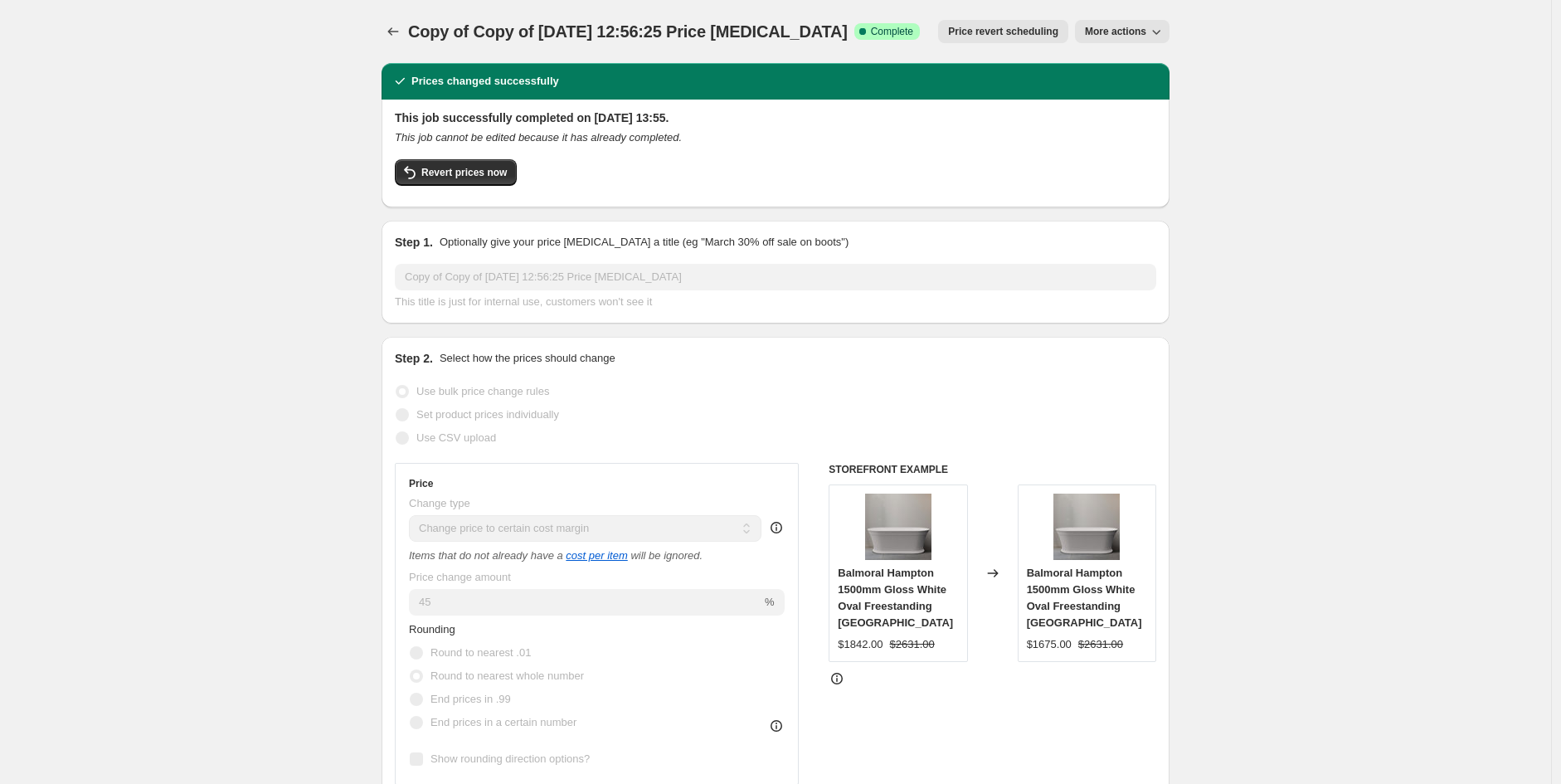
click at [1131, 40] on button "More actions" at bounding box center [1122, 31] width 94 height 23
click at [1133, 59] on span "Copy to new job" at bounding box center [1131, 64] width 77 height 12
select select "margin"
select select "no_change"
select select "product_type"
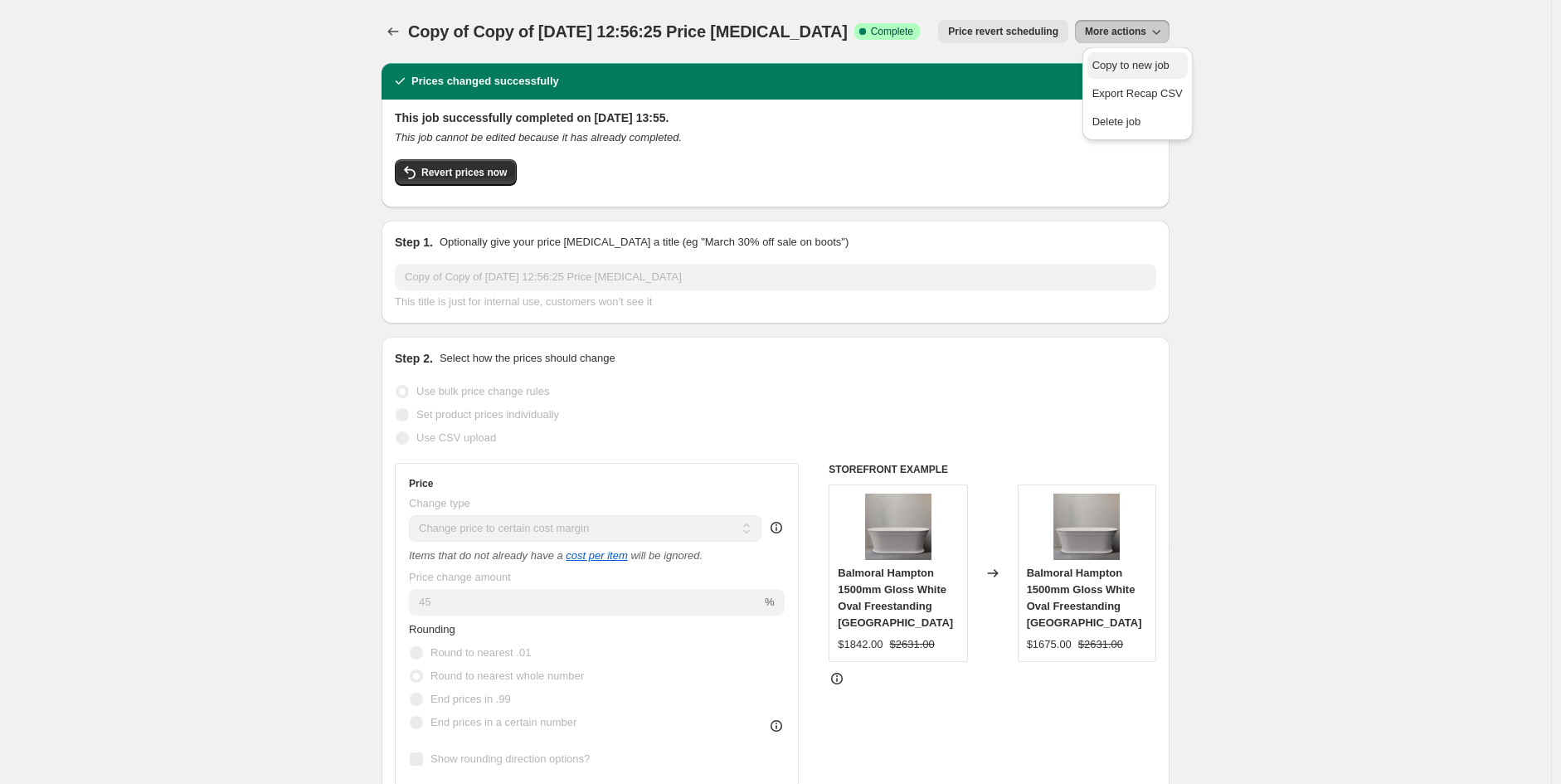
select select "vendor"
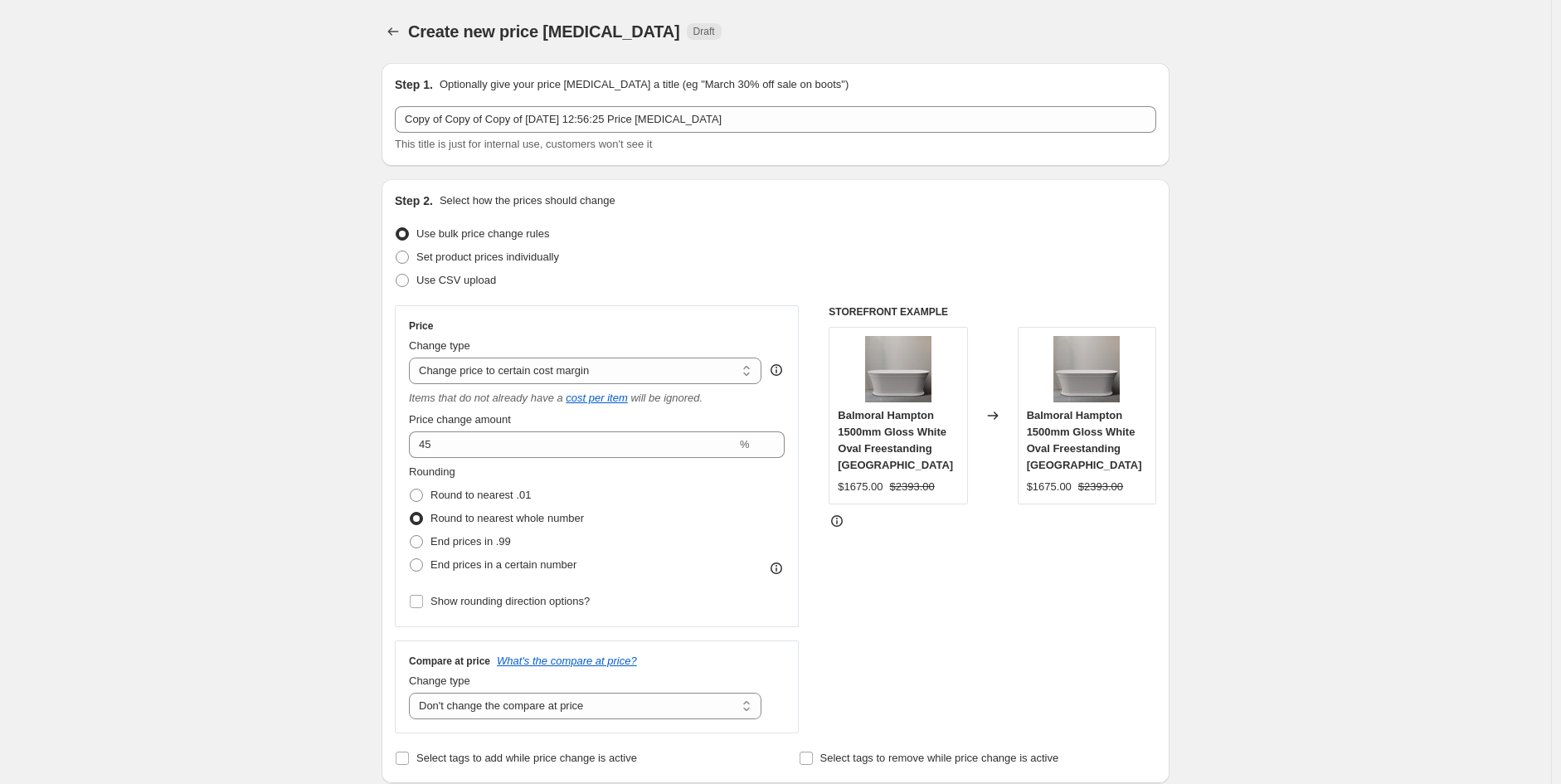
click at [504, 424] on span "Price change amount" at bounding box center [460, 419] width 102 height 12
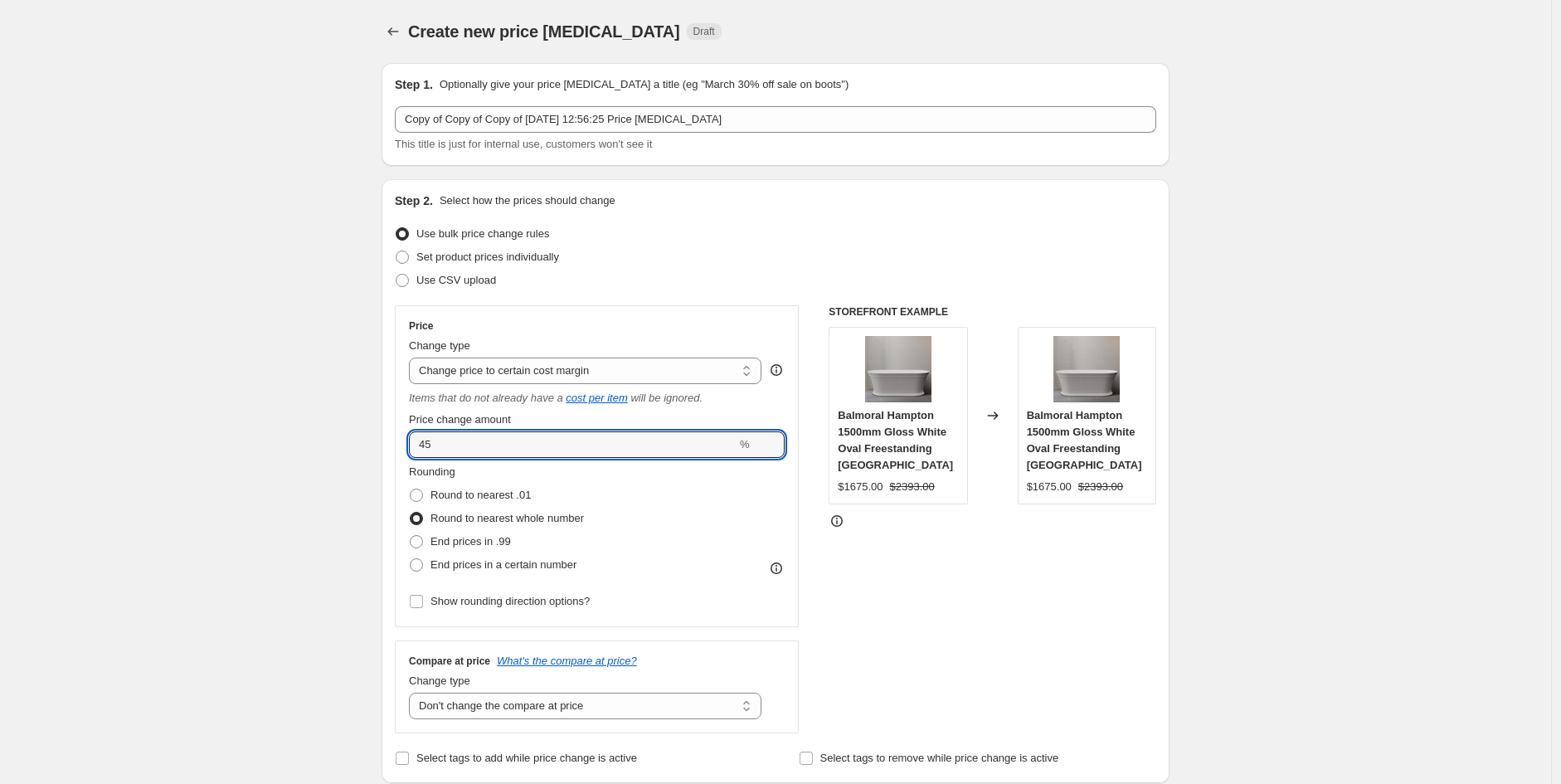
click at [504, 432] on input "45" at bounding box center [573, 445] width 327 height 26
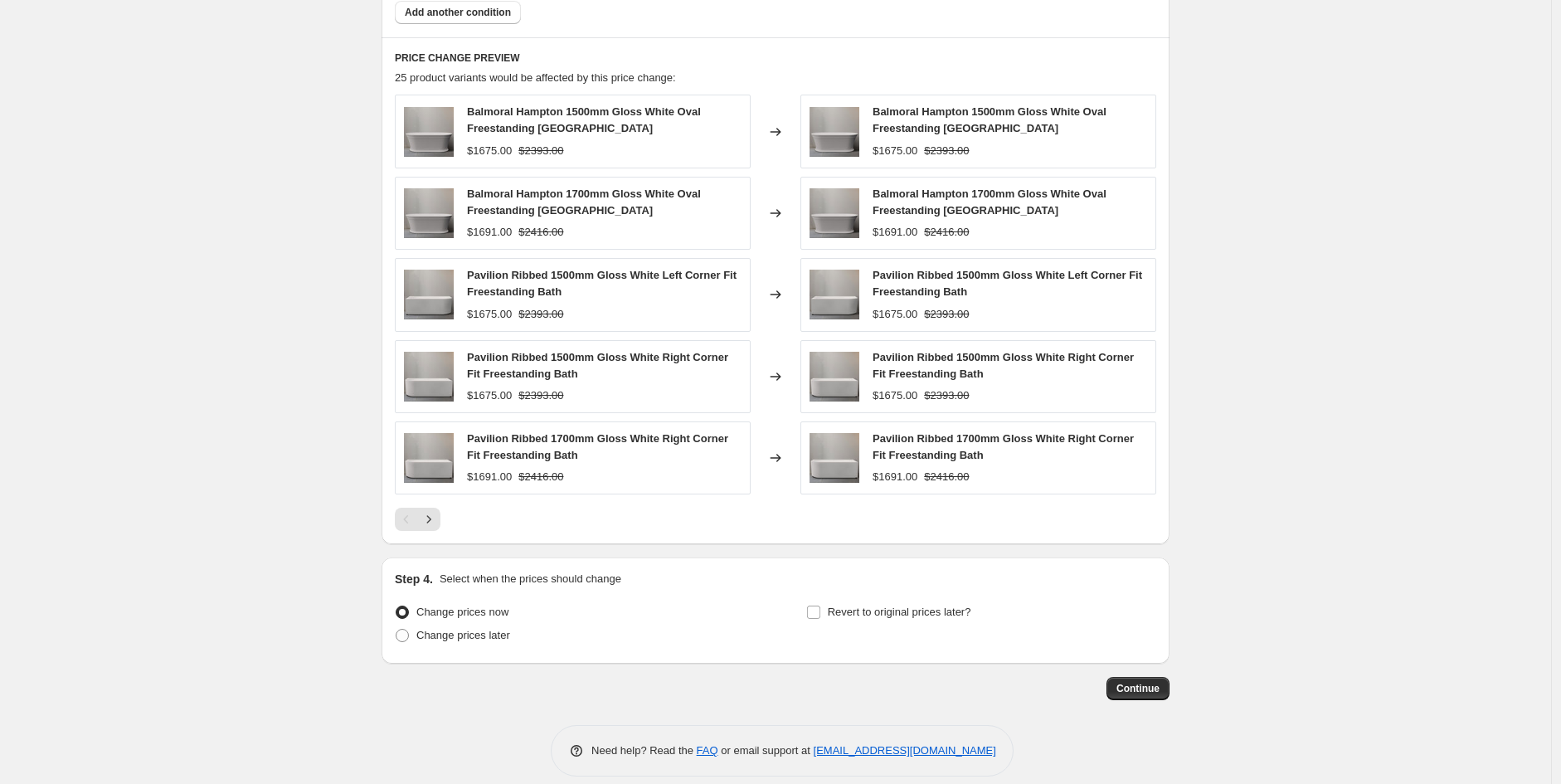
scroll to position [1147, 0]
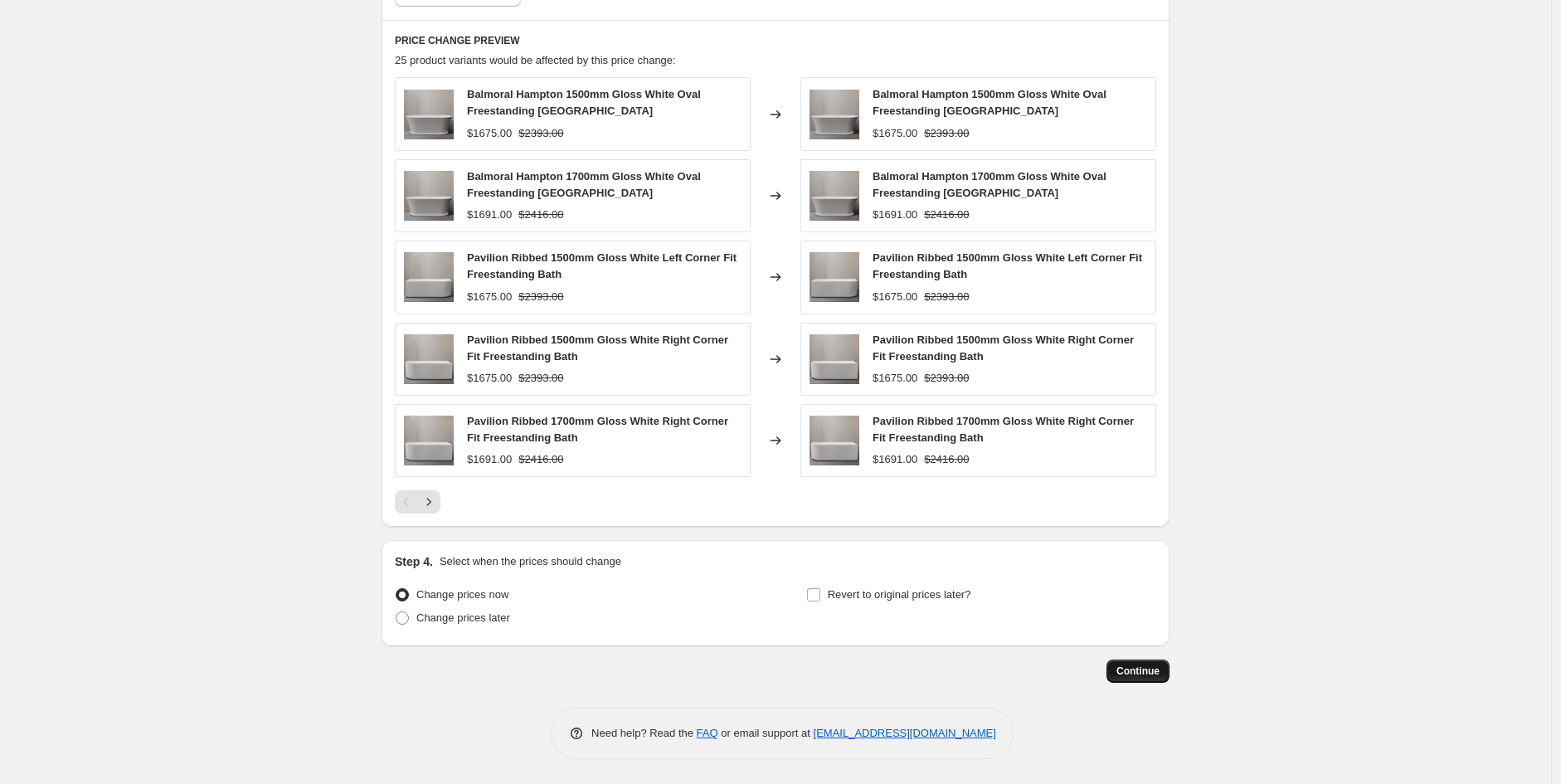
type input "40"
click at [1142, 666] on span "Continue" at bounding box center [1138, 671] width 43 height 13
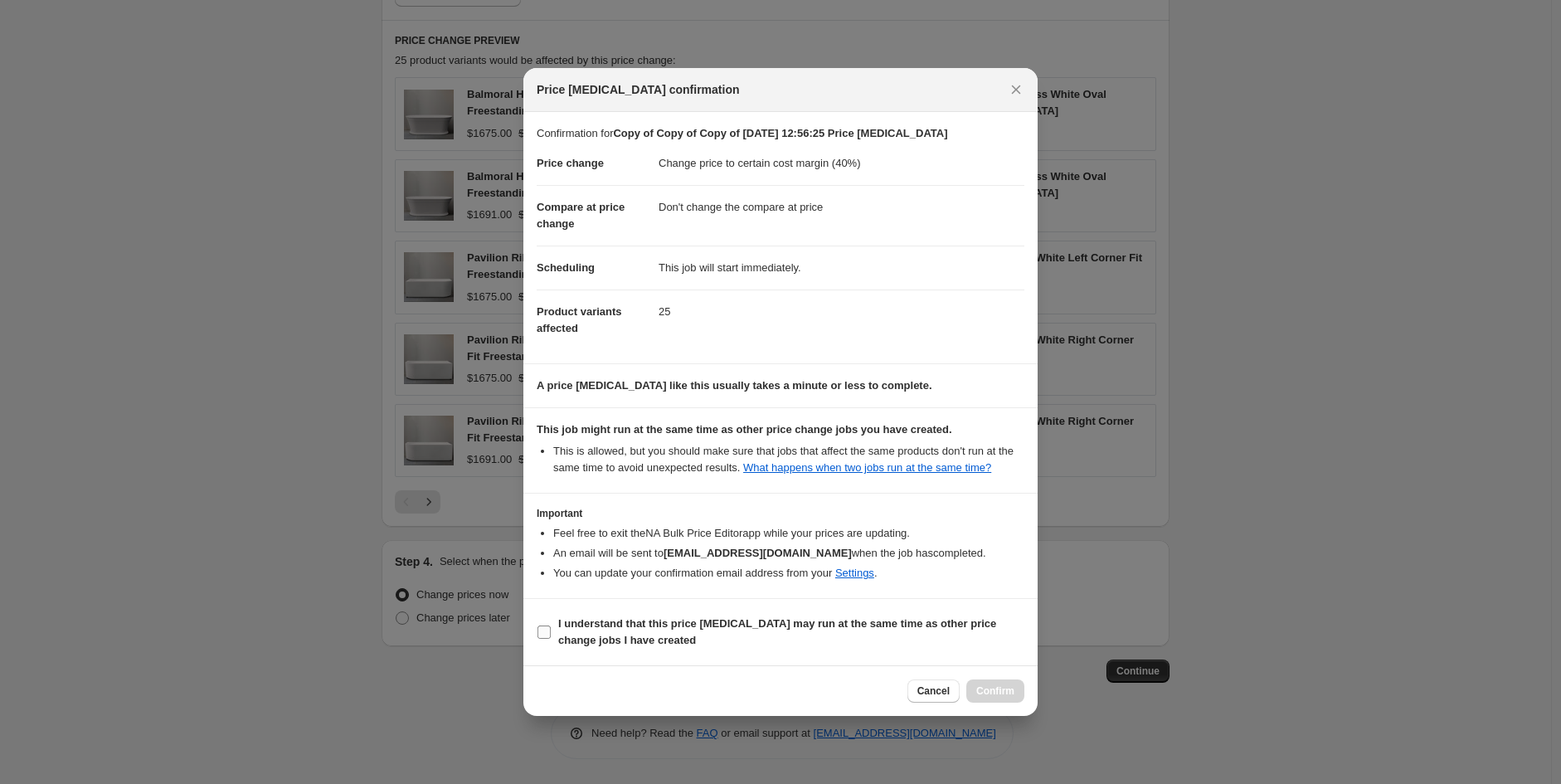
click at [966, 633] on span "I understand that this price [MEDICAL_DATA] may run at the same time as other p…" at bounding box center [792, 632] width 466 height 34
click at [551, 633] on input "I understand that this price [MEDICAL_DATA] may run at the same time as other p…" at bounding box center [544, 632] width 13 height 13
checkbox input "true"
click at [993, 690] on span "Confirm" at bounding box center [995, 691] width 38 height 13
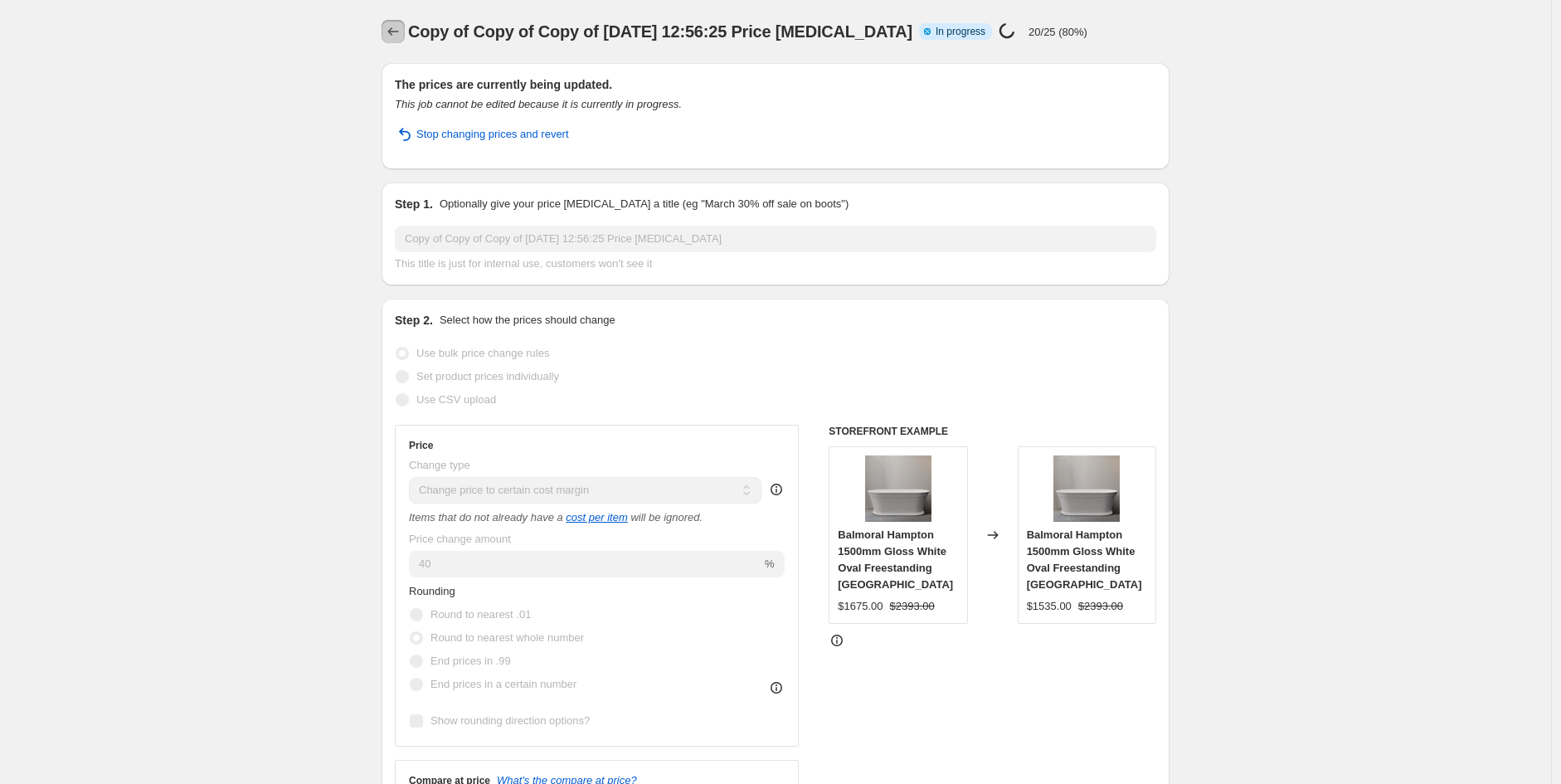
click at [394, 32] on icon "Price change jobs" at bounding box center [394, 32] width 17 height 17
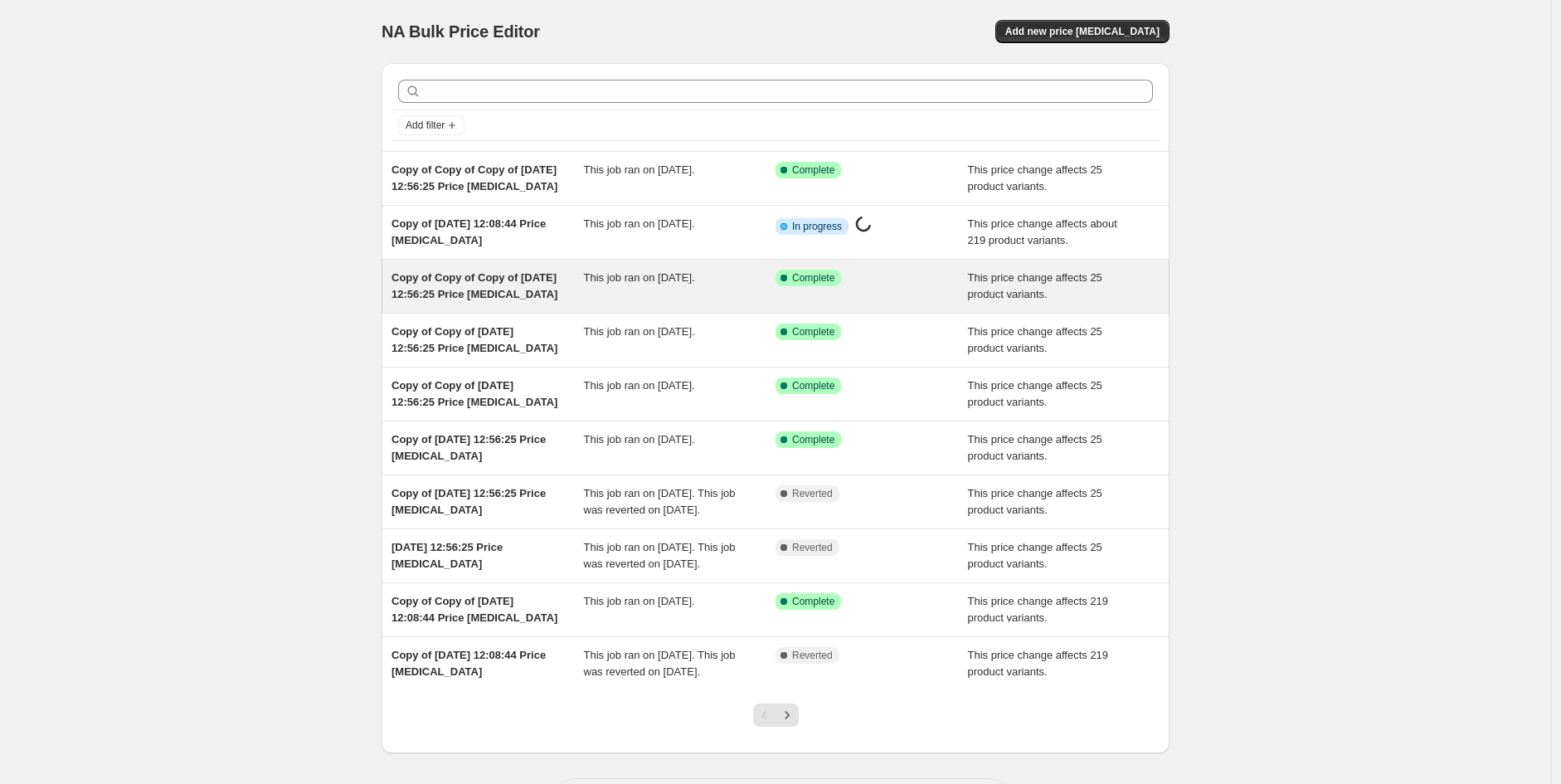
click at [492, 298] on span "Copy of Copy of Copy of [DATE] 12:56:25 Price [MEDICAL_DATA]" at bounding box center [475, 285] width 166 height 29
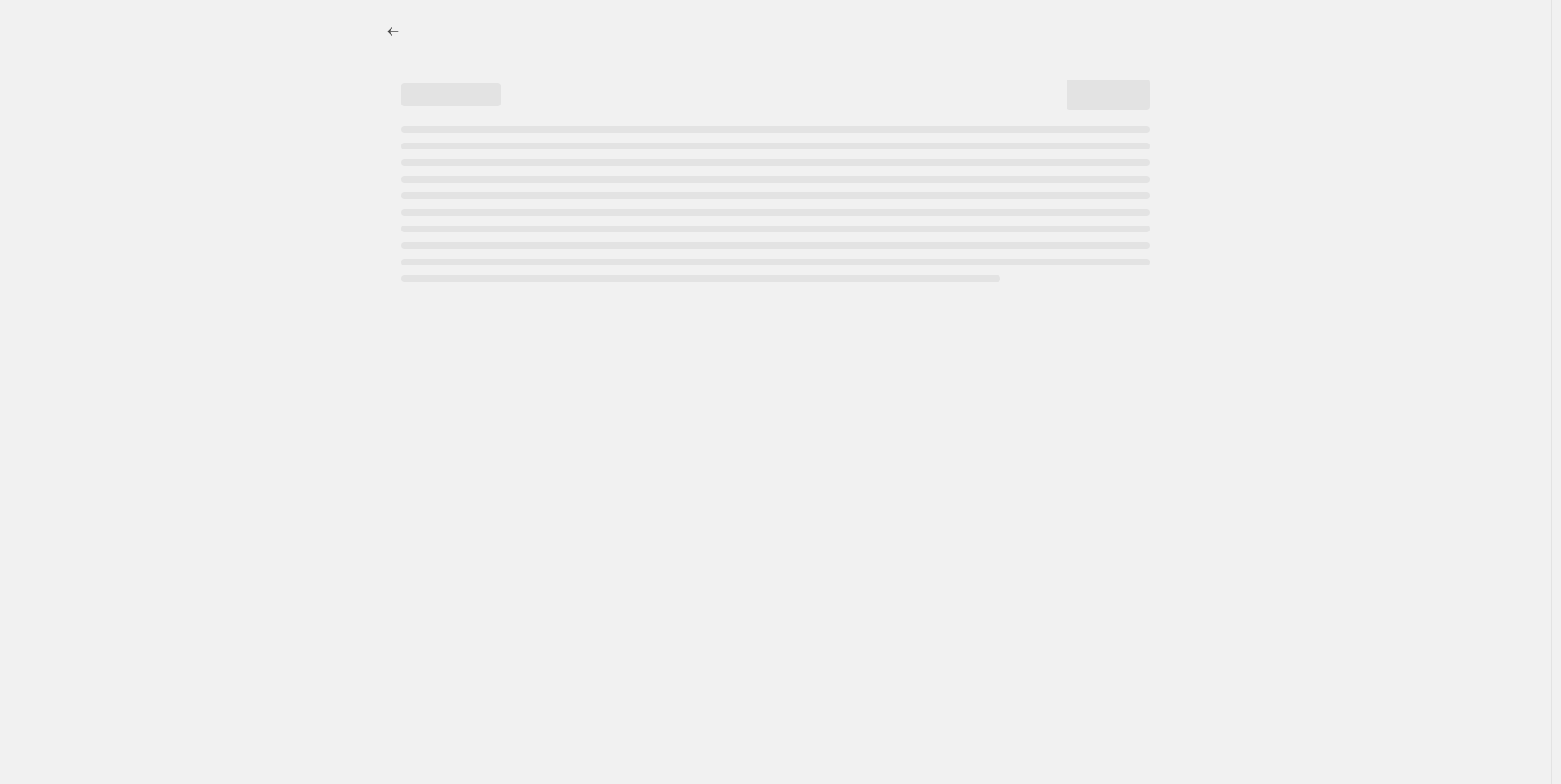
select select "no_change"
select select "pp"
select select "product_type"
select select "vendor"
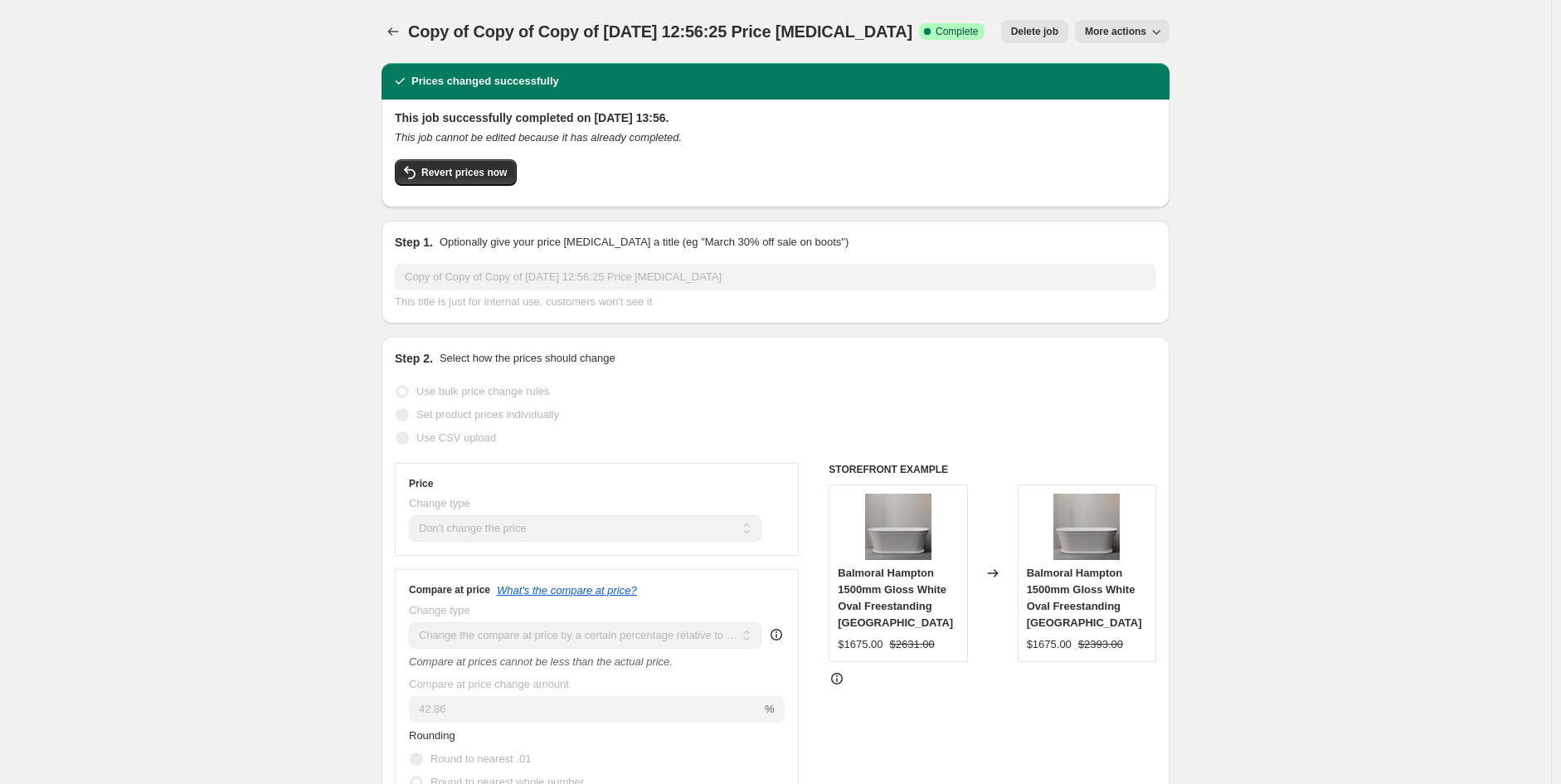
click at [1116, 36] on span "More actions" at bounding box center [1116, 32] width 62 height 13
click at [1126, 98] on span "Copy to new job" at bounding box center [1131, 92] width 77 height 12
select select "no_change"
select select "pp"
select select "product_type"
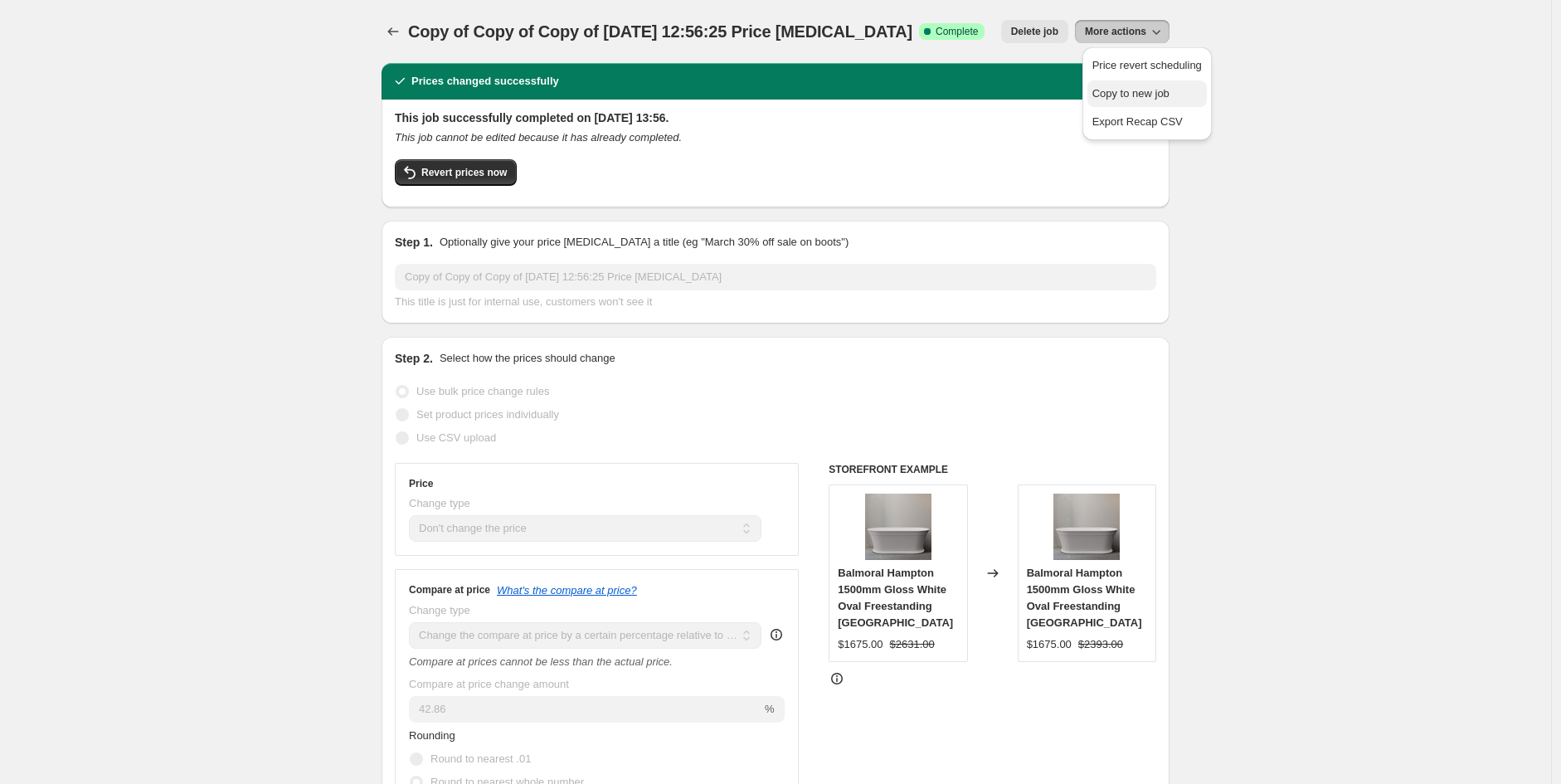
select select "vendor"
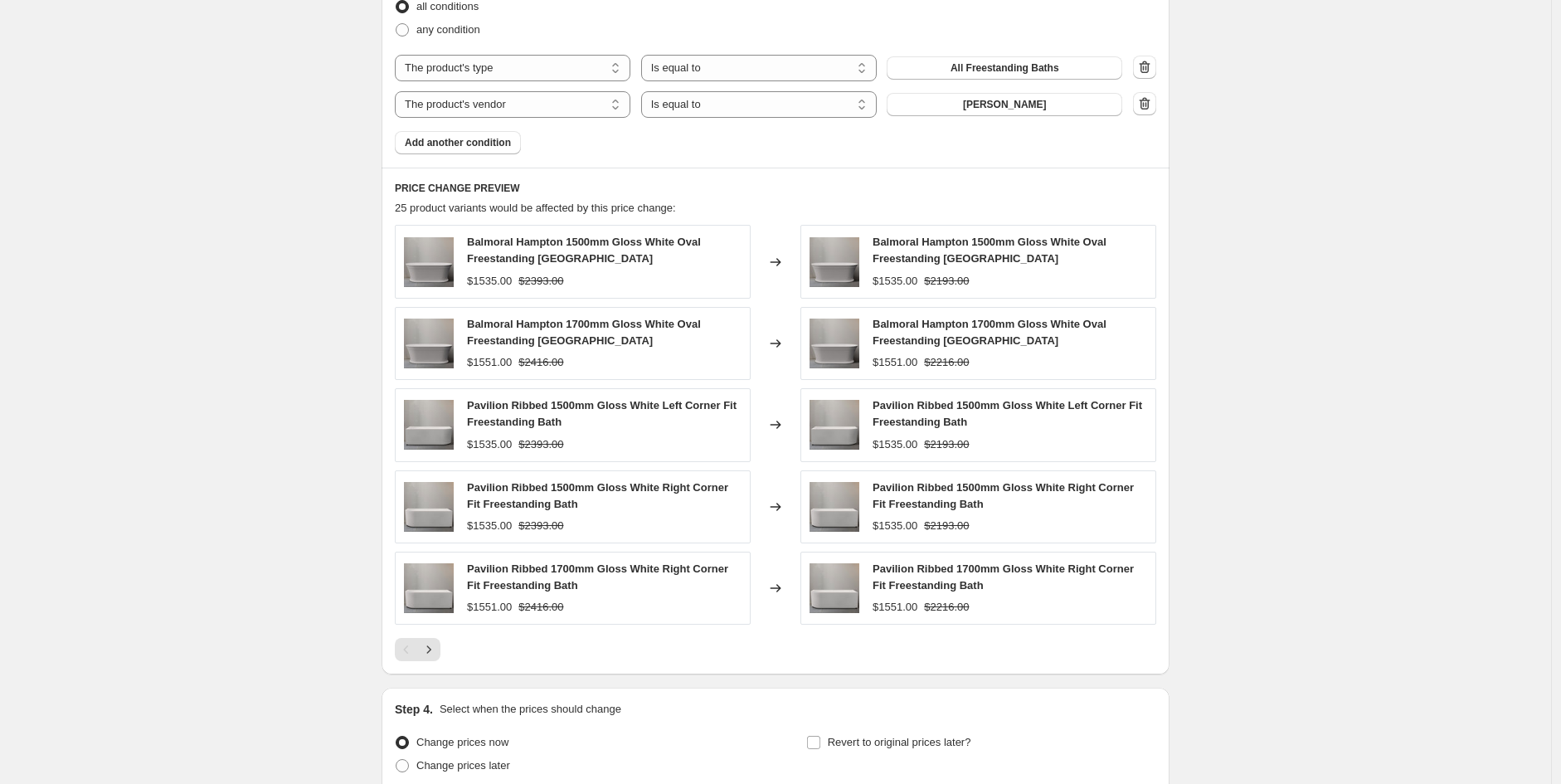
scroll to position [1147, 0]
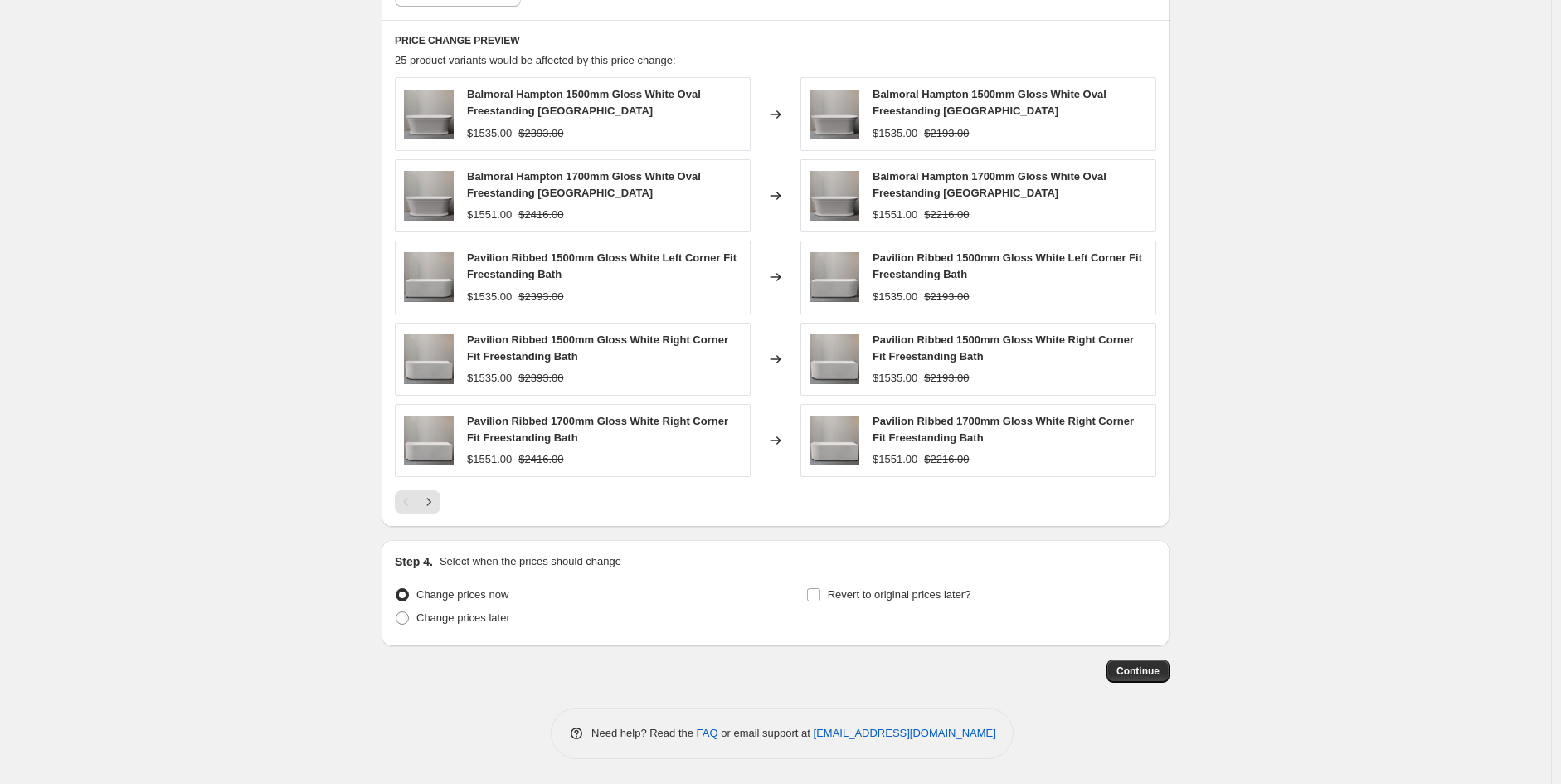
drag, startPoint x: 1140, startPoint y: 676, endPoint x: 198, endPoint y: 625, distance: 943.4
click at [1154, 668] on span "Continue" at bounding box center [1138, 671] width 43 height 13
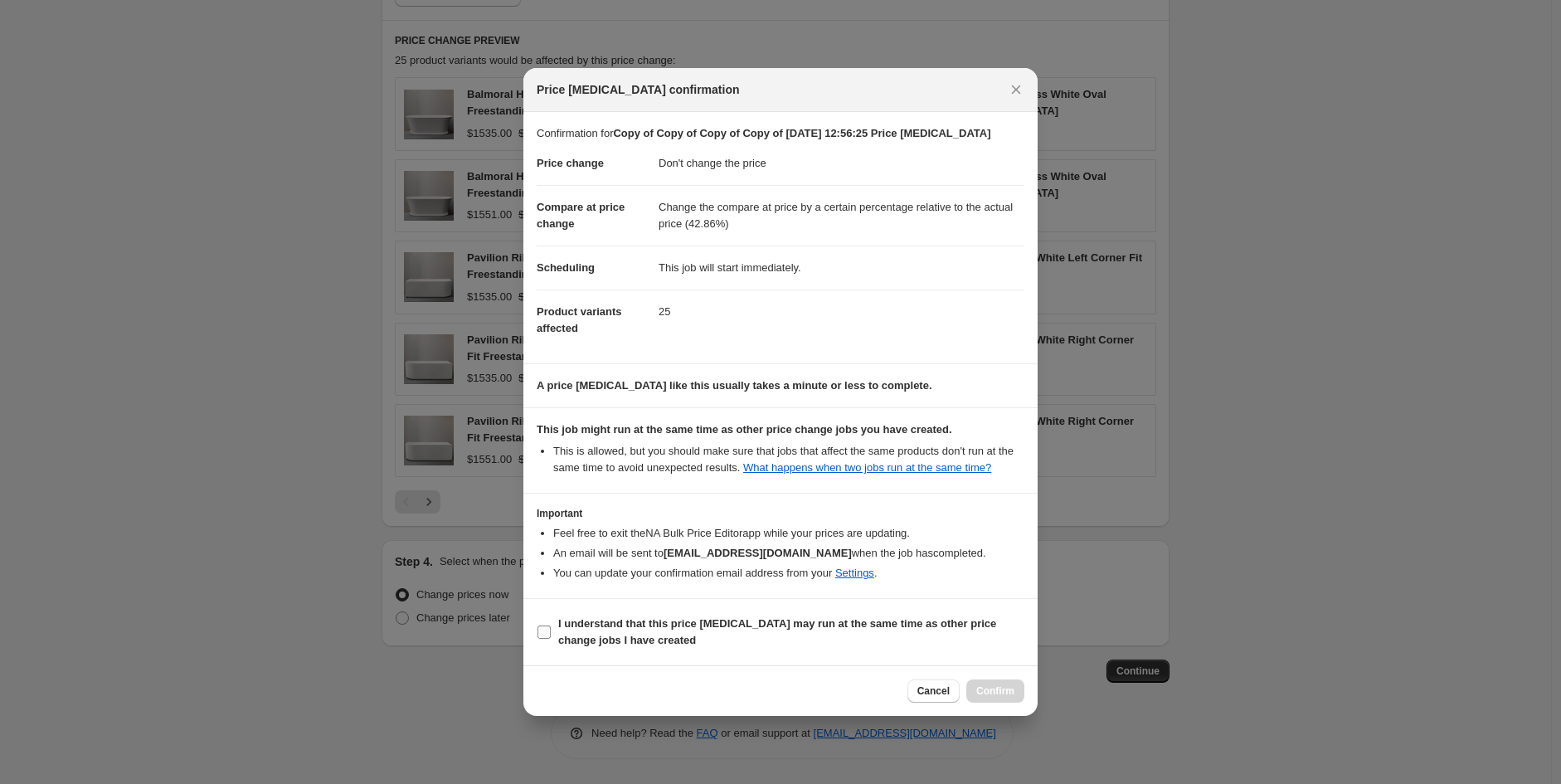
click at [560, 634] on b "I understand that this price [MEDICAL_DATA] may run at the same time as other p…" at bounding box center [778, 631] width 438 height 29
click at [551, 634] on input "I understand that this price [MEDICAL_DATA] may run at the same time as other p…" at bounding box center [544, 632] width 13 height 13
checkbox input "true"
drag, startPoint x: 988, startPoint y: 696, endPoint x: 1013, endPoint y: 693, distance: 25.2
click at [992, 696] on span "Confirm" at bounding box center [995, 691] width 38 height 13
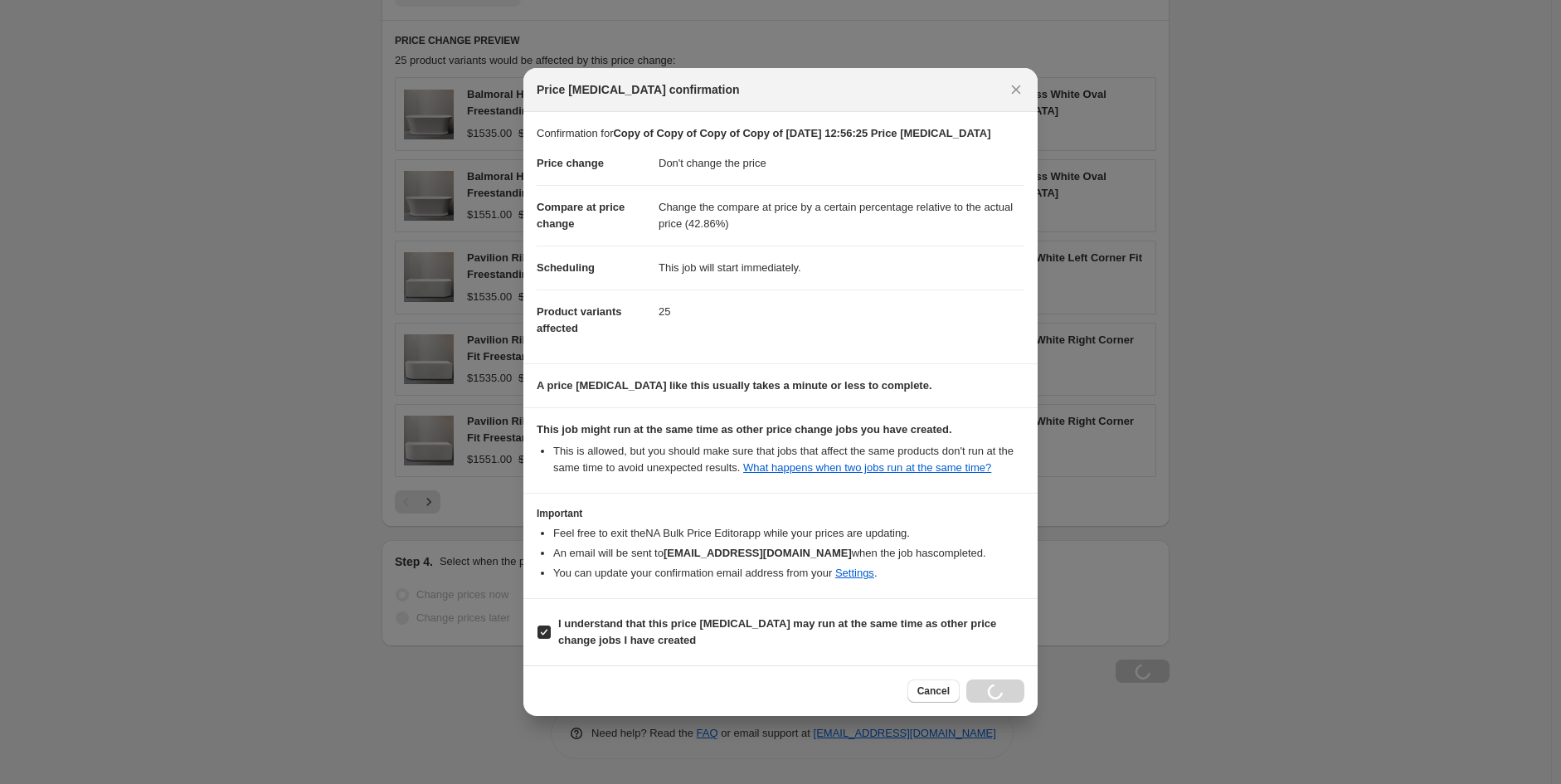
scroll to position [1147, 0]
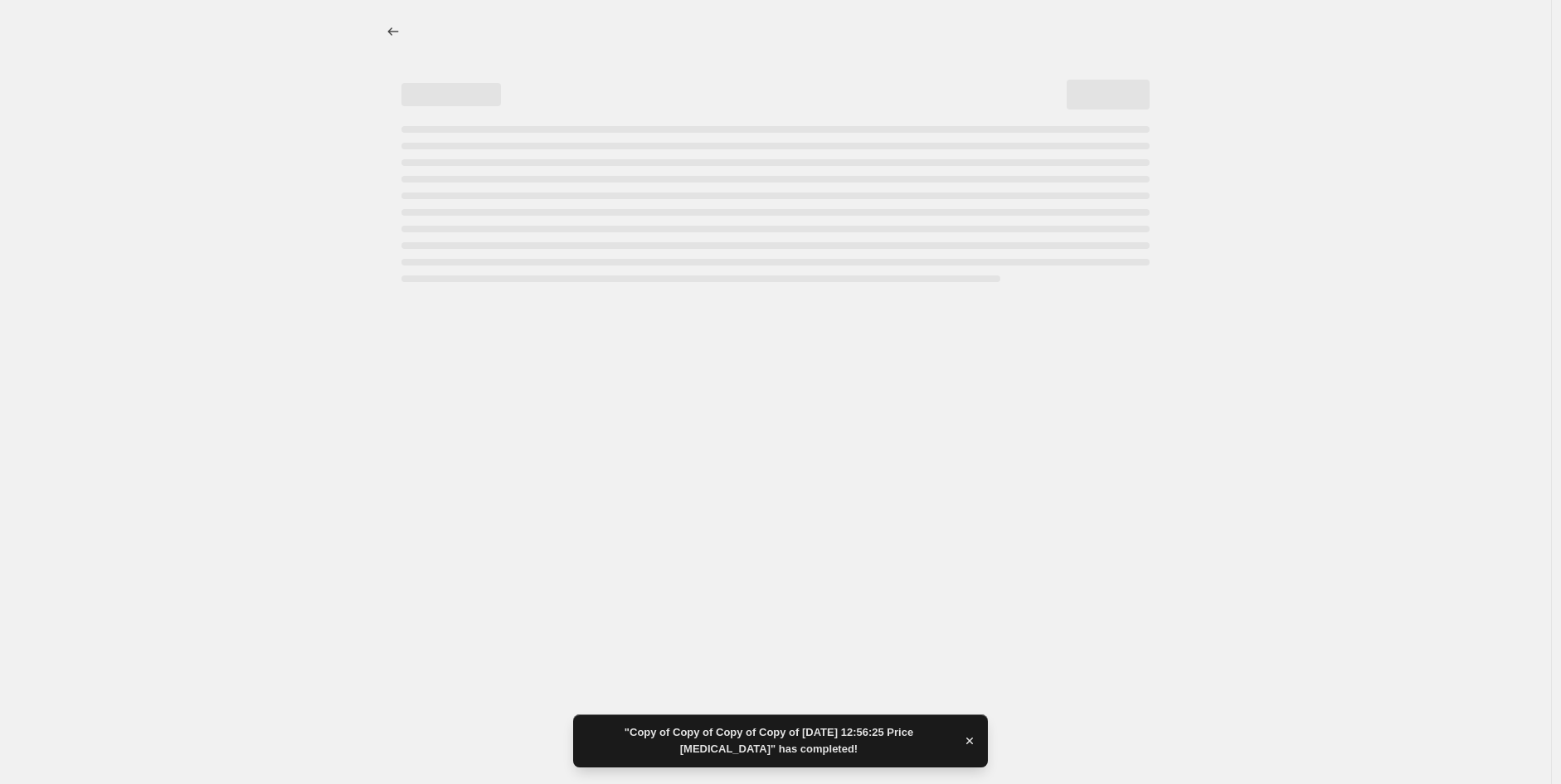
select select "no_change"
select select "pp"
select select "product_type"
select select "vendor"
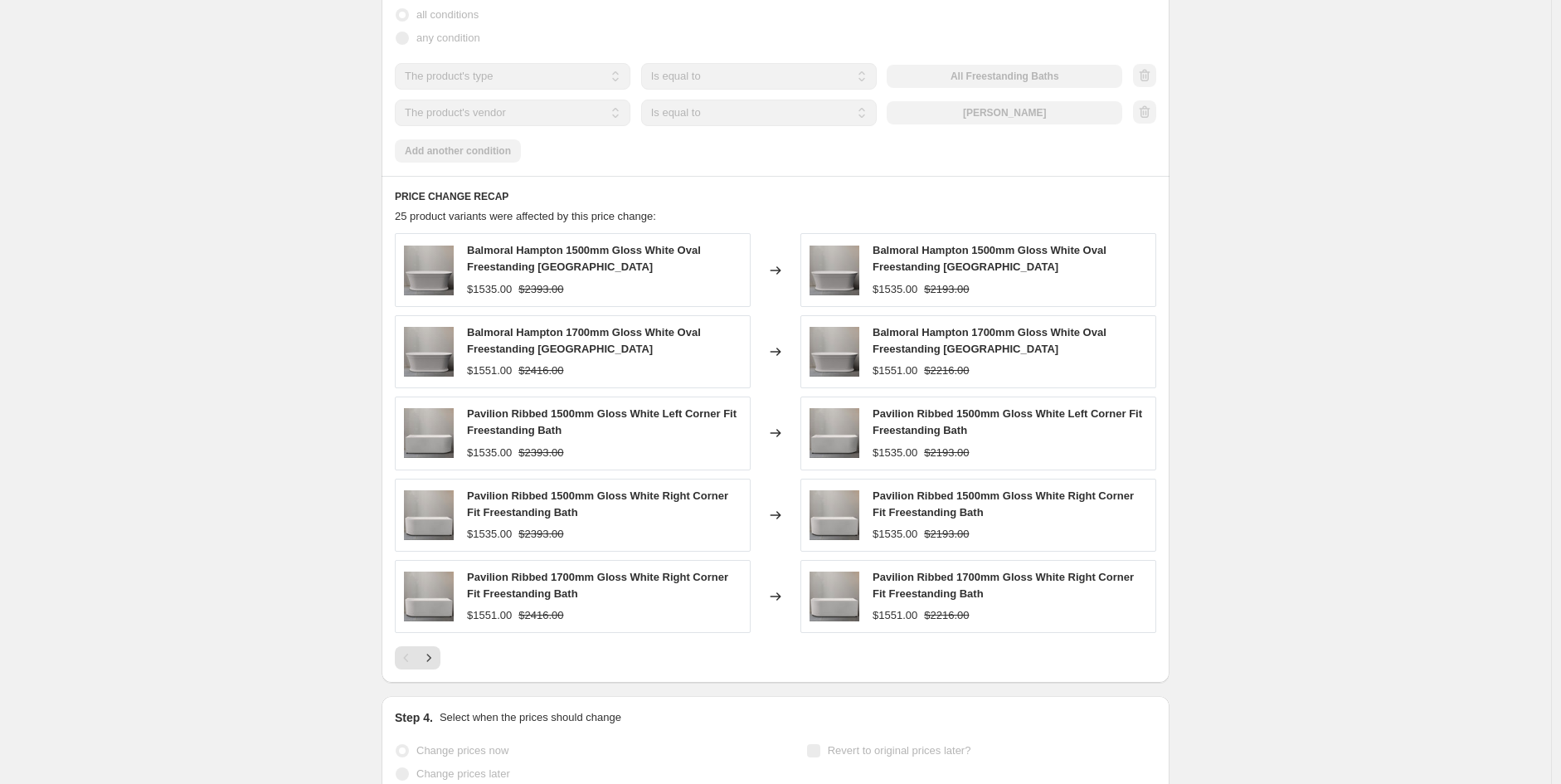
select select "no_change"
select select "pp"
select select "product_type"
select select "vendor"
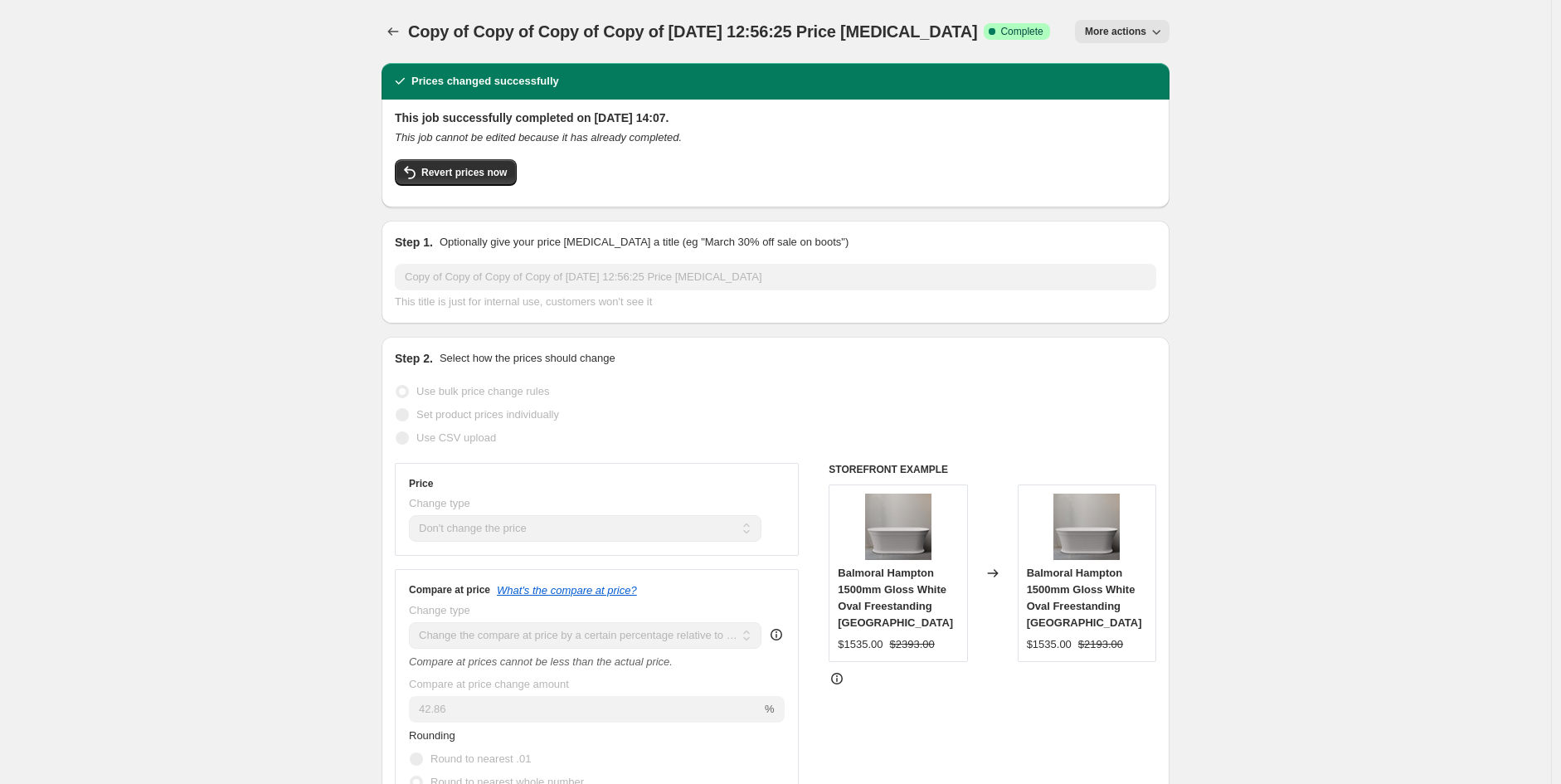
click at [1118, 26] on span "More actions" at bounding box center [1116, 32] width 62 height 13
click at [1165, 96] on span "Copy to new job" at bounding box center [1131, 92] width 77 height 12
select select "no_change"
select select "pp"
select select "product_type"
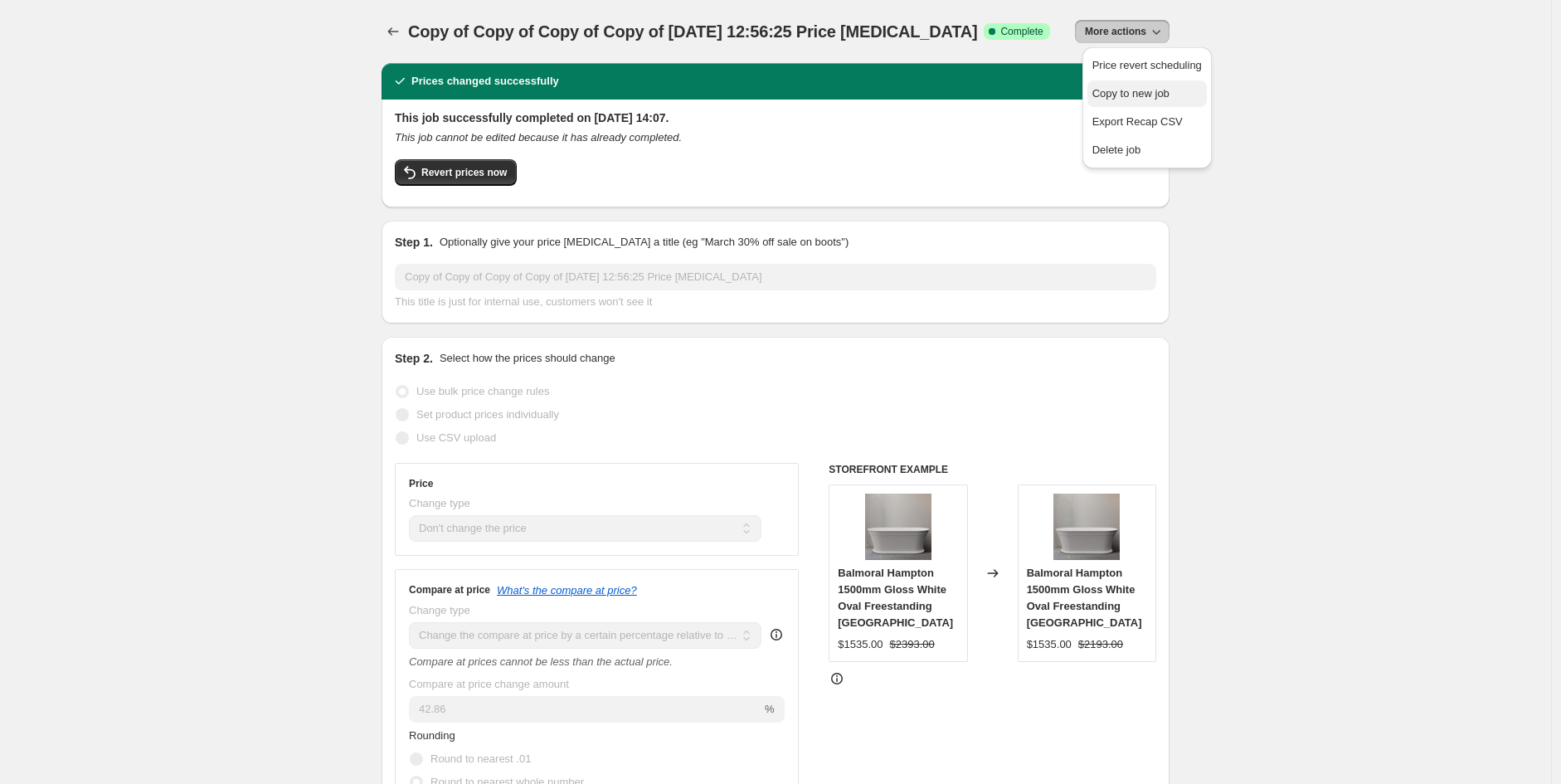
select select "vendor"
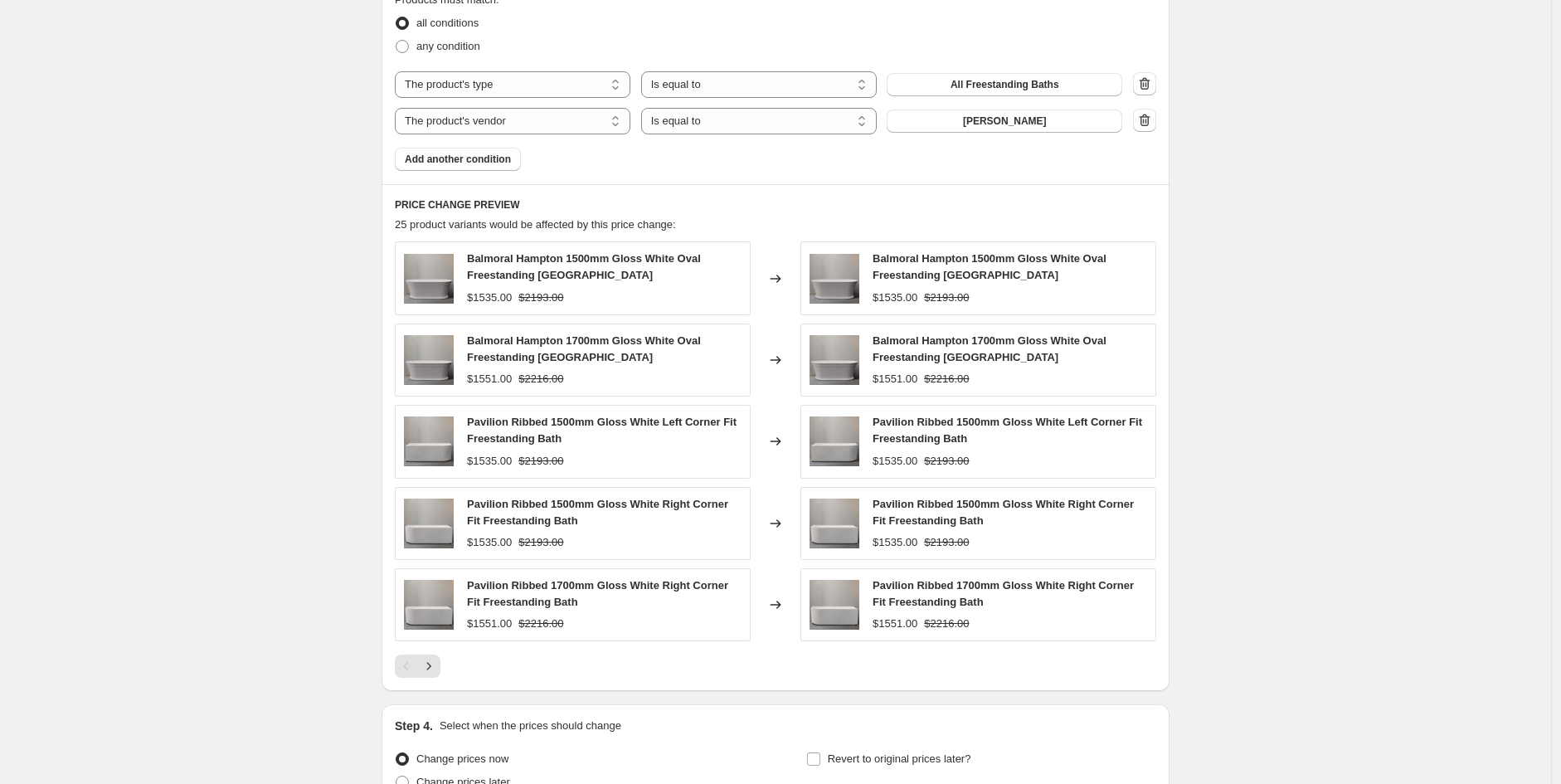
scroll to position [982, 0]
click at [433, 667] on icon "Next" at bounding box center [429, 666] width 17 height 17
